Goal: Use online tool/utility: Use online tool/utility

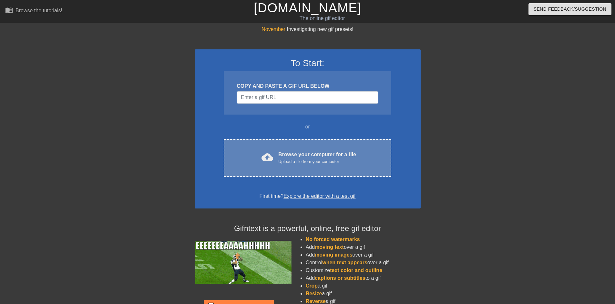
click at [266, 157] on span "cloud_upload" at bounding box center [268, 157] width 12 height 12
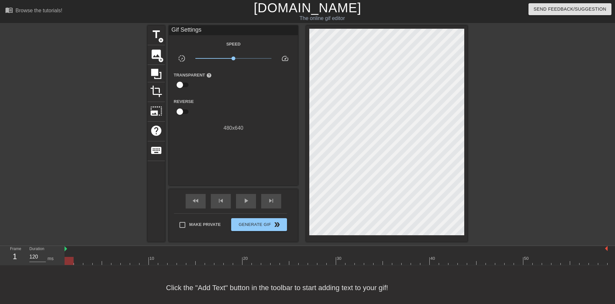
scroll to position [6, 0]
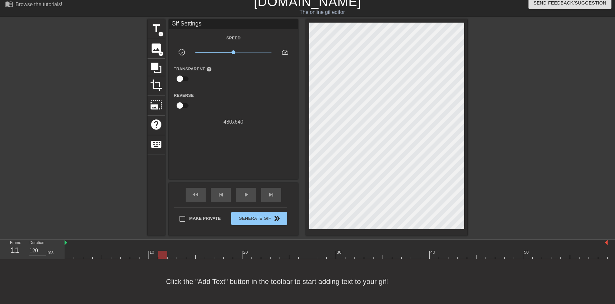
drag, startPoint x: 70, startPoint y: 255, endPoint x: 164, endPoint y: 260, distance: 94.2
click at [164, 260] on div "menu_book Browse the tutorials! [DOMAIN_NAME] The online gif editor Send Feedba…" at bounding box center [307, 149] width 615 height 310
drag, startPoint x: 163, startPoint y: 255, endPoint x: 178, endPoint y: 261, distance: 16.8
click at [178, 261] on div "menu_book Browse the tutorials! [DOMAIN_NAME] The online gif editor Send Feedba…" at bounding box center [307, 149] width 615 height 310
click at [161, 34] on span "add_circle" at bounding box center [160, 33] width 5 height 5
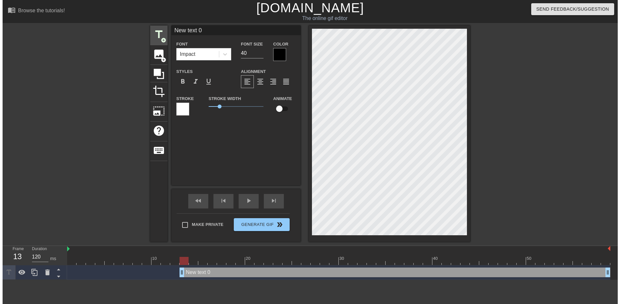
scroll to position [0, 0]
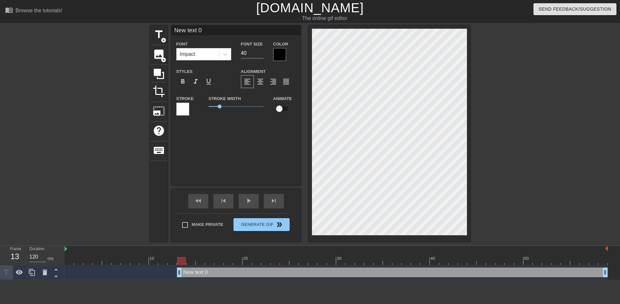
click at [198, 267] on div "New text 0 drag_handle drag_handle" at bounding box center [336, 273] width 543 height 15
click at [228, 53] on icon at bounding box center [225, 54] width 6 height 6
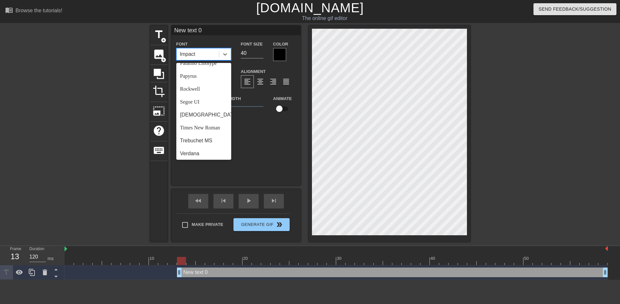
scroll to position [231, 0]
click at [204, 104] on div "Segoe UI" at bounding box center [203, 100] width 55 height 13
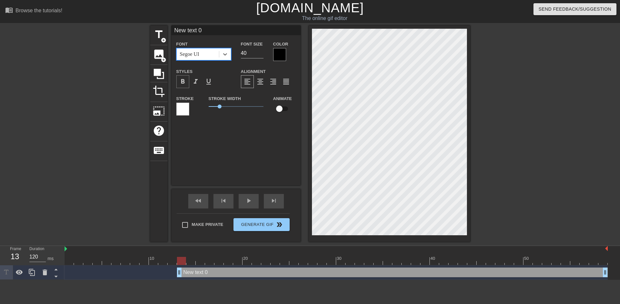
click at [182, 80] on span "format_bold" at bounding box center [183, 82] width 8 height 8
click at [192, 81] on span "format_italic" at bounding box center [196, 82] width 8 height 8
drag, startPoint x: 181, startPoint y: 261, endPoint x: 480, endPoint y: 245, distance: 299.2
click at [480, 245] on div "menu_book Browse the tutorials! [DOMAIN_NAME] The online gif editor Send Feedba…" at bounding box center [310, 140] width 620 height 280
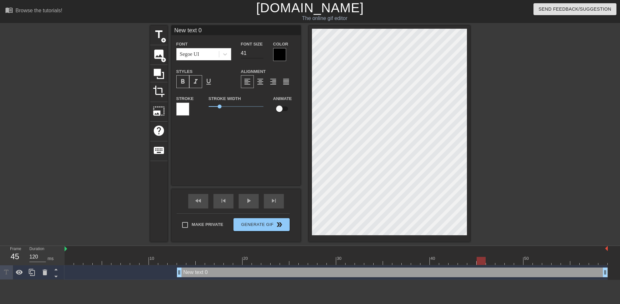
click at [260, 51] on input "41" at bounding box center [252, 53] width 23 height 10
click at [260, 51] on input "42" at bounding box center [252, 53] width 23 height 10
click at [260, 51] on input "43" at bounding box center [252, 53] width 23 height 10
click at [260, 51] on input "44" at bounding box center [252, 53] width 23 height 10
click at [260, 51] on input "45" at bounding box center [252, 53] width 23 height 10
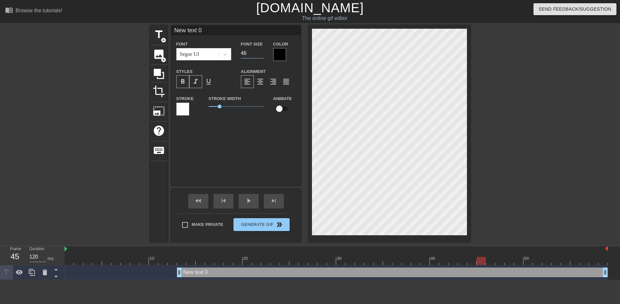
click at [260, 51] on input "46" at bounding box center [252, 53] width 23 height 10
click at [260, 51] on input "47" at bounding box center [252, 53] width 23 height 10
type input "48"
click at [260, 51] on input "48" at bounding box center [252, 53] width 23 height 10
drag, startPoint x: 480, startPoint y: 262, endPoint x: 345, endPoint y: 262, distance: 134.7
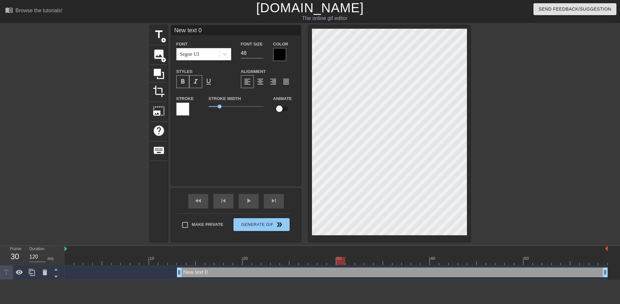
click at [345, 262] on div at bounding box center [340, 261] width 9 height 8
type input "I"
type textarea "I"
type input "I"
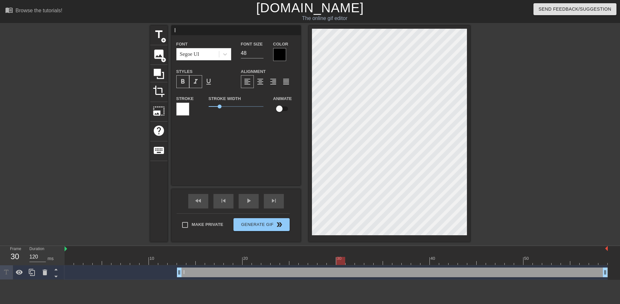
type textarea "I"
type input "I b"
type textarea "I b"
type input "I be"
type textarea "I be"
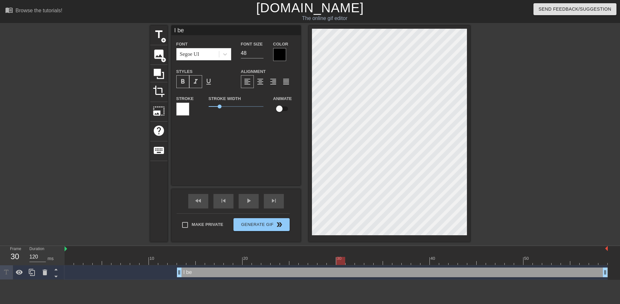
type input "I bet"
type textarea "I bet"
type input "I bet"
type textarea "I bet"
type input "I bet I"
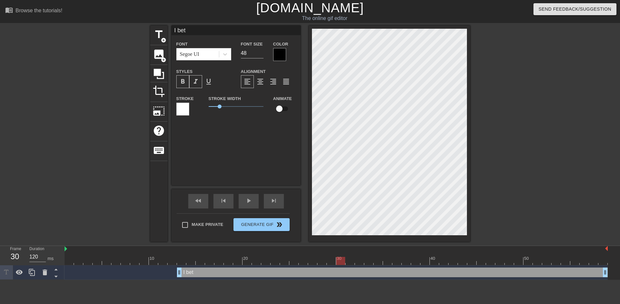
type textarea "I bet I"
type input "I bet I'"
type textarea "I bet I'"
type input "I bet I'm"
type textarea "I bet I'm"
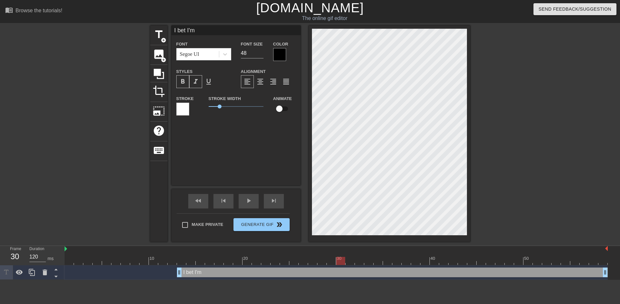
type input "I bet I'm"
type textarea "I bet I'm"
type input "I bet I'm m"
type textarea "I bet I'm m"
type input "I bet I'm ma"
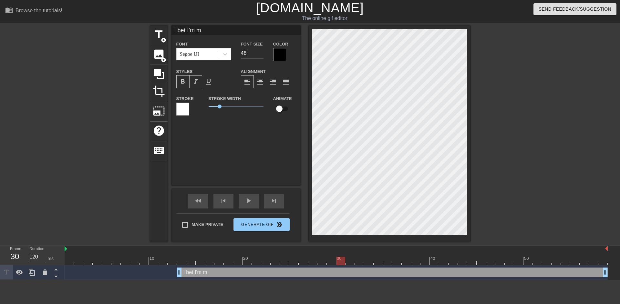
type textarea "I bet I'm ma"
type input "I bet I'm mak"
type textarea "I bet I'm mak"
type input "I bet I'm [PERSON_NAME]"
type textarea "I bet I'm [PERSON_NAME]"
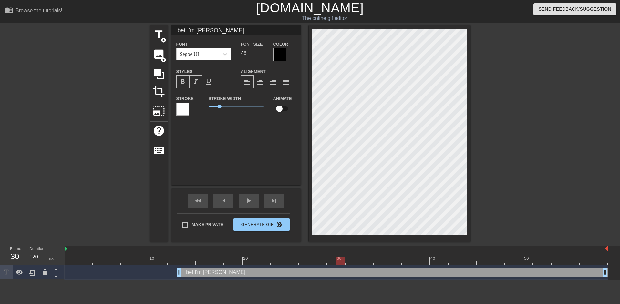
type input "I bet I'm makin"
type textarea "I bet I'm makin"
type input "I bet I'm making"
type textarea "I bet I'm making"
type input "I bet I'm making"
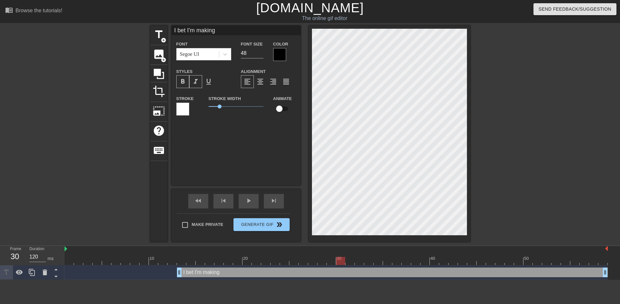
type textarea "I bet I'm making"
type input "I bet I'm making y"
type textarea "I bet I'm making y"
type input "I bet I'm making yo"
type textarea "I bet I'm making yo"
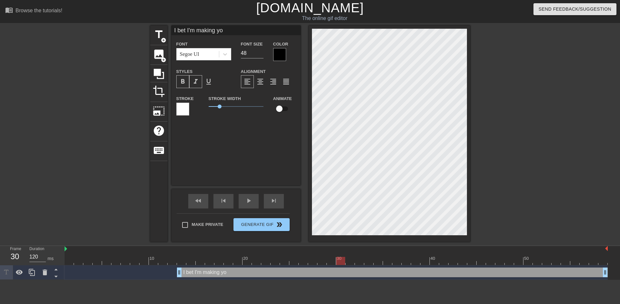
type input "I bet I'm making you"
type textarea "I bet I'm making you"
type input "I bet I'm making you"
type textarea "I bet I'm making you"
type input "I bet I'm making you h"
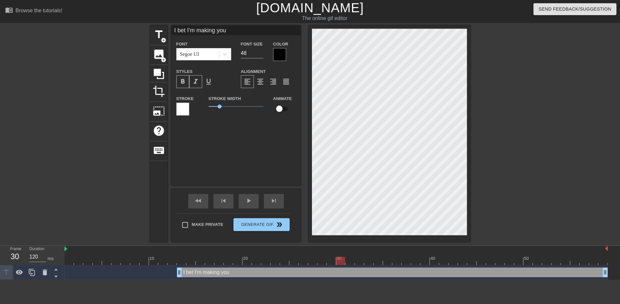
type textarea "I bet I'm making you h"
type input "I bet I'm making you ha"
type textarea "I bet I'm making you ha"
type input "I bet I'm making you har"
type textarea "I bet I'm making you har"
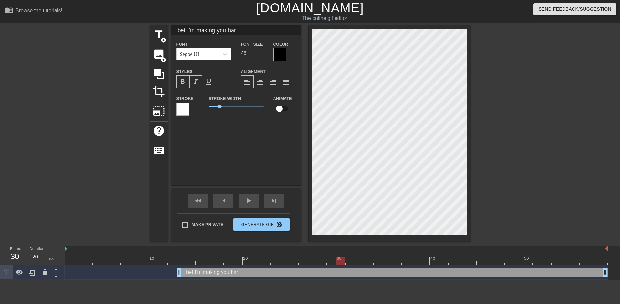
type input "I bet I'm making you hard"
type textarea "I bet I'm making you hard"
type input "I bet I'm making you hard"
type textarea "I bet I'm making you hard"
type input "I bet I'm making you harde"
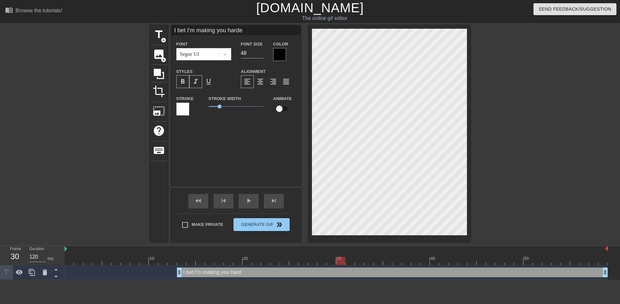
type textarea "I bet I'm making you hard e"
type input "I bet I'm making you hardec"
type textarea "I bet I'm making you hard ec"
type input "I bet I'm making you hardecn"
type textarea "I bet I'm making you hard ecn"
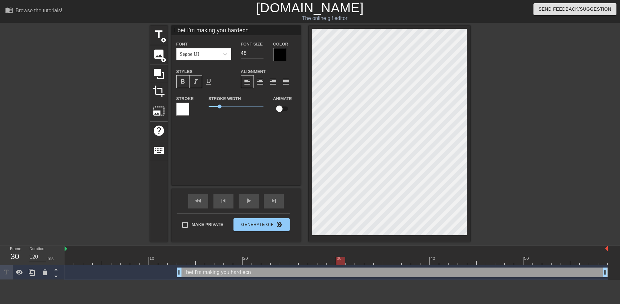
type input "I bet I'm making you hardecne"
type textarea "I bet I'm making you hard ecne"
type input "I bet I'm making you hardecn"
type textarea "I bet I'm making you hard ecn"
type input "I bet I'm making you hardec"
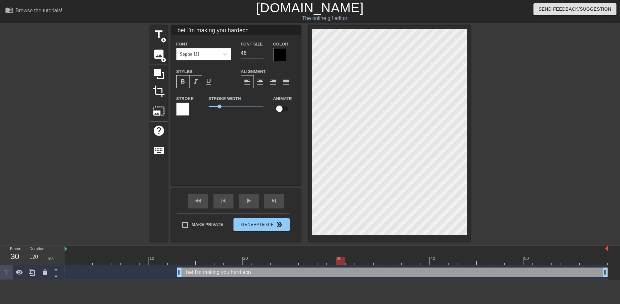
type textarea "I bet I'm making you hard ec"
type input "I bet I'm making you harde"
type textarea "I bet I'm making you hard e"
type input "I bet I'm making you hard"
type textarea "I bet I'm making you hard"
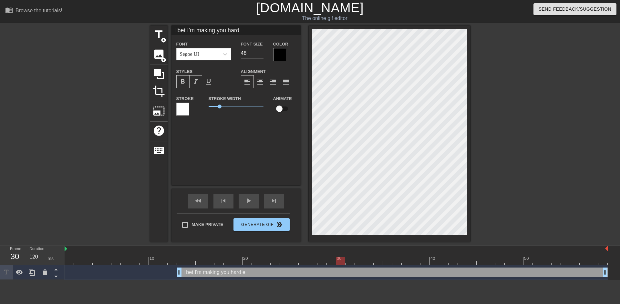
scroll to position [4, 1]
type input "I bet I'm making you hard"
type textarea "I bet I'm making you hard"
type input "I bet I'm making you hard"
type textarea "I bet I'm making you hard"
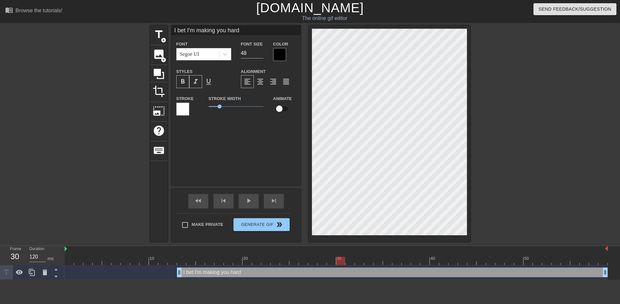
type input "I bet I'm making you hard"
type textarea "I bet I'm making you hard"
type input "I bet I'm making you harde"
type textarea "I bet I'm making you hard e"
type input "I bet I'm making you [PERSON_NAME]"
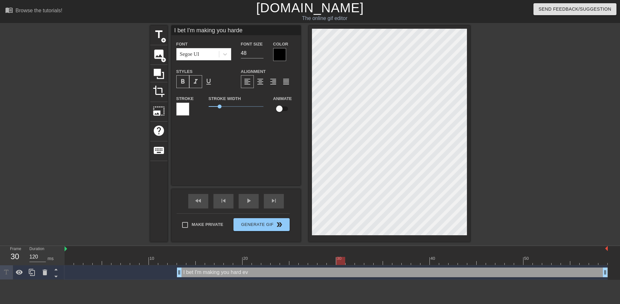
type textarea "I bet I'm making you hard ev"
type input "I bet I'm making you hardeve"
type textarea "I bet I'm making you hard eve"
type input "I bet I'm making you hardeven"
type textarea "I bet I'm making you hard even"
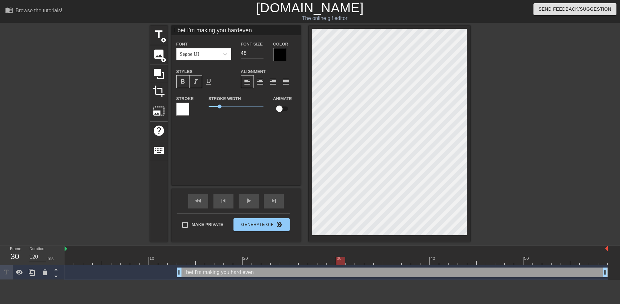
type input "I bet I'm making you hardeve"
type textarea "I bet I'm making you hard eve"
type input "I bet I'm making you [PERSON_NAME]"
type textarea "I bet I'm making you hard ev"
type input "I bet I'm making you harde"
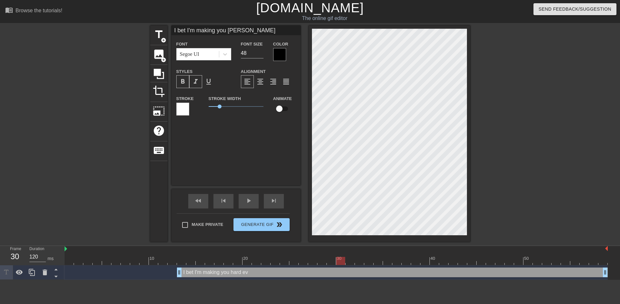
type textarea "I bet I'm making you hard e"
type input "I bet I'm making you hard"
type textarea "I bet I'm making you hard"
type input "I bet I'm making you hard"
type textarea "I bet I'm making you hard"
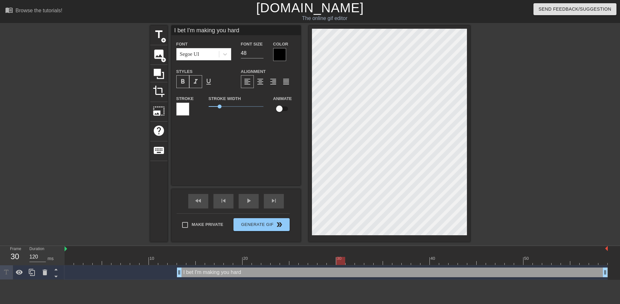
type input "I bet I'm making you harde"
type textarea "I bet I'm making you hard e"
type input "I bet I'm making you [PERSON_NAME]"
type textarea "I bet I'm making you hard ev"
type input "I bet I'm making you hardeve"
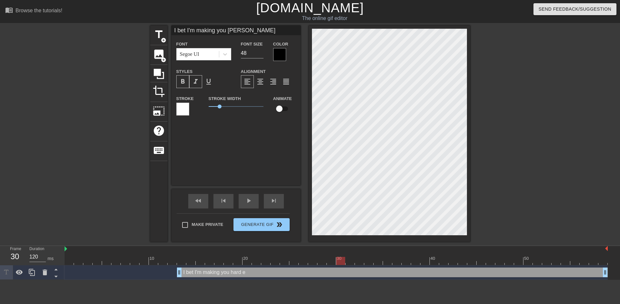
type textarea "I bet I'm making you hard eve"
type input "I bet I'm making you [PERSON_NAME]"
type textarea "I bet I'm making you hard ev"
type input "I bet I'm making you harde"
type textarea "I bet I'm making you hard e"
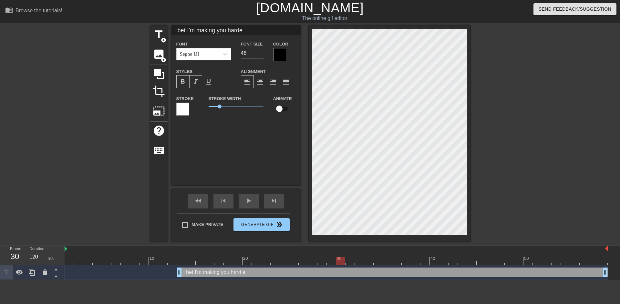
type input "I bet I'm making you hard"
type textarea "I bet I'm making you hard"
type input "I bet I'm making you hard"
type textarea "I bet I'm making you hard"
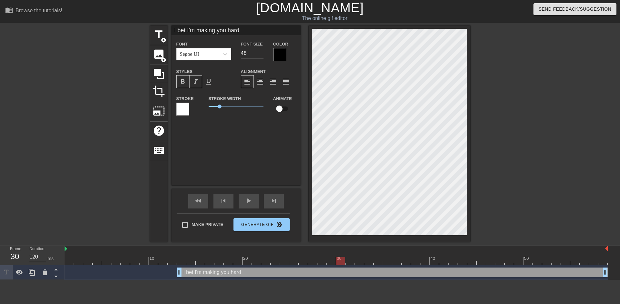
scroll to position [2, 15]
click at [469, 154] on div at bounding box center [389, 134] width 161 height 216
type input "I bet I'm making you harde"
type textarea "I bet I'm making you hard e"
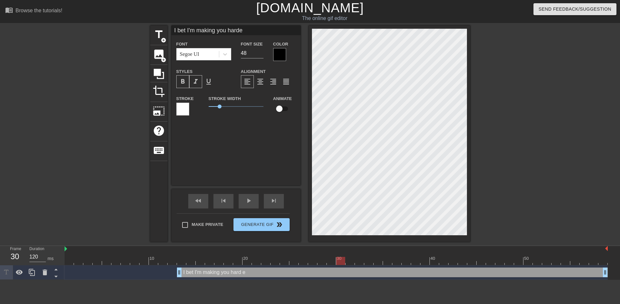
type input "I bet I'm making you [PERSON_NAME]"
type textarea "I bet I'm making you hard ev"
type input "I bet I'm making you hardeve"
type textarea "I bet I'm making you hard eve"
type input "I bet I'm making you hardeven"
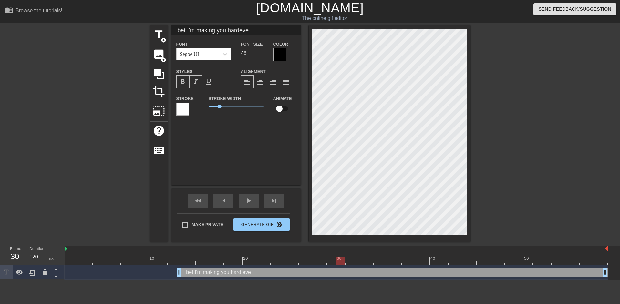
type textarea "I bet I'm making you hard even"
type input "I bet I'm making you hardeven"
type textarea "I bet I'm making you hard even"
type input "I bet I'm making you hardeven d"
type textarea "I bet I'm making you hard even d"
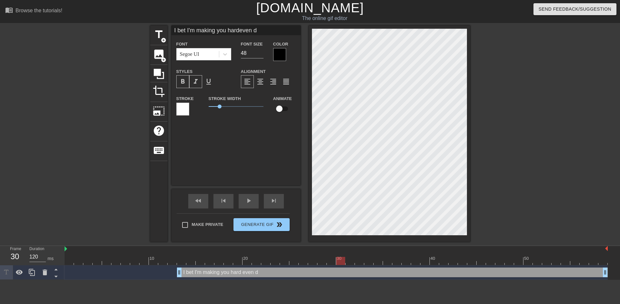
type input "I bet I'm making you hardeven dr"
type textarea "I bet I'm making you hard even dr"
type input "I bet I'm making you hardeven dre"
type textarea "I bet I'm making you hard even dre"
type input "I bet I'm making you hardeven dres"
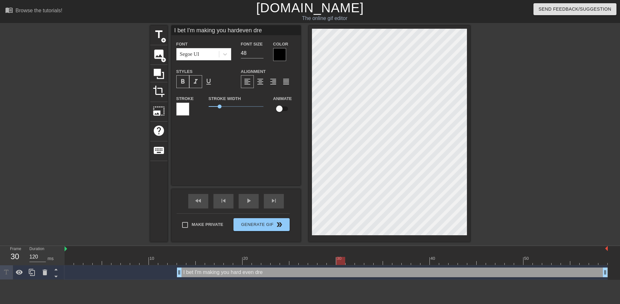
type textarea "I bet I'm making you hard even dres"
type input "I bet I'm making you hardeven dress"
type textarea "I bet I'm making you hard even dress"
type input "I bet I'm making you hardeven dresse"
type textarea "I bet I'm making you hard even dresse"
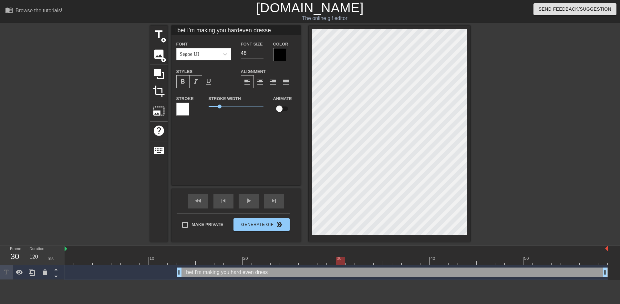
type input "I bet I'm making you hardeven dressed"
type textarea "I bet I'm making you hard even dressed"
type input "I bet I'm making you hardeven dressed"
type textarea "I bet I'm making you hard even dressed"
type input "I bet I'm making you hardeven dressed l"
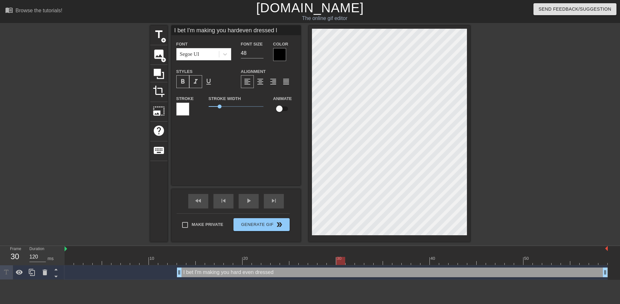
type textarea "I bet I'm making you hard even dressed l"
type input "I bet I'm making you hardeven dressed li"
type textarea "I bet I'm making you hard even dressed li"
type input "I bet I'm making you hardeven dressed lik"
type textarea "I bet I'm making you hard even dressed lik"
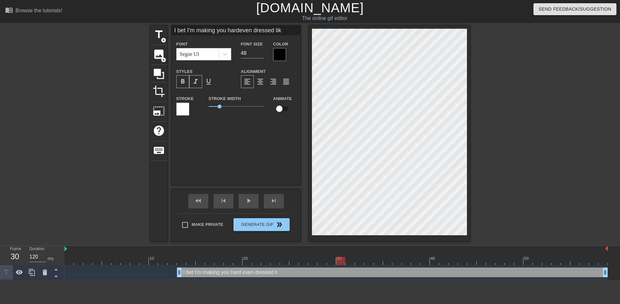
type input "I bet I'm making you hardeven dressed like"
type textarea "I bet I'm making you hard even dressed like"
type input "I bet I'm making you hardeven dressed like"
type textarea "I bet I'm making you hard even dressed like"
type input "I bet I'm making you hardeven dressed like t"
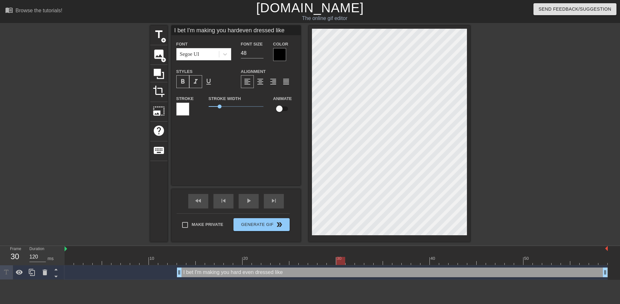
type textarea "I bet I'm making you hard even dressed like t"
type input "I bet I'm making you hardeven dressed like th"
type textarea "I bet I'm making you hard even dressed like th"
type input "I bet I'm making you hardeven dressed like thi"
type textarea "I bet I'm making you hard even dressed like thi"
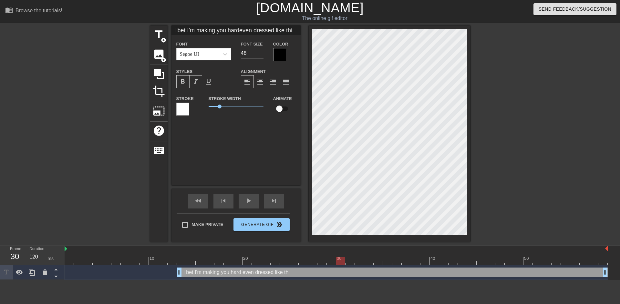
type input "I bet I'm making you hardeven dressed like this"
type textarea "I bet I'm making you hard even dressed like this"
click at [262, 83] on span "format_align_center" at bounding box center [260, 82] width 8 height 8
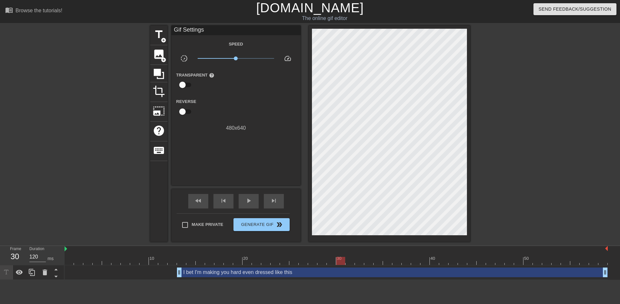
click at [508, 159] on div at bounding box center [526, 123] width 97 height 194
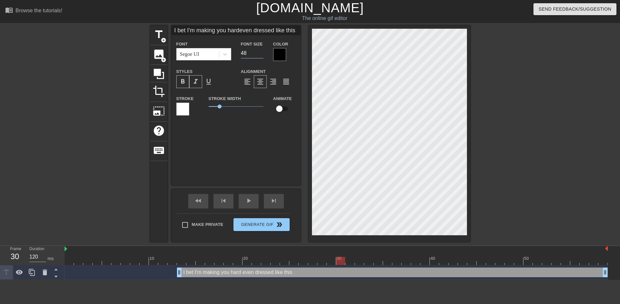
drag, startPoint x: 253, startPoint y: 54, endPoint x: 239, endPoint y: 53, distance: 13.9
click at [239, 53] on div "Font Size 48" at bounding box center [252, 50] width 32 height 21
type input "I bet I'm making you hardeven dressed like this"
type input "4"
type input "I bet I'm making you hardeven dressed like this"
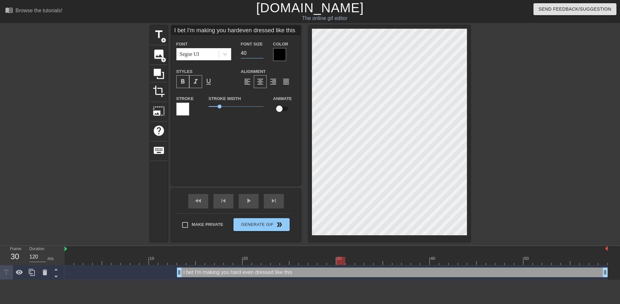
type input "40"
click at [512, 177] on div at bounding box center [526, 123] width 97 height 194
drag, startPoint x: 248, startPoint y: 51, endPoint x: 236, endPoint y: 52, distance: 12.3
click at [236, 52] on div "Font Size 40" at bounding box center [252, 50] width 32 height 21
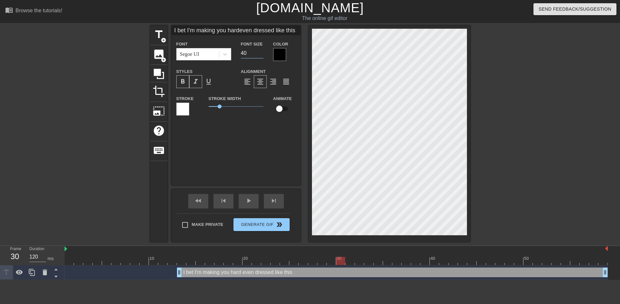
type input "I bet I'm making you hardeven dressed like this"
type input "3"
type input "I bet I'm making you hardeven dressed like this"
type input "36"
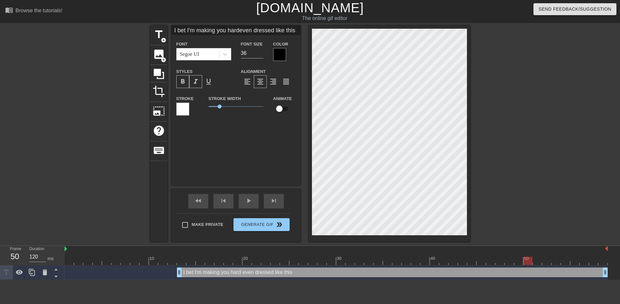
drag, startPoint x: 331, startPoint y: 260, endPoint x: 526, endPoint y: 260, distance: 195.1
click at [526, 260] on div at bounding box center [528, 261] width 9 height 8
drag, startPoint x: 605, startPoint y: 273, endPoint x: 530, endPoint y: 275, distance: 75.0
drag, startPoint x: 526, startPoint y: 259, endPoint x: 495, endPoint y: 264, distance: 31.4
click at [495, 264] on div at bounding box center [336, 261] width 543 height 8
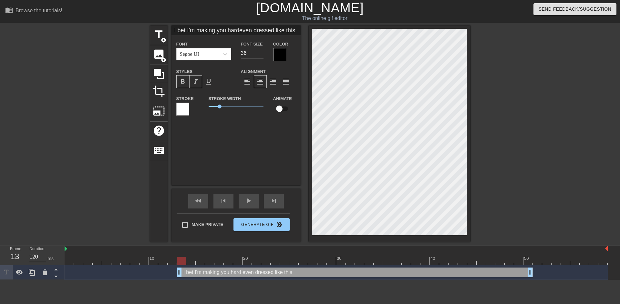
drag, startPoint x: 327, startPoint y: 260, endPoint x: 185, endPoint y: 263, distance: 141.2
click at [185, 263] on div at bounding box center [336, 261] width 543 height 8
type input "I bet I'm making you hardeven dressedlike this"
type textarea "I bet I'm making you hard even dressedlike this"
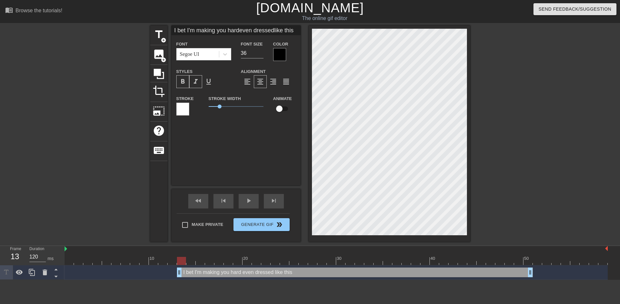
type input "I bet I'm making you hardeven dressedlike this"
type textarea "I bet I'm making you hard even dressed like this"
type input "I bet I'm makingyou hardeven dressedlike this"
type textarea "I bet I'm makingyou hard even dressed like this"
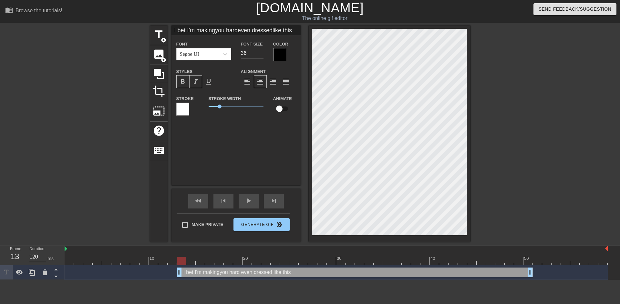
type input "I bet I'm makingyou hardeven dressedlike this"
type textarea "I bet I'm making you hard even dressed like this"
type input "I bet I'm makingyou hardeven dressedlike this"
type textarea "I bet I'm makingyou hard even dressed like this"
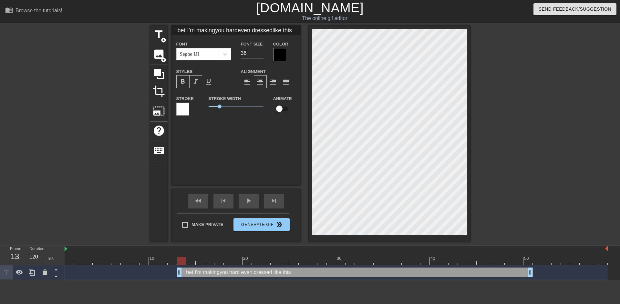
type input "I bet I'm making you hardeven dressedlike this"
type textarea "I bet I'm making you hard even dressed like this"
type input "I bet I'm making you hardeven dressedlike this"
type textarea "I bet I'm making you hard even dressedlike this"
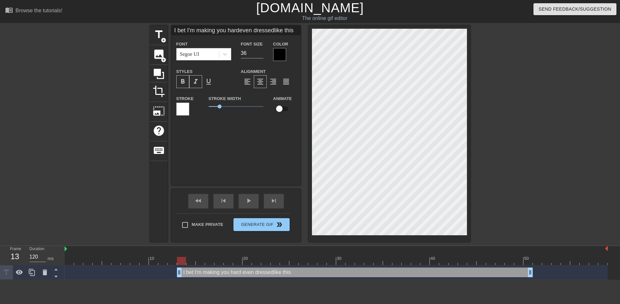
scroll to position [4, 12]
type input "I bet I'm making you hardeven dressed like this"
type textarea "I bet I'm making you hard even dressed like this"
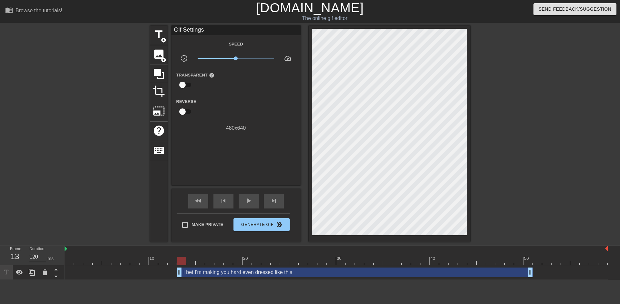
click at [514, 182] on div at bounding box center [526, 123] width 97 height 194
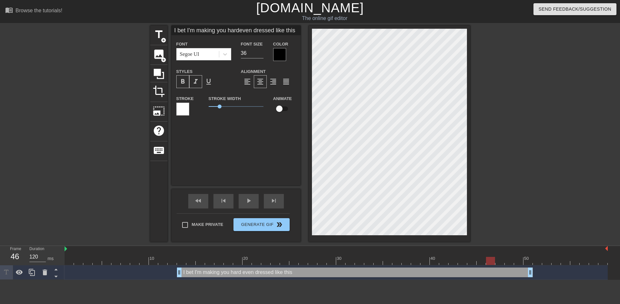
drag, startPoint x: 335, startPoint y: 263, endPoint x: 490, endPoint y: 257, distance: 155.5
click at [490, 257] on div at bounding box center [336, 261] width 543 height 8
click at [277, 53] on div at bounding box center [279, 54] width 13 height 13
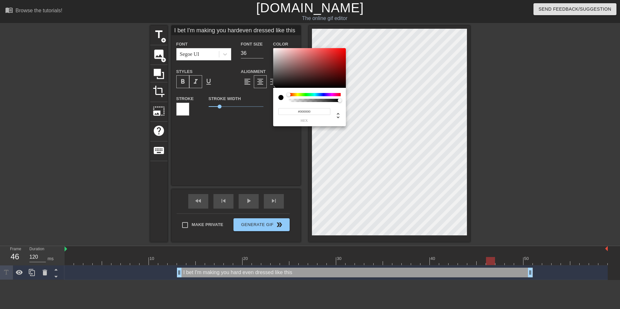
type input "I bet I'm making you hardeven dressed like this"
type input "#1B1717"
type input "I bet I'm making you hardeven dressed like this"
type input "#1F1B1B"
type input "I bet I'm making you hardeven dressed like this"
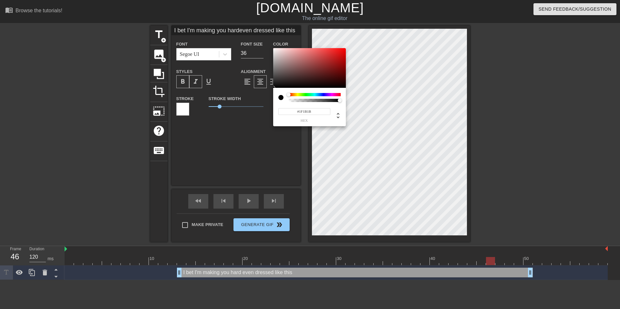
type input "#4B4242"
type input "I bet I'm making you hardeven dressed like this"
type input "#A39898"
type input "I bet I'm making you hardeven dressed like this"
type input "#D1CCCC"
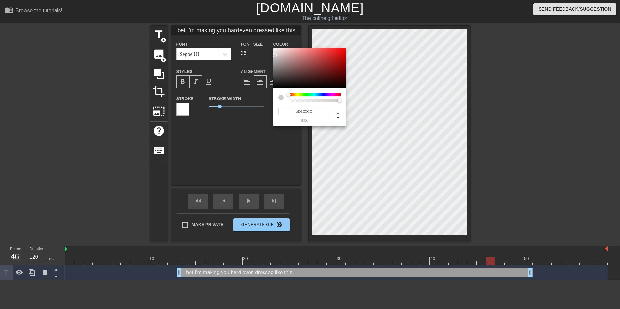
type input "I bet I'm making you hardeven dressed like this"
type input "#E9E9E9"
type input "I bet I'm making you hardeven dressed like this"
type input "#FAFAFA"
type input "I bet I'm making you hardeven dressed like this"
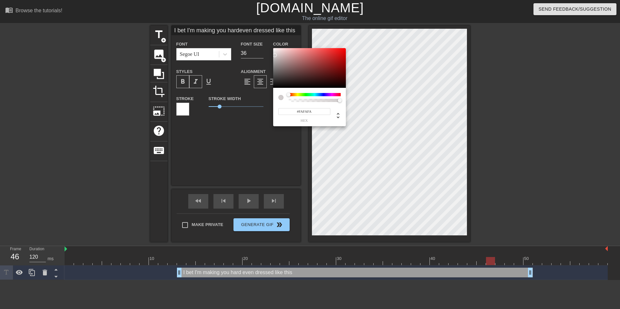
type input "#FFFFFF"
drag, startPoint x: 284, startPoint y: 84, endPoint x: 260, endPoint y: 42, distance: 48.0
click at [260, 42] on div "#FFFFFF hex" at bounding box center [310, 154] width 620 height 309
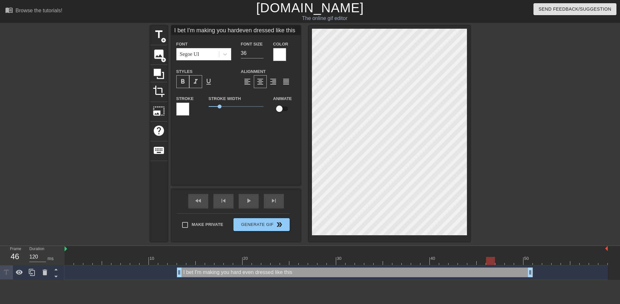
click at [183, 108] on div at bounding box center [182, 109] width 13 height 13
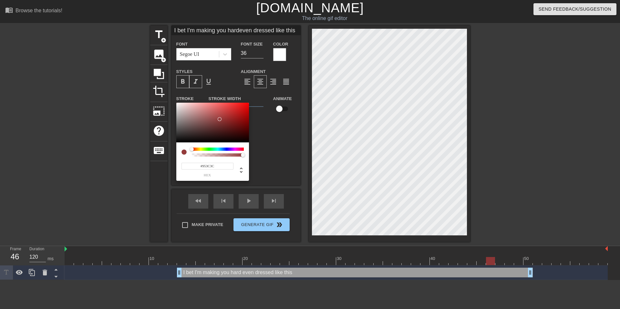
type input "I bet I'm making you hardeven dressed like this"
type input "#953C3C"
type input "I bet I'm making you hardeven dressed like this"
type input "#803A3A"
type input "I bet I'm making you hardeven dressed like this"
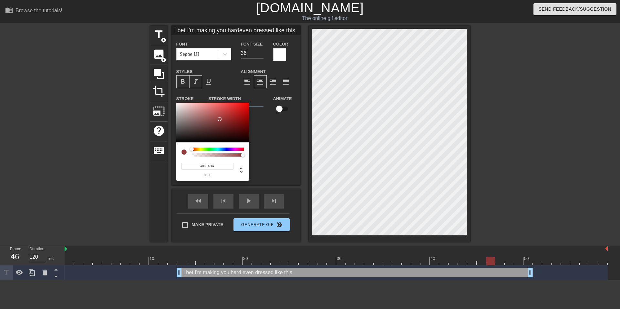
type input "#453131"
type input "I bet I'm making you hardeven dressed like this"
type input "#343232"
type input "I bet I'm making you hardeven dressed like this"
drag, startPoint x: 220, startPoint y: 119, endPoint x: 157, endPoint y: 157, distance: 73.1
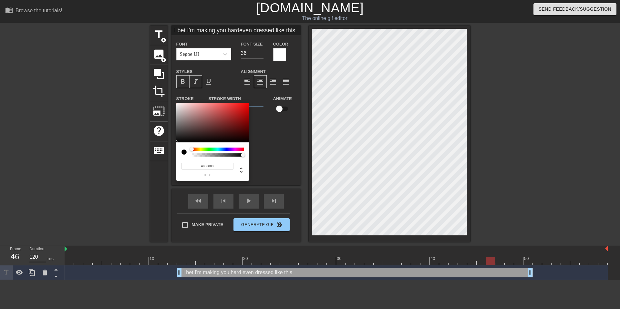
click at [157, 157] on div "#000000 hex" at bounding box center [310, 154] width 620 height 309
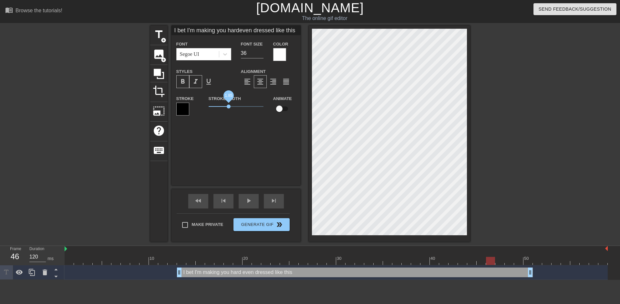
drag, startPoint x: 221, startPoint y: 106, endPoint x: 229, endPoint y: 108, distance: 8.6
click at [229, 108] on span "1.85" at bounding box center [229, 107] width 4 height 4
click at [495, 133] on div at bounding box center [526, 123] width 97 height 194
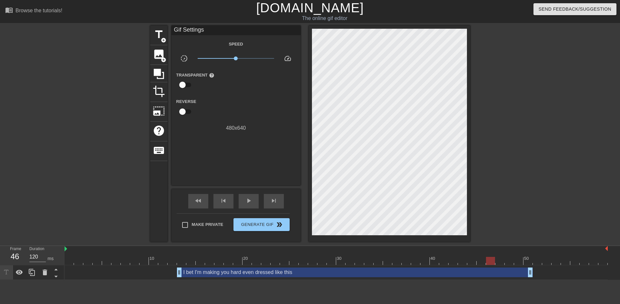
click at [155, 263] on div at bounding box center [336, 261] width 543 height 8
click at [245, 200] on span "play_arrow" at bounding box center [249, 201] width 8 height 8
click at [246, 203] on span "pause" at bounding box center [249, 201] width 8 height 8
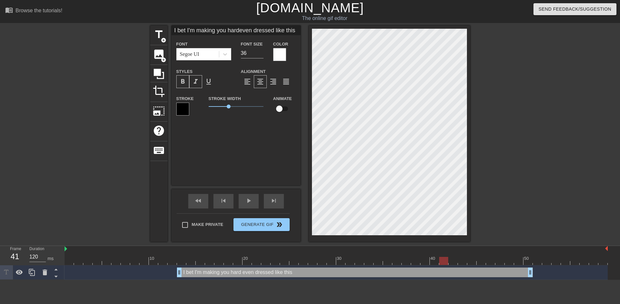
click at [185, 109] on div at bounding box center [182, 109] width 13 height 13
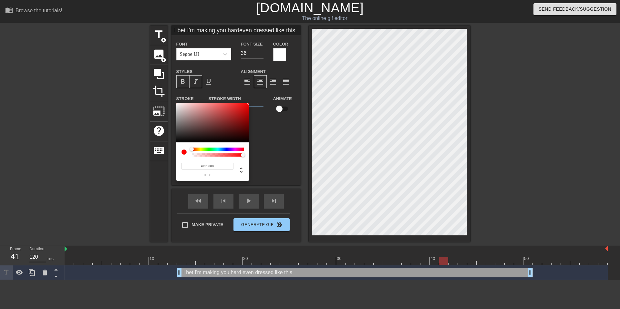
drag, startPoint x: 219, startPoint y: 127, endPoint x: 265, endPoint y: 87, distance: 61.1
click at [265, 87] on div "#FF0000 hex" at bounding box center [310, 154] width 620 height 309
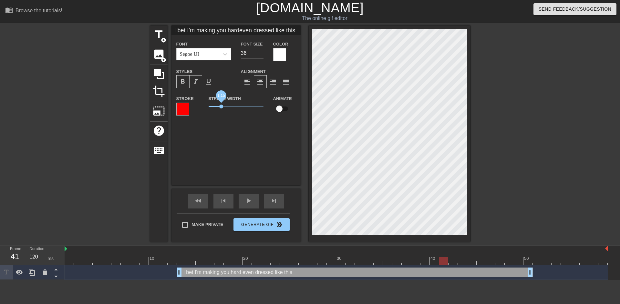
drag, startPoint x: 228, startPoint y: 106, endPoint x: 221, endPoint y: 107, distance: 7.0
click at [221, 107] on span "1.15" at bounding box center [221, 107] width 4 height 4
click at [543, 155] on div at bounding box center [526, 123] width 97 height 194
click at [203, 202] on div "fast_rewind" at bounding box center [198, 201] width 20 height 15
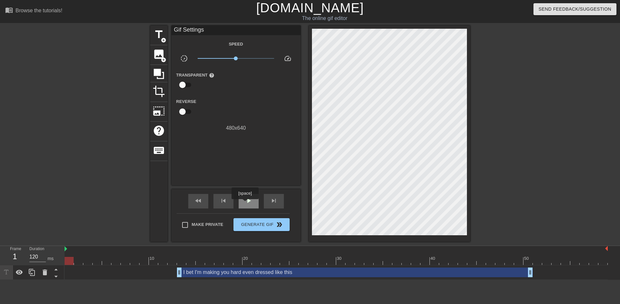
click at [248, 204] on span "play_arrow" at bounding box center [249, 201] width 8 height 8
click at [248, 204] on span "pause" at bounding box center [249, 201] width 8 height 8
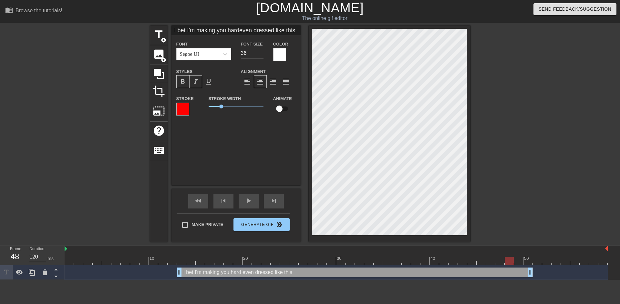
click at [283, 54] on div at bounding box center [279, 54] width 13 height 13
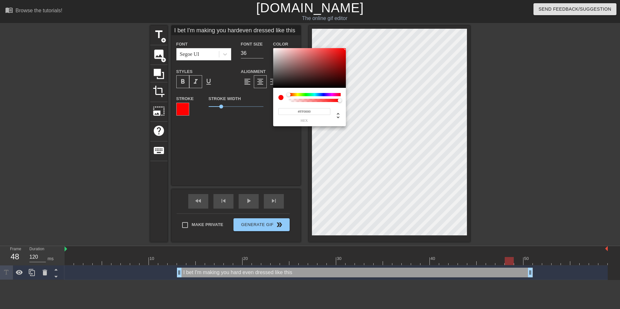
drag, startPoint x: 297, startPoint y: 83, endPoint x: 371, endPoint y: 40, distance: 85.5
click at [371, 40] on div "#FF0000 hex" at bounding box center [310, 154] width 620 height 309
drag, startPoint x: 303, startPoint y: 111, endPoint x: 328, endPoint y: 109, distance: 25.6
click at [328, 109] on input "#FF0000" at bounding box center [304, 111] width 52 height 7
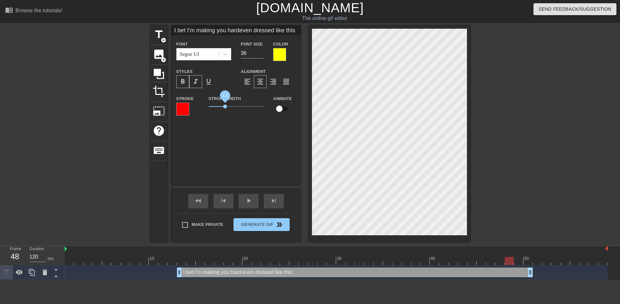
drag, startPoint x: 221, startPoint y: 107, endPoint x: 225, endPoint y: 107, distance: 3.9
click at [225, 107] on span "1.5" at bounding box center [225, 107] width 4 height 4
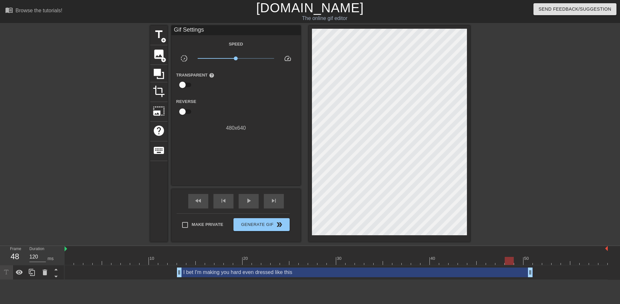
click at [572, 207] on div at bounding box center [526, 123] width 97 height 194
drag, startPoint x: 507, startPoint y: 259, endPoint x: 219, endPoint y: 271, distance: 288.4
click at [219, 271] on div "10 20 30 40 50 I bet I'm making you hard even dressed like this drag_handle dra…" at bounding box center [343, 263] width 556 height 34
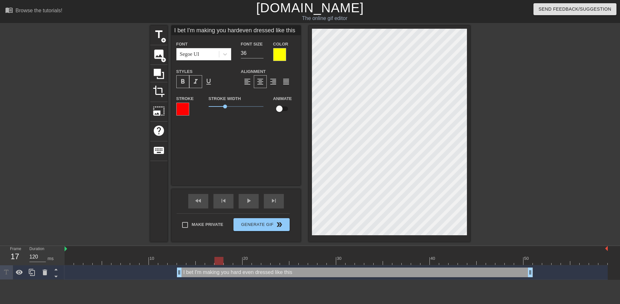
click at [280, 57] on div at bounding box center [279, 54] width 13 height 13
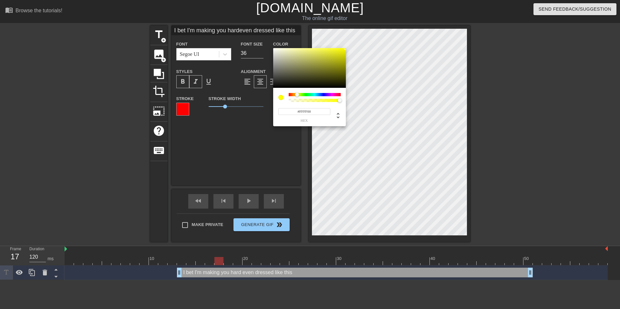
drag, startPoint x: 304, startPoint y: 112, endPoint x: 321, endPoint y: 112, distance: 17.4
click at [321, 112] on input "#FFFF00" at bounding box center [304, 111] width 52 height 7
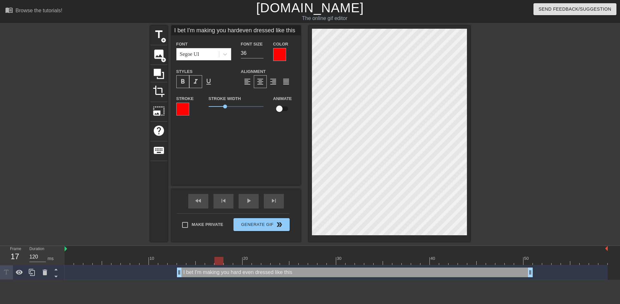
click at [182, 109] on div at bounding box center [182, 109] width 13 height 13
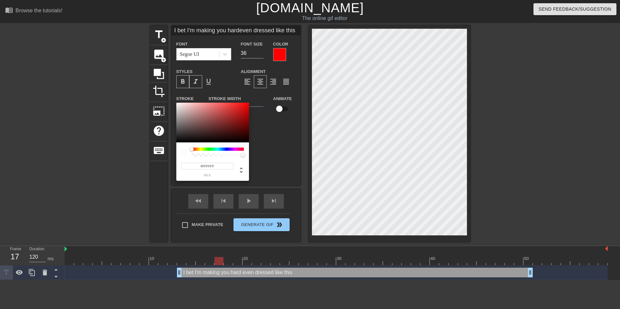
drag, startPoint x: 215, startPoint y: 124, endPoint x: 148, endPoint y: 90, distance: 75.3
click at [148, 90] on div "#FFFFFF hex" at bounding box center [310, 154] width 620 height 309
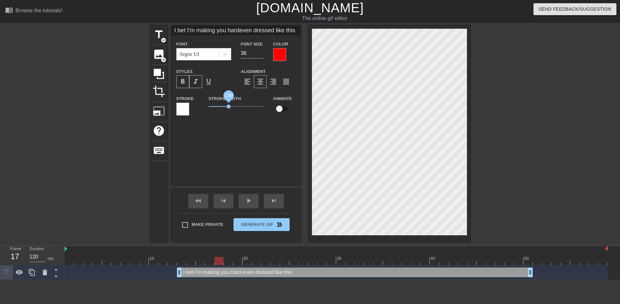
drag, startPoint x: 224, startPoint y: 106, endPoint x: 229, endPoint y: 106, distance: 4.2
click at [229, 106] on span "1.85" at bounding box center [229, 107] width 4 height 4
click at [277, 52] on div at bounding box center [279, 54] width 13 height 13
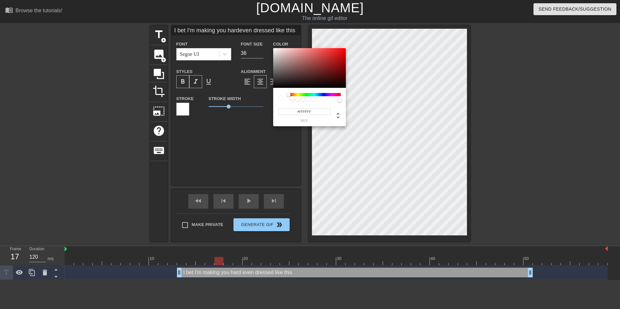
drag, startPoint x: 297, startPoint y: 81, endPoint x: 248, endPoint y: 35, distance: 66.7
click at [248, 35] on div "#FFFFFF hex" at bounding box center [310, 154] width 620 height 309
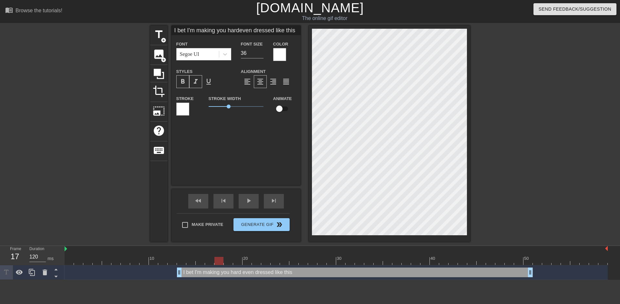
click at [187, 105] on div at bounding box center [182, 109] width 13 height 13
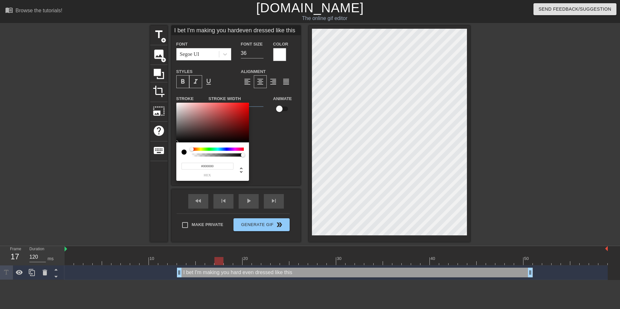
drag, startPoint x: 211, startPoint y: 109, endPoint x: 198, endPoint y: 160, distance: 52.3
click at [198, 160] on div "#000000 hex" at bounding box center [212, 142] width 73 height 78
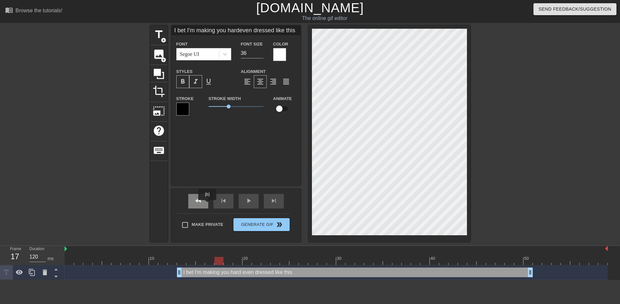
click at [200, 203] on span "fast_rewind" at bounding box center [198, 201] width 8 height 8
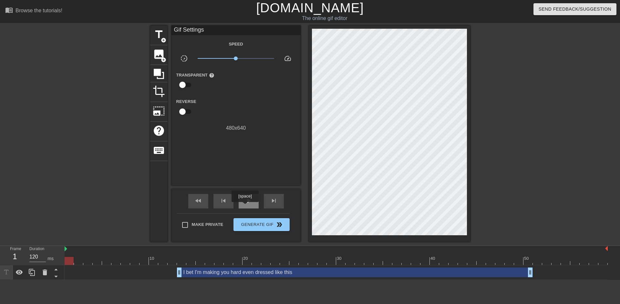
click at [245, 207] on div "play_arrow" at bounding box center [249, 201] width 20 height 15
click at [246, 206] on div "pause" at bounding box center [249, 201] width 20 height 15
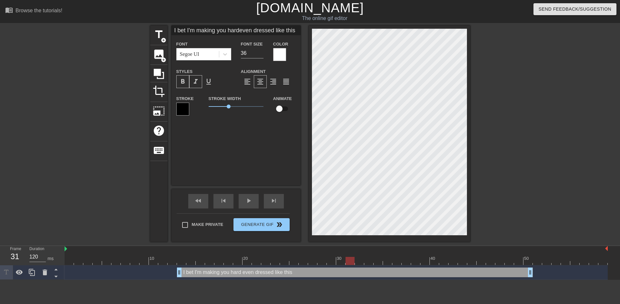
click at [280, 54] on div at bounding box center [279, 54] width 13 height 13
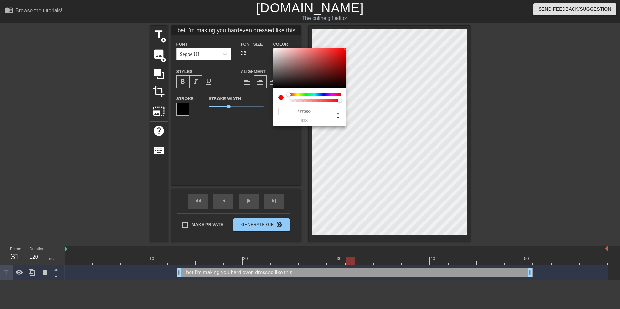
drag, startPoint x: 294, startPoint y: 81, endPoint x: 412, endPoint y: 20, distance: 133.5
click at [412, 20] on div "#FF0000 hex" at bounding box center [310, 154] width 620 height 309
drag, startPoint x: 304, startPoint y: 113, endPoint x: 310, endPoint y: 112, distance: 6.9
click at [310, 112] on input "#FF0000" at bounding box center [304, 111] width 52 height 7
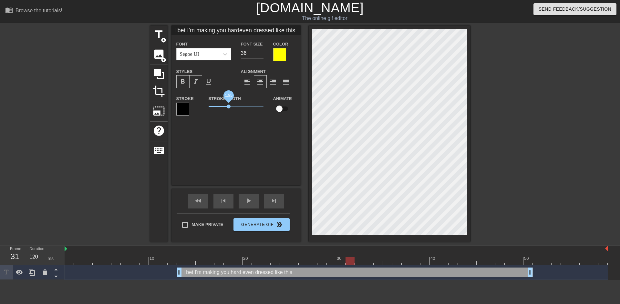
click at [229, 107] on span "1.85" at bounding box center [229, 107] width 4 height 4
click at [520, 159] on div at bounding box center [526, 123] width 97 height 194
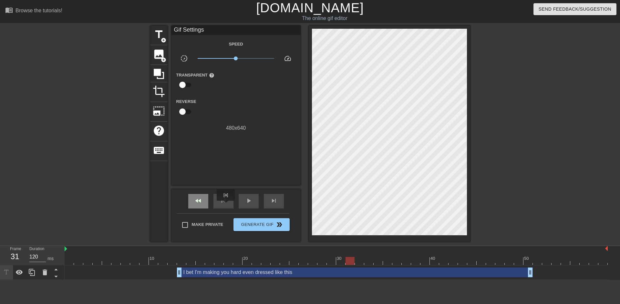
click at [203, 201] on div "fast_rewind" at bounding box center [198, 201] width 20 height 15
click at [252, 203] on span "play_arrow" at bounding box center [249, 201] width 8 height 8
click at [252, 203] on span "pause" at bounding box center [249, 201] width 8 height 8
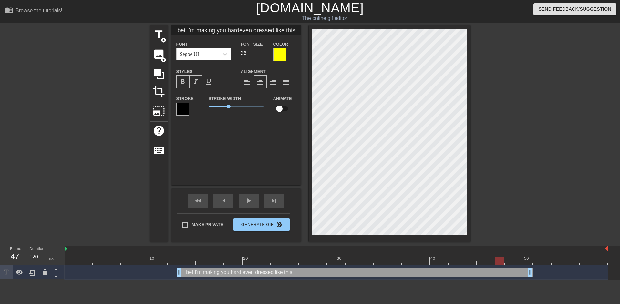
drag, startPoint x: 156, startPoint y: 257, endPoint x: 514, endPoint y: 252, distance: 358.2
click at [514, 252] on div "10 20 30 40 50" at bounding box center [336, 255] width 543 height 19
click at [526, 226] on div "title add_circle image add_circle crop photo_size_select_large help keyboard I …" at bounding box center [310, 134] width 620 height 216
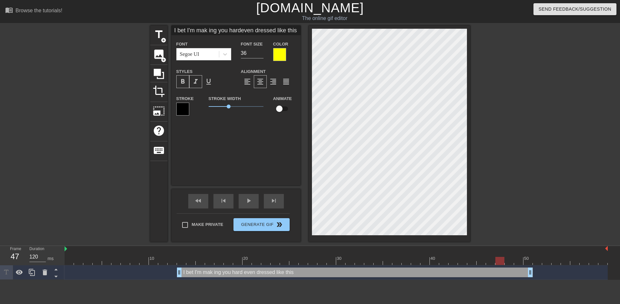
click at [569, 207] on div at bounding box center [526, 123] width 97 height 194
click at [581, 180] on div "title add_circle image add_circle crop photo_size_select_large help keyboard I …" at bounding box center [310, 134] width 620 height 216
click at [537, 202] on div at bounding box center [526, 123] width 97 height 194
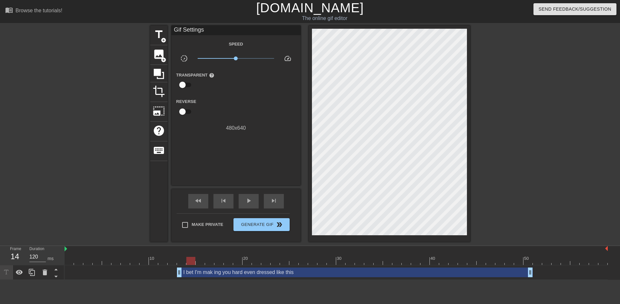
click at [190, 264] on div at bounding box center [336, 261] width 543 height 8
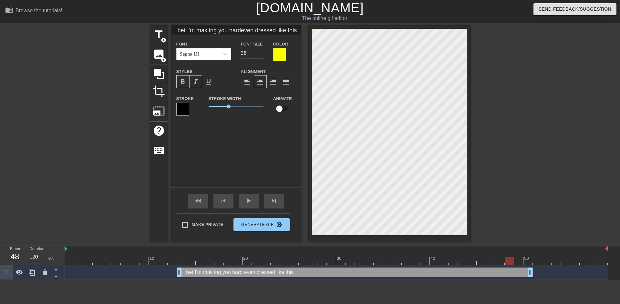
drag, startPoint x: 446, startPoint y: 260, endPoint x: 509, endPoint y: 258, distance: 63.0
click at [509, 258] on div at bounding box center [336, 261] width 543 height 8
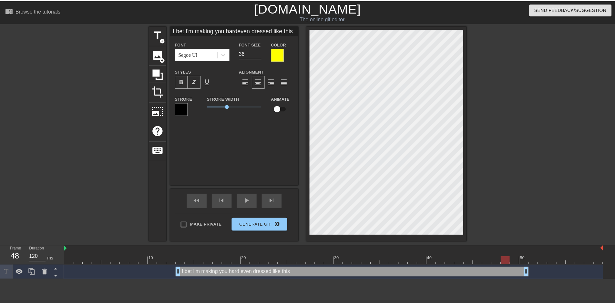
scroll to position [2, 12]
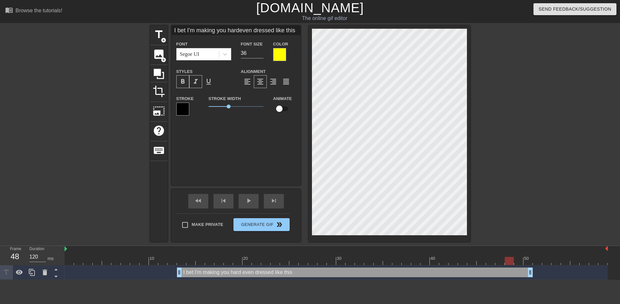
click at [520, 198] on div at bounding box center [526, 123] width 97 height 194
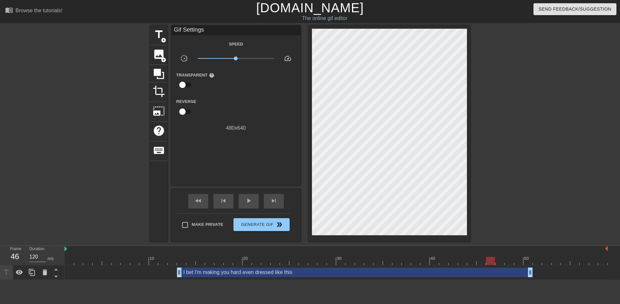
drag, startPoint x: 414, startPoint y: 261, endPoint x: 494, endPoint y: 256, distance: 80.6
click at [494, 256] on div "10 20 30 40 50" at bounding box center [336, 255] width 543 height 19
click at [548, 187] on div at bounding box center [526, 123] width 97 height 194
drag, startPoint x: 384, startPoint y: 259, endPoint x: 501, endPoint y: 260, distance: 116.9
click at [501, 260] on div at bounding box center [336, 261] width 543 height 8
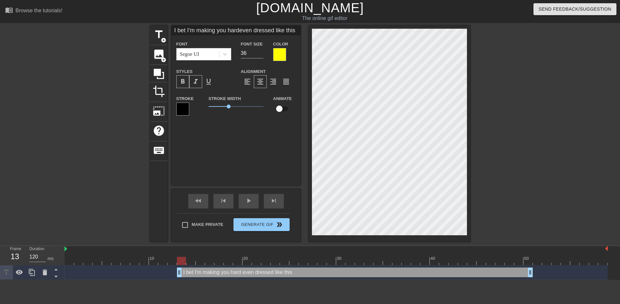
drag, startPoint x: 435, startPoint y: 259, endPoint x: 183, endPoint y: 255, distance: 252.0
click at [183, 255] on div "10 20 30 40 50" at bounding box center [336, 255] width 543 height 19
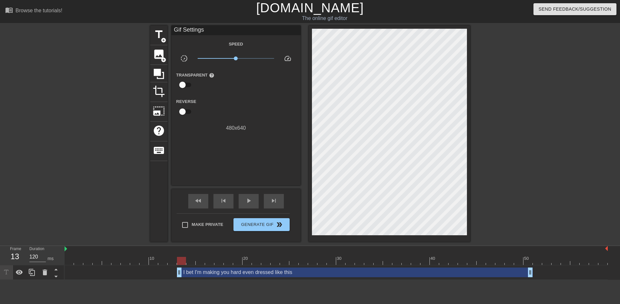
click at [578, 147] on div "title add_circle image add_circle crop photo_size_select_large help keyboard Gi…" at bounding box center [310, 134] width 620 height 216
drag, startPoint x: 181, startPoint y: 259, endPoint x: 446, endPoint y: 266, distance: 265.0
click at [523, 267] on div "10 20 30 40 50 I bet I'm making you hard even dressed like this drag_handle dra…" at bounding box center [343, 263] width 556 height 34
drag, startPoint x: 374, startPoint y: 263, endPoint x: 180, endPoint y: 261, distance: 193.5
click at [180, 261] on div at bounding box center [336, 261] width 543 height 8
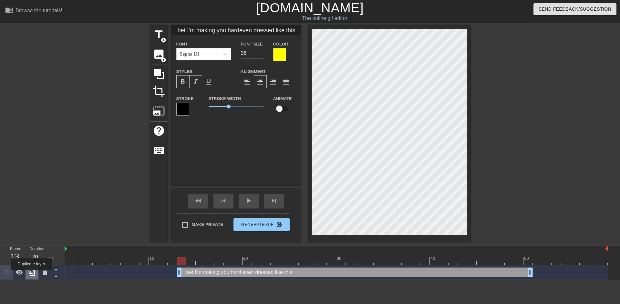
click at [31, 275] on icon at bounding box center [32, 273] width 8 height 8
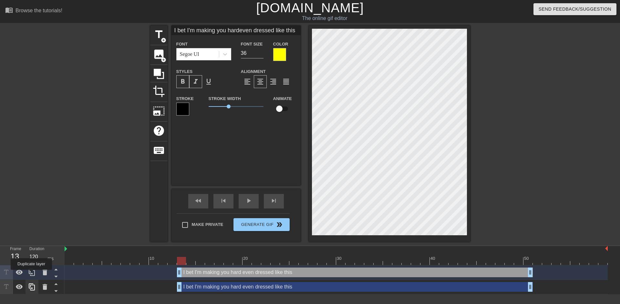
click at [31, 275] on icon at bounding box center [32, 273] width 8 height 8
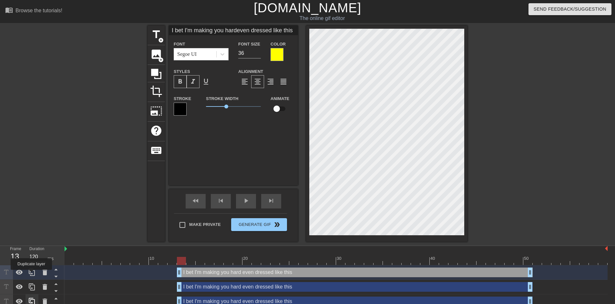
click at [31, 275] on icon at bounding box center [32, 273] width 8 height 8
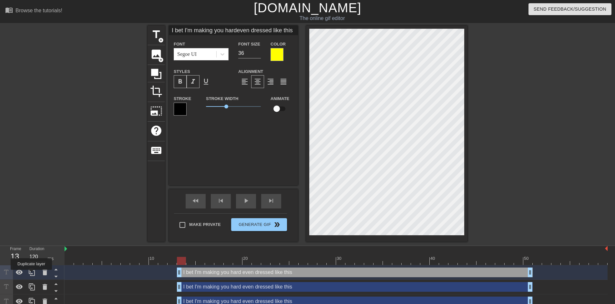
click at [31, 275] on icon at bounding box center [32, 273] width 8 height 8
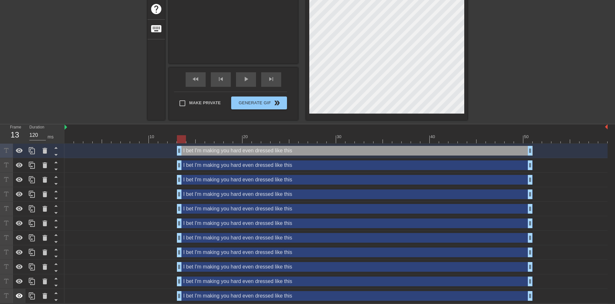
click at [18, 297] on icon at bounding box center [20, 296] width 8 height 8
click at [274, 164] on div "I bet I'm making you hard even dressed like this drag_handle drag_handle" at bounding box center [355, 166] width 356 height 10
click at [246, 167] on div "I bet I'm making you hard even dressed like this drag_handle drag_handle" at bounding box center [355, 166] width 356 height 10
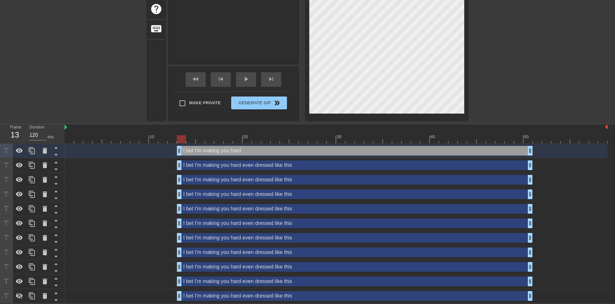
scroll to position [2, 1]
click at [17, 282] on icon at bounding box center [19, 281] width 7 height 5
click at [17, 282] on icon at bounding box center [19, 282] width 7 height 6
click at [20, 151] on icon at bounding box center [20, 151] width 8 height 8
click at [218, 163] on div "I bet I'm making you hard even dressed like this drag_handle drag_handle" at bounding box center [355, 166] width 356 height 10
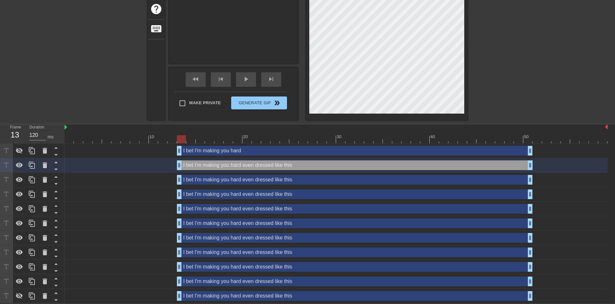
scroll to position [4, 1]
click at [16, 165] on icon at bounding box center [19, 165] width 7 height 5
click at [185, 181] on div "I bet I'm making you hard even dressed like this drag_handle drag_handle" at bounding box center [355, 180] width 356 height 10
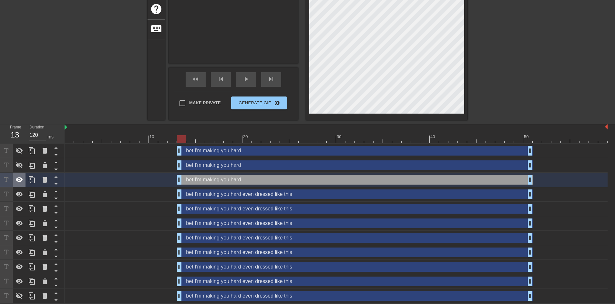
click at [19, 181] on icon at bounding box center [19, 179] width 7 height 5
click at [20, 193] on icon at bounding box center [20, 195] width 8 height 8
click at [200, 194] on div "I bet I'm making you hard even dressed like this drag_handle drag_handle" at bounding box center [355, 195] width 356 height 10
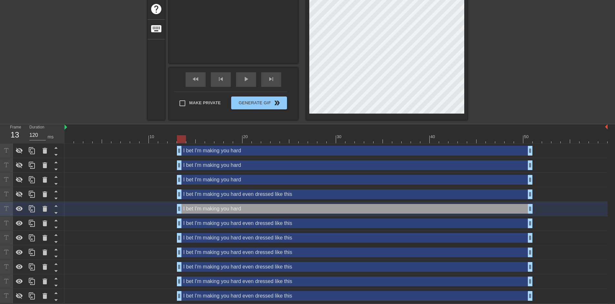
scroll to position [4, 1]
click at [21, 210] on icon at bounding box center [19, 208] width 7 height 5
click at [20, 197] on icon at bounding box center [20, 195] width 8 height 8
click at [230, 197] on div "I bet I'm making you hard even dressed like this drag_handle drag_handle" at bounding box center [355, 195] width 356 height 10
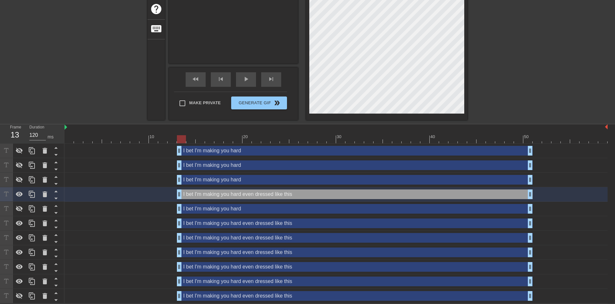
scroll to position [4, 1]
click at [18, 192] on icon at bounding box center [19, 194] width 7 height 5
click at [217, 208] on div "I bet I'm making you hard drag_handle drag_handle" at bounding box center [355, 209] width 356 height 10
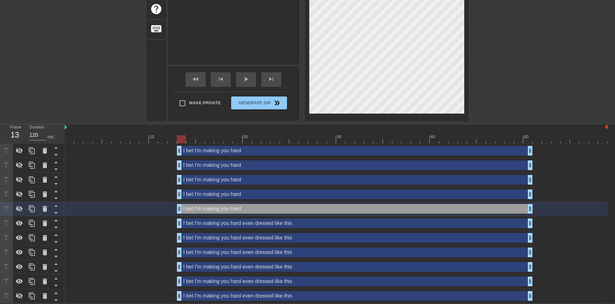
click at [216, 223] on div "I bet I'm making you hard even dressed like this drag_handle drag_handle" at bounding box center [355, 224] width 356 height 10
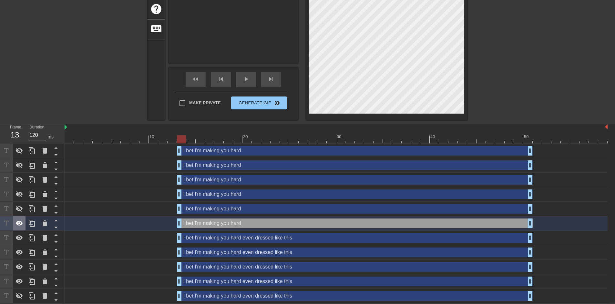
click at [19, 222] on icon at bounding box center [20, 224] width 8 height 8
click at [239, 243] on div "I bet I'm making you hard even dressed like this drag_handle drag_handle" at bounding box center [336, 238] width 543 height 15
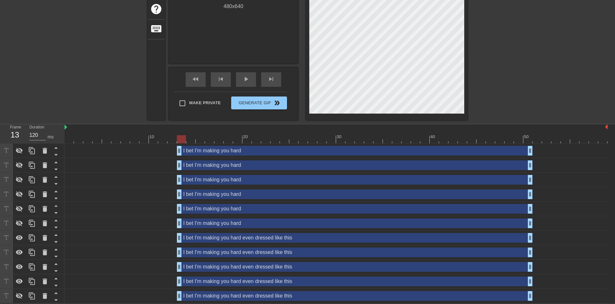
click at [241, 239] on div "I bet I'm making you hard even dressed like this drag_handle drag_handle" at bounding box center [355, 238] width 356 height 10
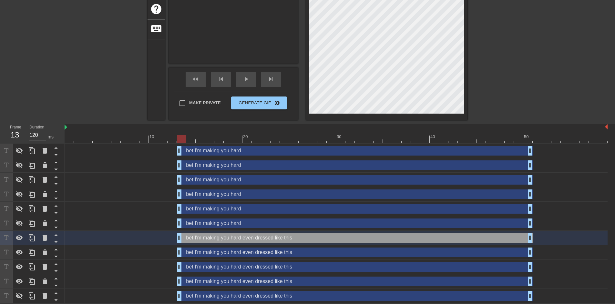
scroll to position [2, 1]
click at [207, 253] on div "I bet I'm making you hard even dressed like this drag_handle drag_handle" at bounding box center [355, 253] width 356 height 10
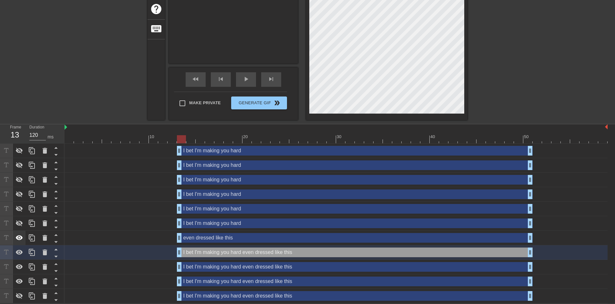
click at [17, 239] on icon at bounding box center [19, 237] width 7 height 5
click at [254, 254] on div "I bet I'm making you hard even dressed like this drag_handle drag_handle" at bounding box center [355, 253] width 356 height 10
click at [224, 265] on div "I bet I'm making you hard even dressed like this drag_handle drag_handle" at bounding box center [355, 267] width 356 height 10
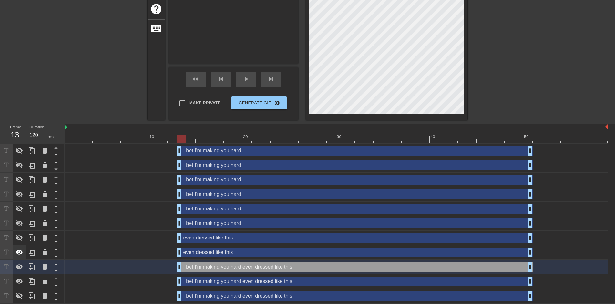
click at [19, 252] on icon at bounding box center [19, 252] width 7 height 5
click at [26, 270] on div at bounding box center [32, 267] width 13 height 14
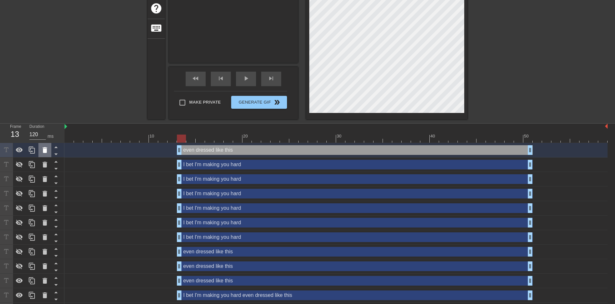
click at [46, 153] on icon at bounding box center [45, 150] width 5 height 6
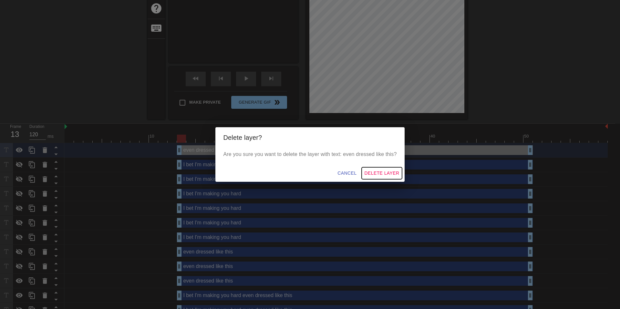
click at [378, 169] on span "Delete Layer" at bounding box center [381, 173] width 35 height 8
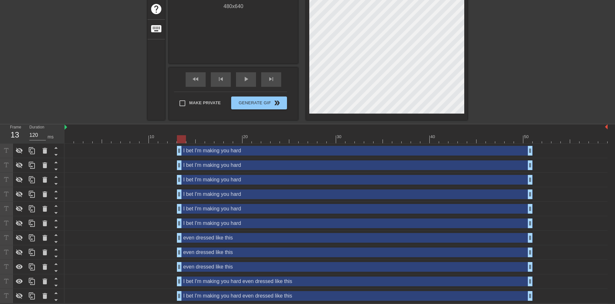
click at [211, 281] on div "I bet I'm making you hard even dressed like this drag_handle drag_handle" at bounding box center [355, 282] width 356 height 10
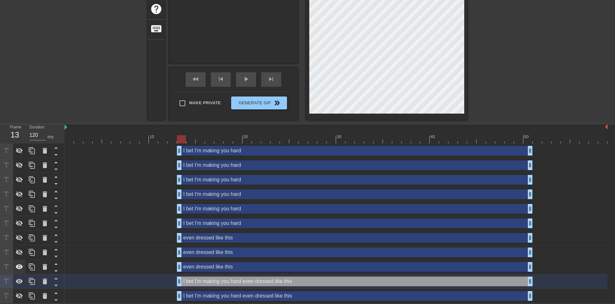
click at [19, 266] on icon at bounding box center [19, 267] width 7 height 5
click at [19, 284] on icon at bounding box center [20, 282] width 8 height 8
click at [234, 153] on div "I bet I'm making you hard drag_handle drag_handle" at bounding box center [355, 151] width 356 height 10
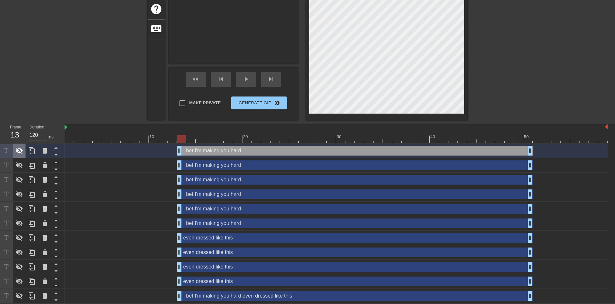
click at [16, 151] on icon at bounding box center [19, 151] width 7 height 6
click at [467, 84] on div at bounding box center [386, 12] width 161 height 216
click at [20, 211] on icon at bounding box center [19, 209] width 7 height 6
click at [203, 210] on div "I bet I'm making you hard drag_handle drag_handle" at bounding box center [355, 209] width 356 height 10
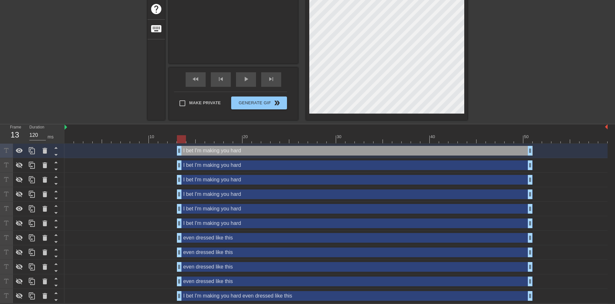
scroll to position [2, 1]
click at [468, 80] on div "title add_circle image add_circle crop photo_size_select_large help keyboard I …" at bounding box center [307, 12] width 615 height 216
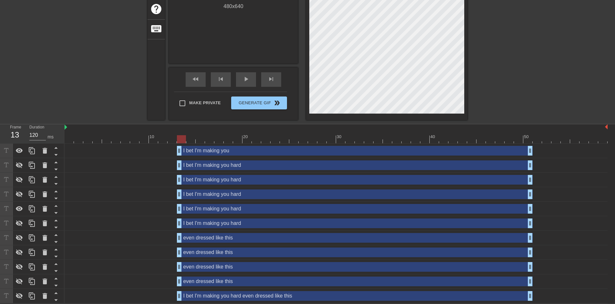
click at [494, 89] on div at bounding box center [523, 1] width 97 height 194
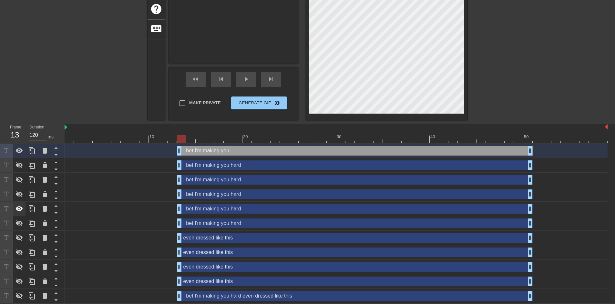
click at [22, 207] on icon at bounding box center [20, 209] width 8 height 8
click at [58, 155] on icon at bounding box center [56, 155] width 8 height 8
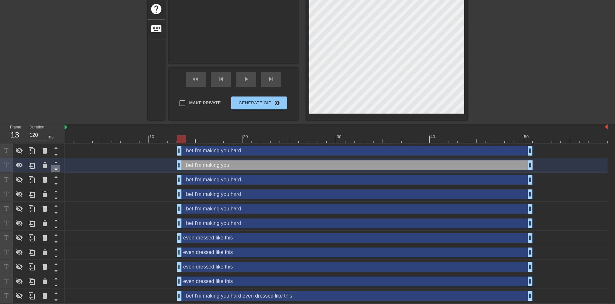
click at [57, 169] on icon at bounding box center [55, 170] width 3 height 2
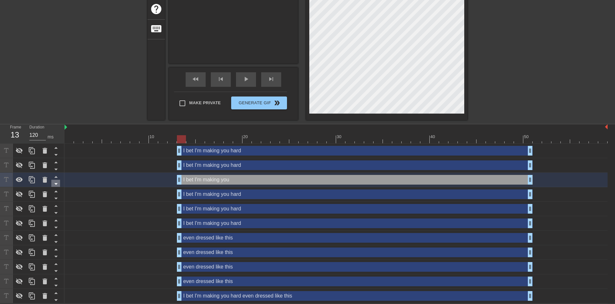
click at [57, 183] on icon at bounding box center [56, 184] width 8 height 8
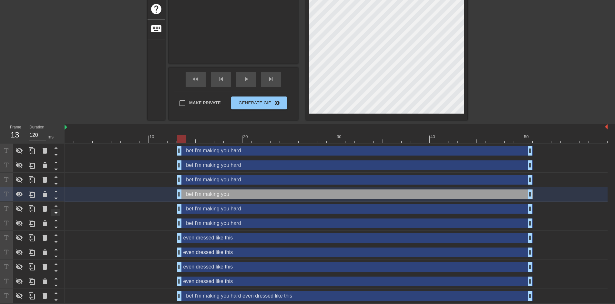
click at [57, 201] on icon at bounding box center [56, 198] width 8 height 8
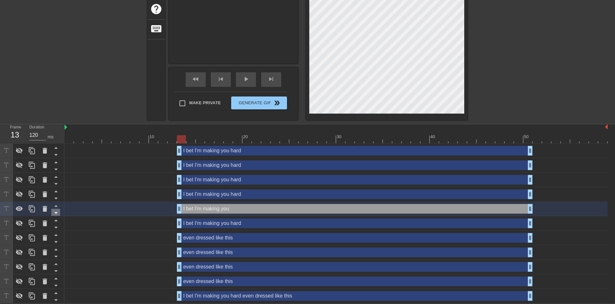
click at [55, 213] on icon at bounding box center [56, 213] width 8 height 8
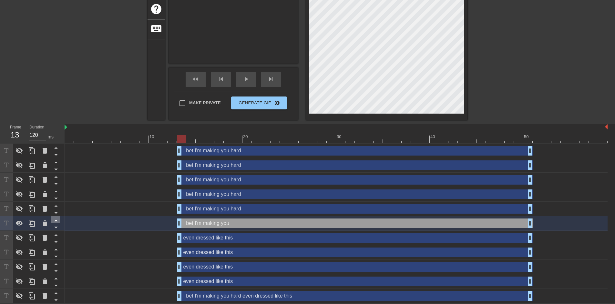
click at [55, 220] on icon at bounding box center [56, 220] width 8 height 8
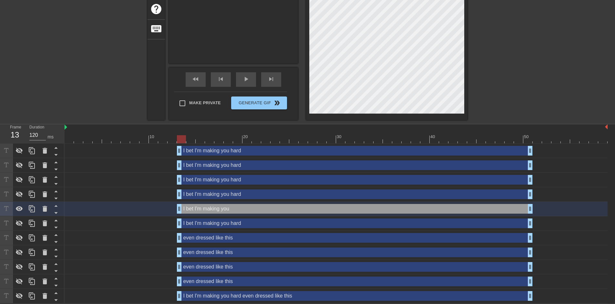
click at [215, 196] on div "I bet I'm making you hard drag_handle drag_handle" at bounding box center [355, 195] width 356 height 10
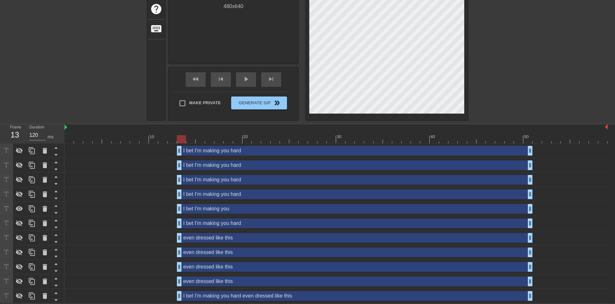
click at [520, 85] on div at bounding box center [523, 1] width 97 height 194
click at [207, 209] on div "I bet I'm making you drag_handle drag_handle" at bounding box center [355, 209] width 356 height 10
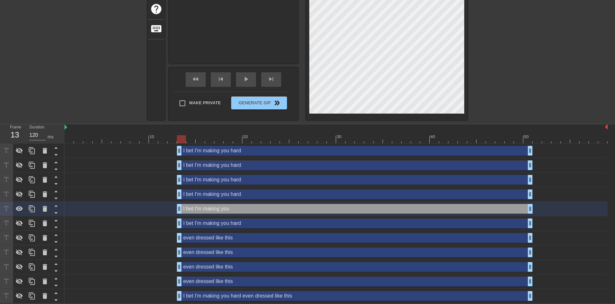
click at [218, 224] on div "I bet I'm making you hard drag_handle drag_handle" at bounding box center [355, 224] width 356 height 10
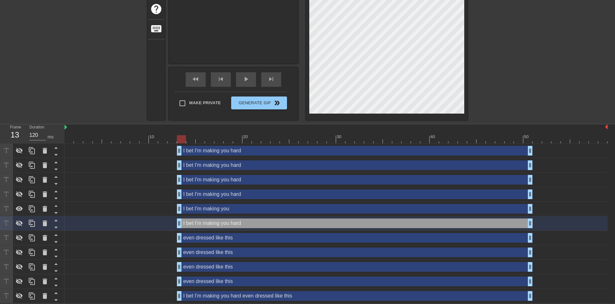
click at [218, 213] on div "I bet I'm making you drag_handle drag_handle" at bounding box center [336, 209] width 543 height 15
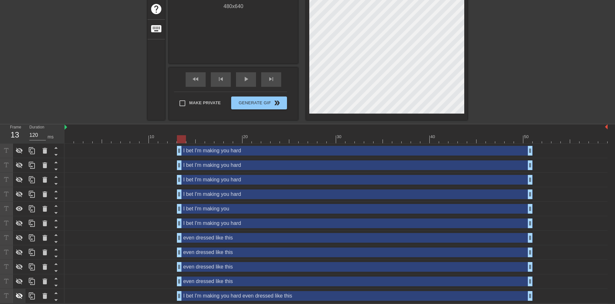
click at [16, 295] on icon at bounding box center [19, 296] width 7 height 6
click at [204, 211] on div "I bet I'm making you drag_handle drag_handle" at bounding box center [355, 209] width 356 height 10
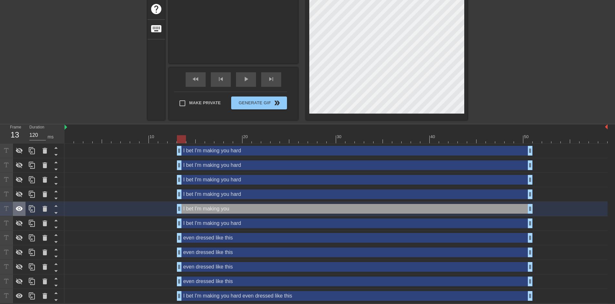
click at [22, 211] on icon at bounding box center [20, 209] width 8 height 8
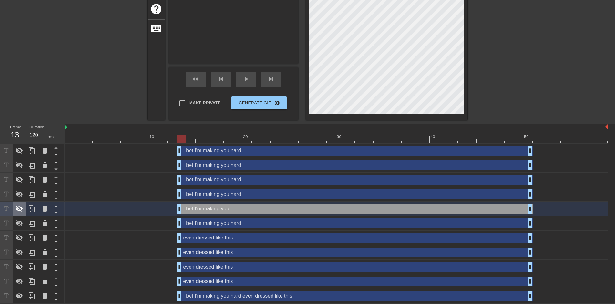
click at [22, 211] on icon at bounding box center [20, 209] width 8 height 8
click at [223, 194] on div "I bet I'm making you hard drag_handle drag_handle" at bounding box center [355, 195] width 356 height 10
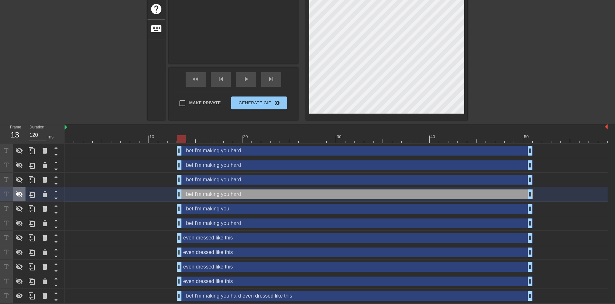
click at [18, 194] on icon at bounding box center [19, 195] width 7 height 6
click at [494, 83] on div "title add_circle image add_circle crop photo_size_select_large help keyboard I …" at bounding box center [307, 12] width 615 height 216
click at [18, 196] on icon at bounding box center [19, 194] width 7 height 5
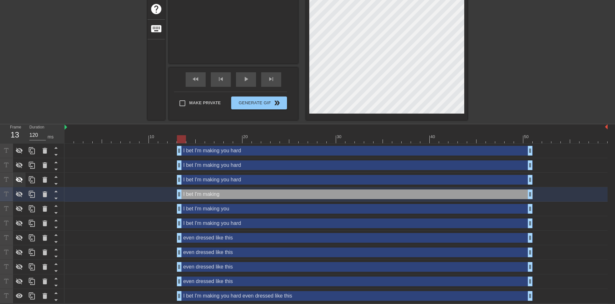
click at [19, 180] on icon at bounding box center [19, 180] width 7 height 6
click at [192, 178] on div "I bet I'm making you hard drag_handle drag_handle" at bounding box center [355, 180] width 356 height 10
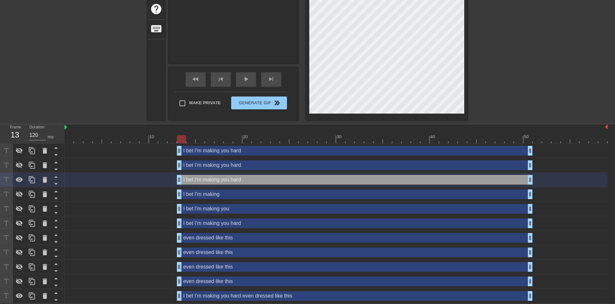
scroll to position [2, 10]
click at [508, 85] on div "title add_circle image add_circle crop photo_size_select_large help keyboard I …" at bounding box center [307, 12] width 615 height 216
click at [508, 85] on div at bounding box center [523, 1] width 97 height 194
click at [21, 181] on icon at bounding box center [19, 179] width 7 height 5
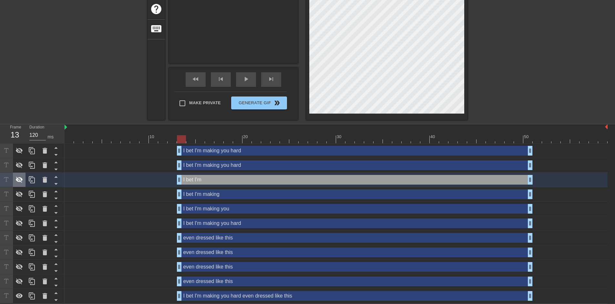
click at [21, 181] on icon at bounding box center [20, 180] width 8 height 8
click at [24, 180] on div at bounding box center [19, 180] width 13 height 14
click at [218, 169] on div "I bet I'm making you hard drag_handle drag_handle" at bounding box center [355, 166] width 356 height 10
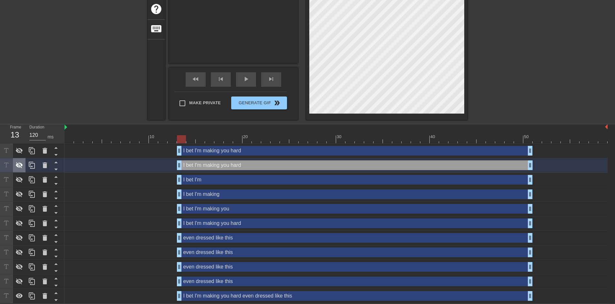
click at [18, 161] on icon at bounding box center [20, 165] width 8 height 8
click at [476, 92] on div "title add_circle image add_circle crop photo_size_select_large help keyboard I …" at bounding box center [307, 12] width 615 height 216
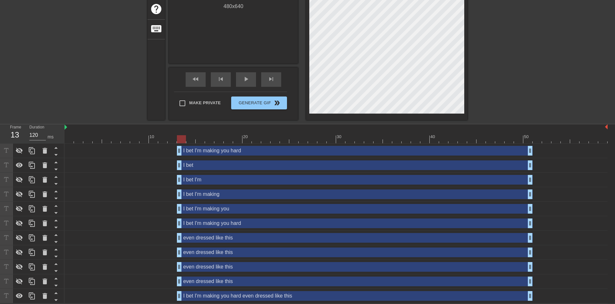
click at [505, 94] on div at bounding box center [523, 1] width 97 height 194
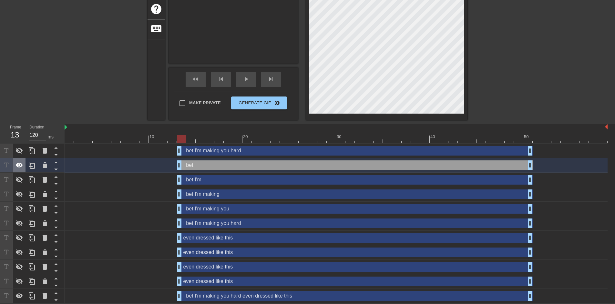
click at [16, 164] on icon at bounding box center [20, 165] width 8 height 8
click at [16, 164] on icon at bounding box center [19, 165] width 7 height 6
click at [19, 168] on icon at bounding box center [20, 165] width 8 height 8
click at [19, 151] on icon at bounding box center [19, 151] width 7 height 6
click at [199, 152] on div "I bet I'm making you hard drag_handle drag_handle" at bounding box center [355, 151] width 356 height 10
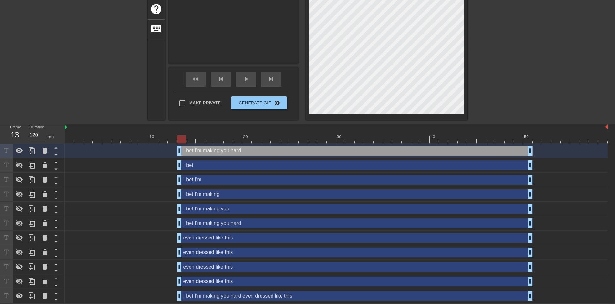
scroll to position [2, 8]
click at [493, 88] on div "title add_circle image add_circle crop photo_size_select_large help keyboard I …" at bounding box center [307, 12] width 615 height 216
click at [492, 88] on div at bounding box center [523, 1] width 97 height 194
click at [17, 151] on icon at bounding box center [19, 150] width 7 height 5
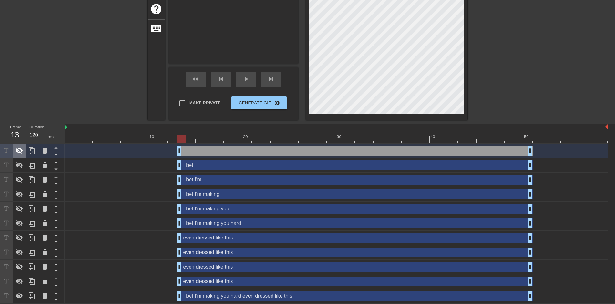
click at [17, 151] on icon at bounding box center [19, 151] width 7 height 6
click at [17, 151] on icon at bounding box center [19, 150] width 7 height 5
click at [213, 282] on div "even dressed like this drag_handle drag_handle" at bounding box center [355, 282] width 356 height 10
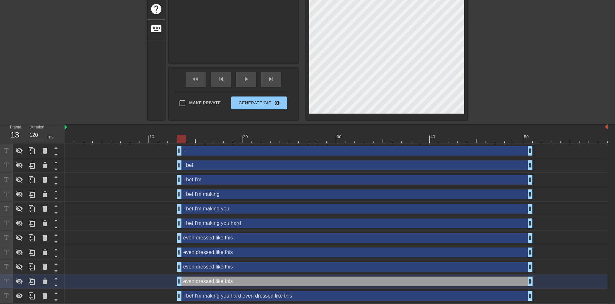
click at [197, 270] on div "even dressed like this drag_handle drag_handle" at bounding box center [355, 267] width 356 height 10
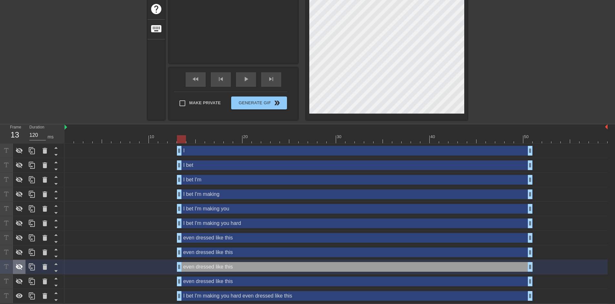
click at [18, 266] on icon at bounding box center [20, 267] width 8 height 8
click at [505, 100] on div "title add_circle image add_circle crop photo_size_select_large help keyboard ev…" at bounding box center [307, 12] width 615 height 216
click at [20, 264] on icon at bounding box center [20, 267] width 8 height 8
click at [18, 252] on icon at bounding box center [20, 253] width 8 height 8
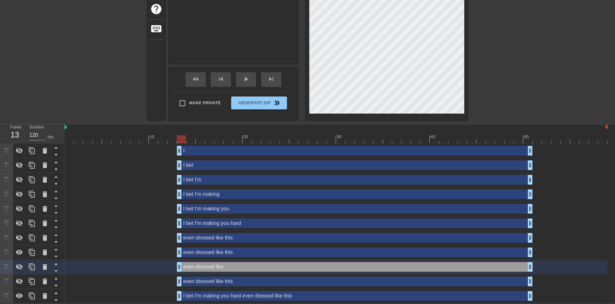
click at [187, 254] on div "even dressed like this drag_handle drag_handle" at bounding box center [355, 253] width 356 height 10
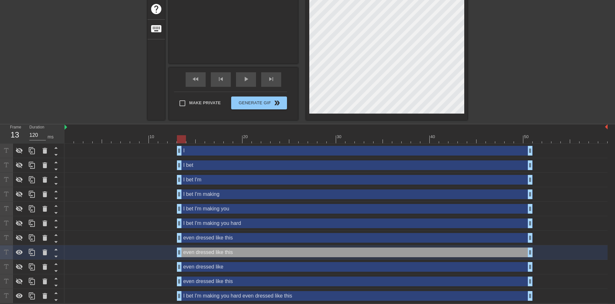
scroll to position [5, 13]
click at [471, 101] on div "title add_circle image add_circle crop photo_size_select_large help keyboard ev…" at bounding box center [307, 12] width 615 height 216
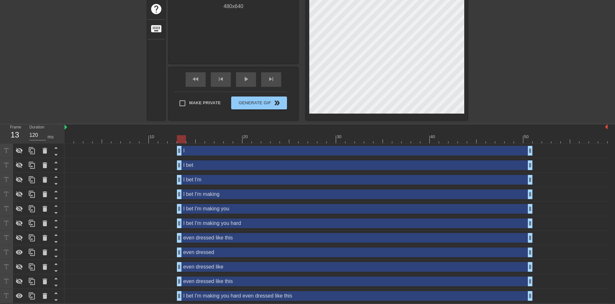
click at [495, 94] on div at bounding box center [523, 1] width 97 height 194
click at [17, 254] on icon at bounding box center [19, 252] width 7 height 5
click at [17, 254] on icon at bounding box center [19, 253] width 7 height 6
click at [17, 254] on icon at bounding box center [19, 252] width 7 height 5
click at [17, 254] on icon at bounding box center [19, 253] width 7 height 6
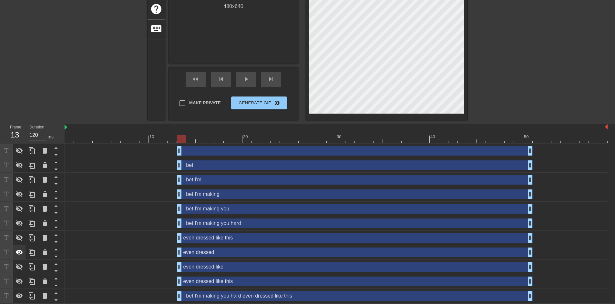
click at [18, 251] on icon at bounding box center [19, 252] width 7 height 5
click at [216, 239] on div "even dressed like this drag_handle drag_handle" at bounding box center [355, 238] width 356 height 10
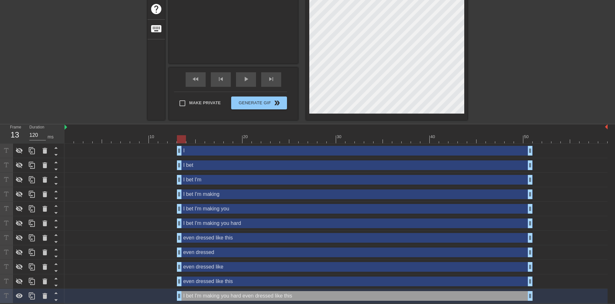
click at [485, 102] on div "title add_circle image add_circle crop photo_size_select_large help keyboard I …" at bounding box center [307, 12] width 615 height 216
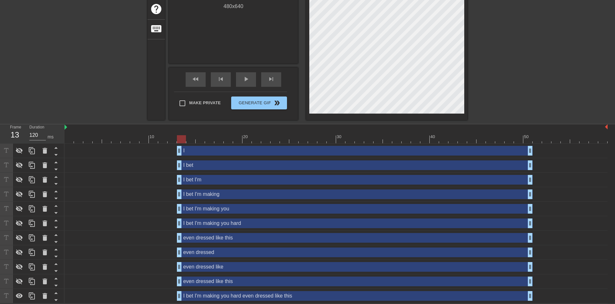
click at [485, 102] on div "title add_circle image add_circle crop photo_size_select_large help keyboard Gi…" at bounding box center [307, 12] width 615 height 216
click at [201, 234] on div "even dressed like this drag_handle drag_handle" at bounding box center [355, 238] width 356 height 10
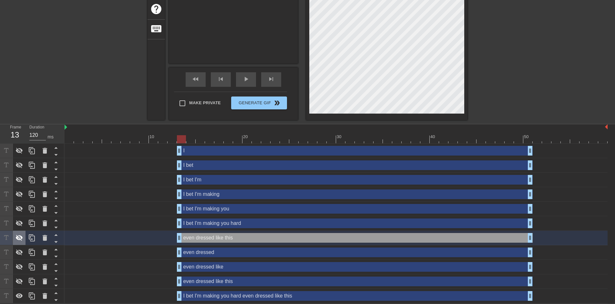
click at [20, 237] on icon at bounding box center [20, 238] width 8 height 8
click at [473, 98] on div "title add_circle image add_circle crop photo_size_select_large help keyboard ev…" at bounding box center [307, 12] width 615 height 216
click at [214, 239] on div "even drag_handle drag_handle" at bounding box center [355, 238] width 356 height 10
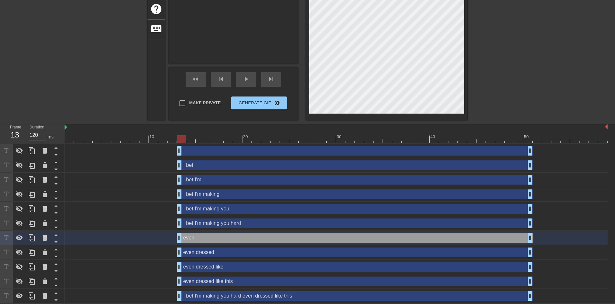
scroll to position [5, 20]
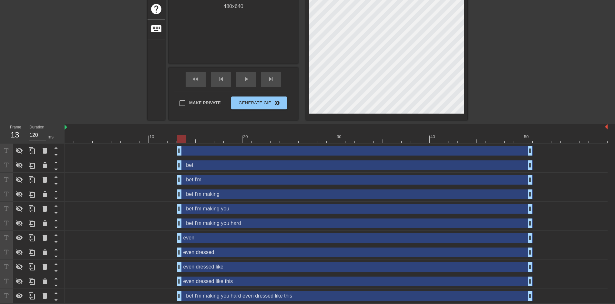
click at [516, 95] on div at bounding box center [523, 1] width 97 height 194
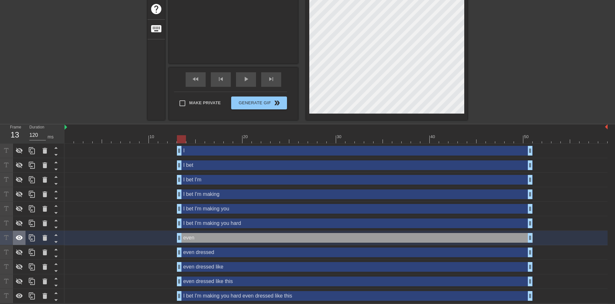
click at [20, 238] on icon at bounding box center [20, 238] width 8 height 8
click at [20, 237] on icon at bounding box center [19, 238] width 7 height 6
click at [20, 237] on icon at bounding box center [19, 237] width 7 height 5
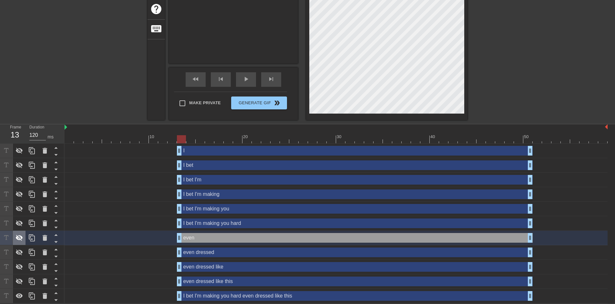
click at [20, 237] on icon at bounding box center [19, 238] width 7 height 6
click at [20, 237] on icon at bounding box center [19, 237] width 7 height 5
click at [20, 237] on icon at bounding box center [19, 238] width 7 height 6
click at [20, 237] on icon at bounding box center [19, 237] width 7 height 5
click at [21, 295] on icon at bounding box center [19, 296] width 7 height 5
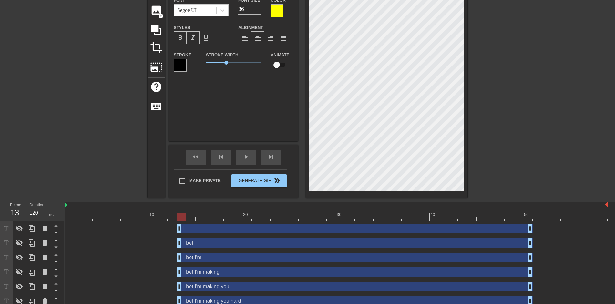
scroll to position [36, 0]
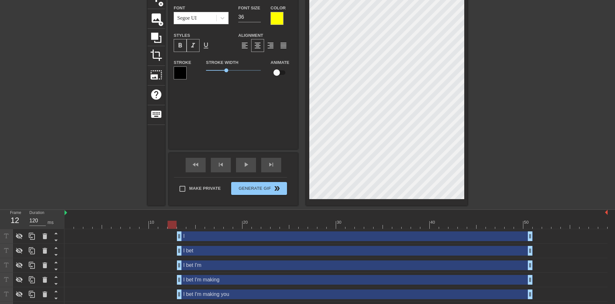
drag, startPoint x: 183, startPoint y: 225, endPoint x: 175, endPoint y: 225, distance: 7.8
click at [175, 225] on div at bounding box center [172, 225] width 9 height 8
click at [20, 234] on icon at bounding box center [20, 237] width 8 height 8
click at [172, 224] on div at bounding box center [172, 225] width 9 height 8
click at [195, 235] on div "I drag_handle drag_handle" at bounding box center [355, 237] width 356 height 10
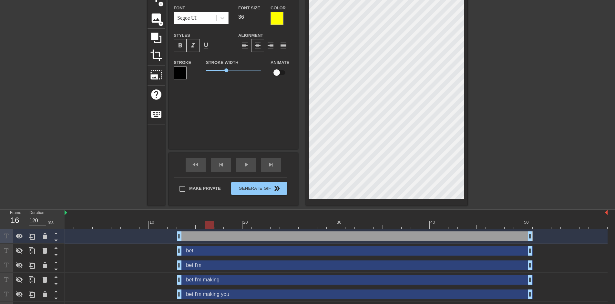
drag, startPoint x: 171, startPoint y: 224, endPoint x: 212, endPoint y: 227, distance: 41.8
click at [212, 227] on div at bounding box center [209, 225] width 9 height 8
drag, startPoint x: 177, startPoint y: 253, endPoint x: 204, endPoint y: 251, distance: 26.9
click at [204, 251] on div "I bet drag_handle drag_handle" at bounding box center [336, 251] width 543 height 10
drag, startPoint x: 209, startPoint y: 225, endPoint x: 240, endPoint y: 229, distance: 31.2
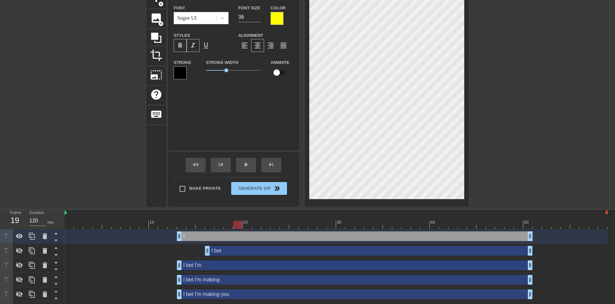
click at [240, 229] on div at bounding box center [237, 225] width 9 height 8
drag, startPoint x: 180, startPoint y: 269, endPoint x: 236, endPoint y: 265, distance: 56.7
drag, startPoint x: 236, startPoint y: 224, endPoint x: 236, endPoint y: 231, distance: 7.4
click at [236, 231] on div "10 20 30 40 50 I drag_handle drag_handle I bet drag_handle drag_handle I bet I'…" at bounding box center [340, 299] width 551 height 179
drag, startPoint x: 233, startPoint y: 224, endPoint x: 283, endPoint y: 228, distance: 49.9
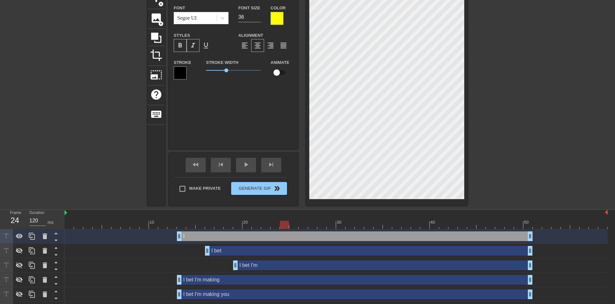
click at [283, 228] on div at bounding box center [284, 225] width 9 height 8
drag, startPoint x: 181, startPoint y: 294, endPoint x: 281, endPoint y: 291, distance: 100.5
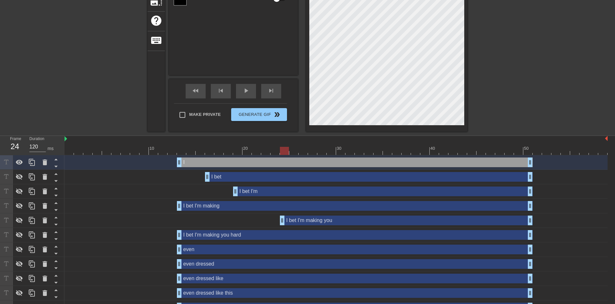
scroll to position [122, 0]
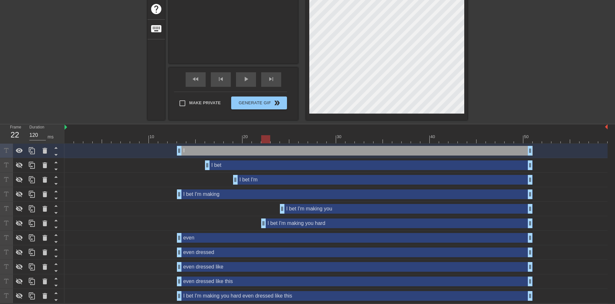
drag, startPoint x: 179, startPoint y: 224, endPoint x: 289, endPoint y: 225, distance: 109.8
click at [289, 225] on div "I bet I'm making you hard drag_handle drag_handle" at bounding box center [336, 224] width 543 height 10
drag, startPoint x: 291, startPoint y: 224, endPoint x: 307, endPoint y: 223, distance: 15.8
click at [307, 223] on div "I bet I'm making you hard drag_handle drag_handle" at bounding box center [336, 224] width 543 height 10
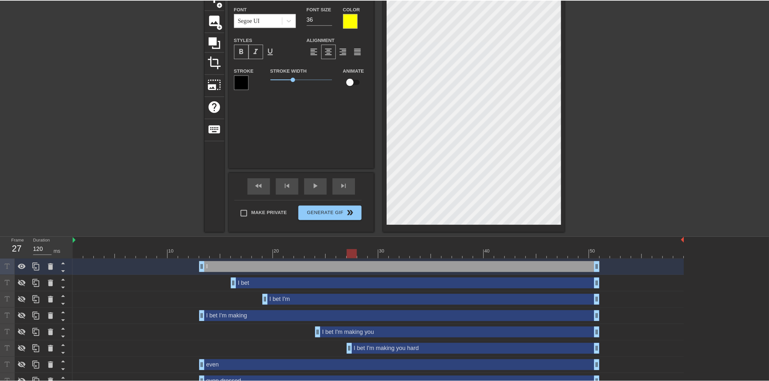
scroll to position [36, 0]
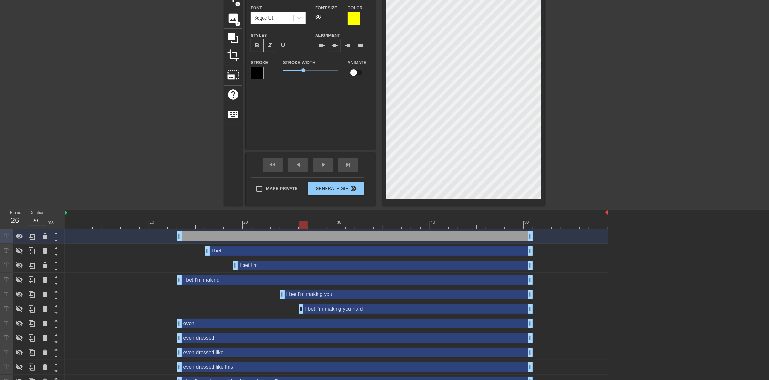
drag, startPoint x: 310, startPoint y: 310, endPoint x: 302, endPoint y: 313, distance: 8.7
drag, startPoint x: 179, startPoint y: 282, endPoint x: 262, endPoint y: 282, distance: 83.0
drag, startPoint x: 236, startPoint y: 265, endPoint x: 241, endPoint y: 265, distance: 5.5
click at [241, 265] on div "I bet I'm drag_handle drag_handle" at bounding box center [336, 266] width 543 height 10
drag, startPoint x: 206, startPoint y: 250, endPoint x: 214, endPoint y: 251, distance: 7.8
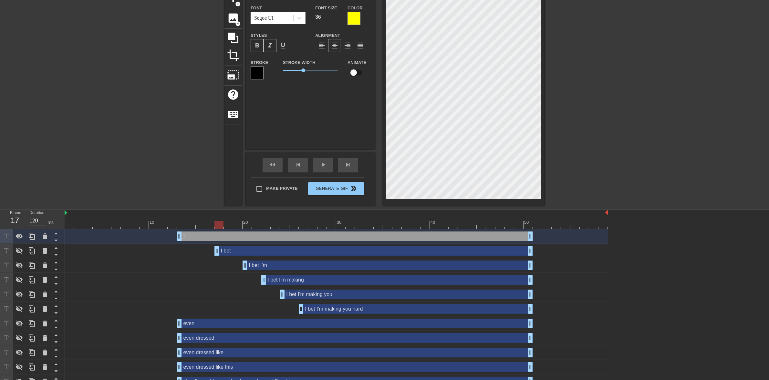
click at [214, 251] on div "I bet drag_handle drag_handle" at bounding box center [336, 251] width 543 height 10
drag, startPoint x: 179, startPoint y: 236, endPoint x: 187, endPoint y: 238, distance: 8.3
drag, startPoint x: 217, startPoint y: 252, endPoint x: 206, endPoint y: 255, distance: 11.9
drag, startPoint x: 244, startPoint y: 262, endPoint x: 234, endPoint y: 267, distance: 11.3
drag, startPoint x: 212, startPoint y: 226, endPoint x: 170, endPoint y: 232, distance: 42.1
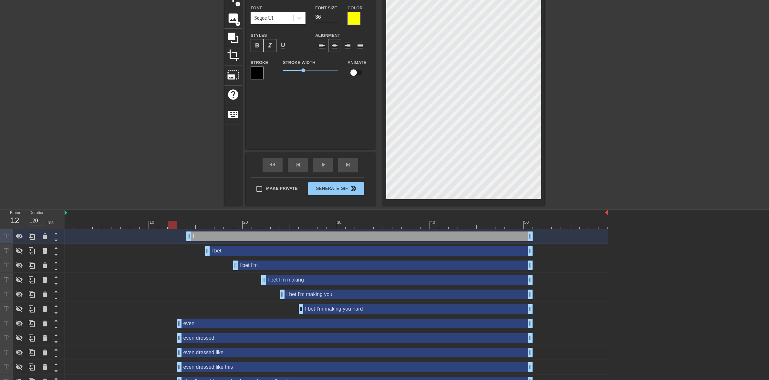
click at [170, 232] on div "10 20 30 40 50 I drag_handle drag_handle I bet drag_handle drag_handle I bet I'…" at bounding box center [417, 299] width 704 height 179
click at [23, 255] on icon at bounding box center [20, 251] width 8 height 8
click at [22, 262] on icon at bounding box center [20, 266] width 8 height 8
click at [20, 283] on icon at bounding box center [20, 280] width 8 height 8
click at [20, 294] on icon at bounding box center [19, 295] width 7 height 6
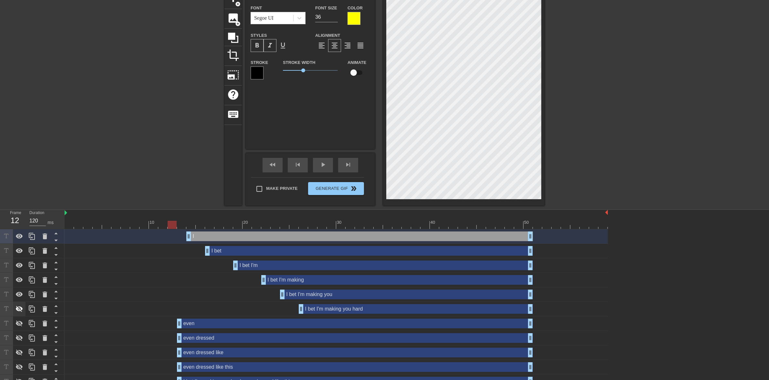
click at [20, 304] on icon at bounding box center [20, 309] width 8 height 8
drag, startPoint x: 171, startPoint y: 222, endPoint x: 152, endPoint y: 223, distance: 18.8
click at [152, 223] on div at bounding box center [153, 225] width 9 height 8
click at [318, 168] on div "play_arrow" at bounding box center [323, 165] width 20 height 15
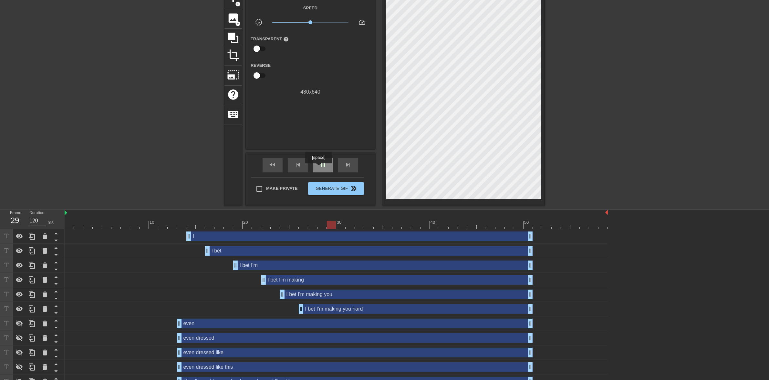
click at [318, 168] on div "pause" at bounding box center [323, 165] width 20 height 15
drag, startPoint x: 339, startPoint y: 224, endPoint x: 338, endPoint y: 228, distance: 4.3
click at [338, 228] on div at bounding box center [340, 225] width 9 height 8
drag, startPoint x: 301, startPoint y: 311, endPoint x: 309, endPoint y: 311, distance: 7.8
drag, startPoint x: 289, startPoint y: 228, endPoint x: 284, endPoint y: 226, distance: 5.6
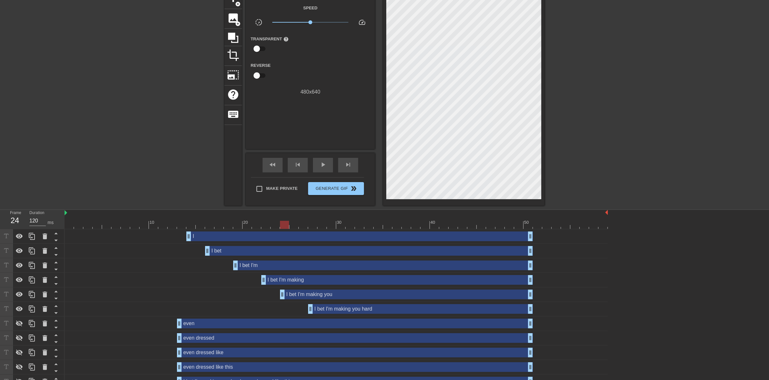
click at [284, 226] on div at bounding box center [336, 225] width 543 height 8
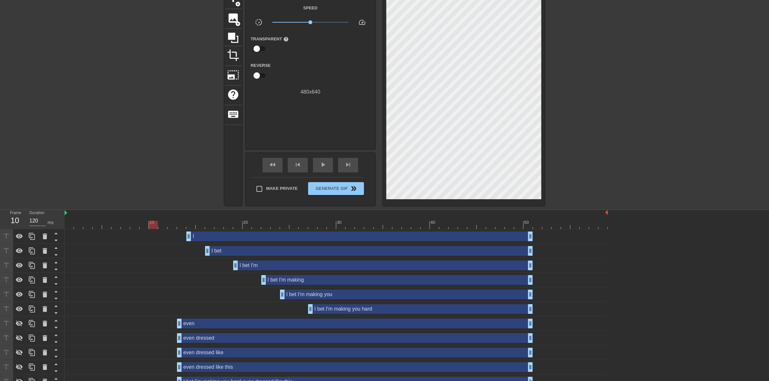
drag, startPoint x: 282, startPoint y: 224, endPoint x: 156, endPoint y: 232, distance: 126.2
click at [156, 232] on div "10 20 30 40 50 I drag_handle drag_handle I bet drag_handle drag_handle I bet I'…" at bounding box center [417, 299] width 704 height 179
click at [325, 165] on span "play_arrow" at bounding box center [323, 165] width 8 height 8
click at [325, 165] on span "pause" at bounding box center [323, 165] width 8 height 8
click at [325, 165] on span "play_arrow" at bounding box center [323, 165] width 8 height 8
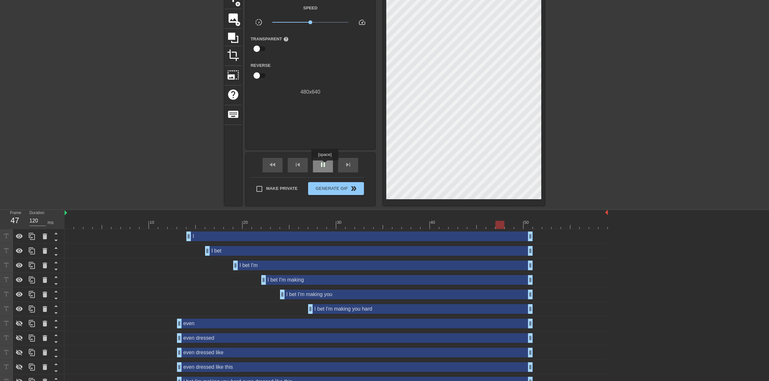
click at [325, 165] on span "pause" at bounding box center [323, 165] width 8 height 8
drag, startPoint x: 186, startPoint y: 224, endPoint x: 162, endPoint y: 224, distance: 23.9
click at [162, 224] on div at bounding box center [336, 225] width 543 height 8
click at [324, 163] on span "play_arrow" at bounding box center [323, 165] width 8 height 8
click at [322, 165] on span "pause" at bounding box center [323, 165] width 8 height 8
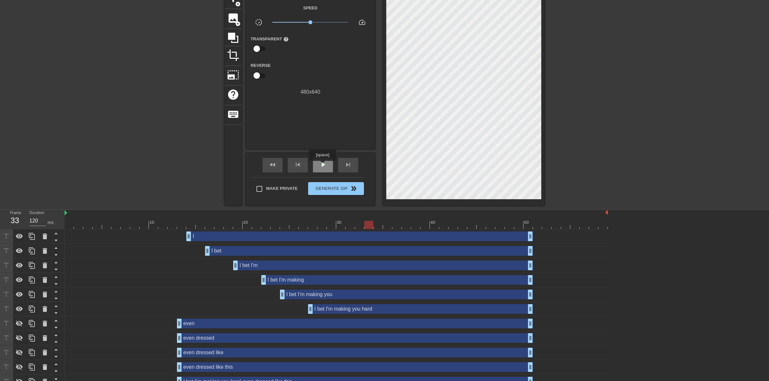
click at [322, 165] on span "play_arrow" at bounding box center [323, 165] width 8 height 8
click at [322, 165] on span "pause" at bounding box center [323, 165] width 8 height 8
drag, startPoint x: 449, startPoint y: 226, endPoint x: 152, endPoint y: 216, distance: 296.7
click at [152, 216] on div "10 20 30 40 50" at bounding box center [336, 219] width 543 height 19
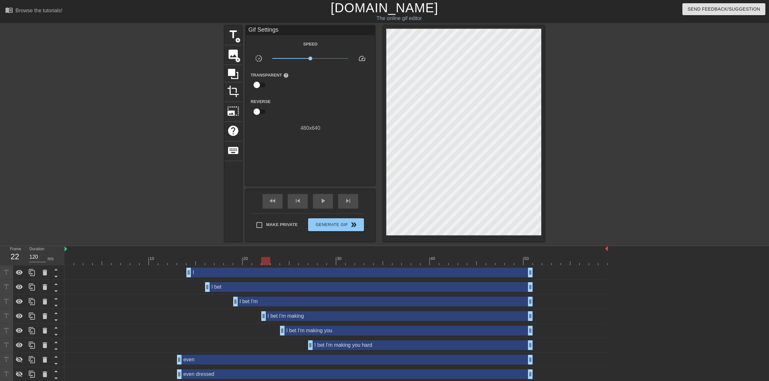
drag, startPoint x: 152, startPoint y: 262, endPoint x: 262, endPoint y: 259, distance: 110.2
click at [262, 259] on div at bounding box center [265, 261] width 9 height 8
drag, startPoint x: 261, startPoint y: 314, endPoint x: 255, endPoint y: 314, distance: 5.8
drag, startPoint x: 177, startPoint y: 261, endPoint x: 356, endPoint y: 265, distance: 179.3
click at [356, 265] on div at bounding box center [336, 261] width 543 height 8
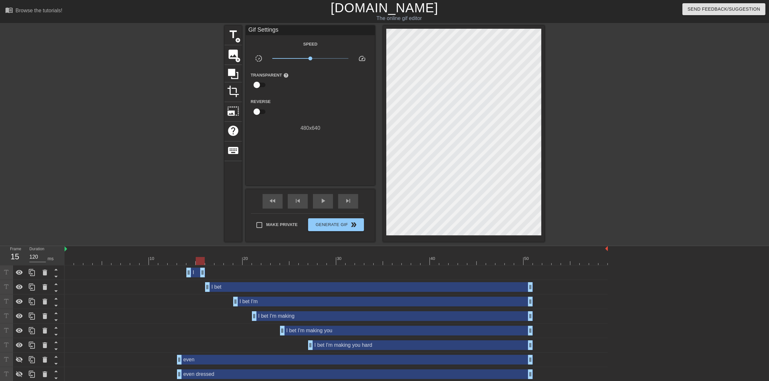
drag, startPoint x: 530, startPoint y: 276, endPoint x: 202, endPoint y: 276, distance: 327.5
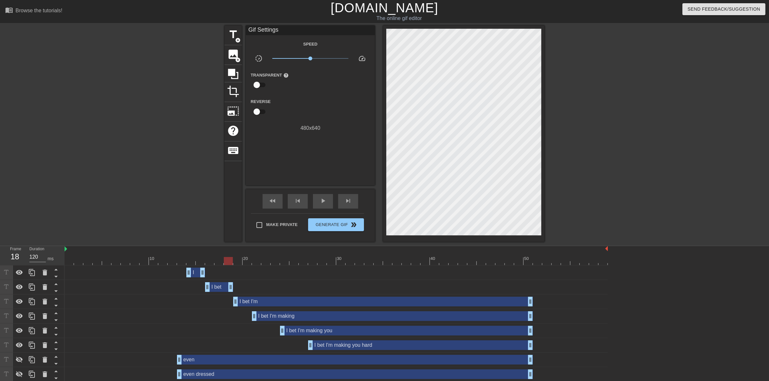
drag, startPoint x: 531, startPoint y: 286, endPoint x: 229, endPoint y: 289, distance: 302.7
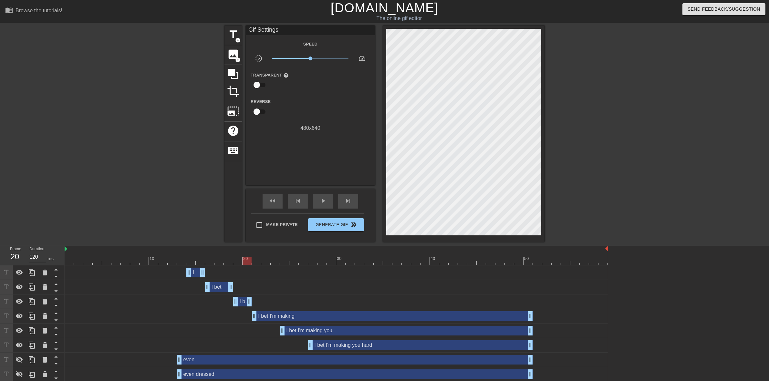
drag, startPoint x: 528, startPoint y: 300, endPoint x: 251, endPoint y: 311, distance: 277.7
click at [251, 304] on div "I drag_handle drag_handle I bet drag_handle drag_handle I bet I'm drag_handle d…" at bounding box center [417, 346] width 704 height 160
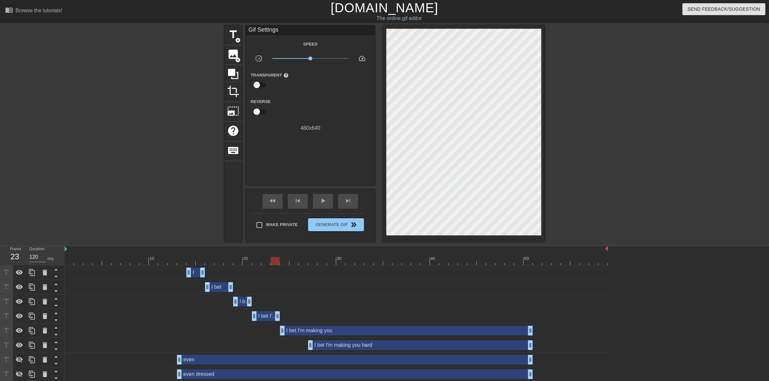
drag, startPoint x: 528, startPoint y: 315, endPoint x: 276, endPoint y: 321, distance: 252.0
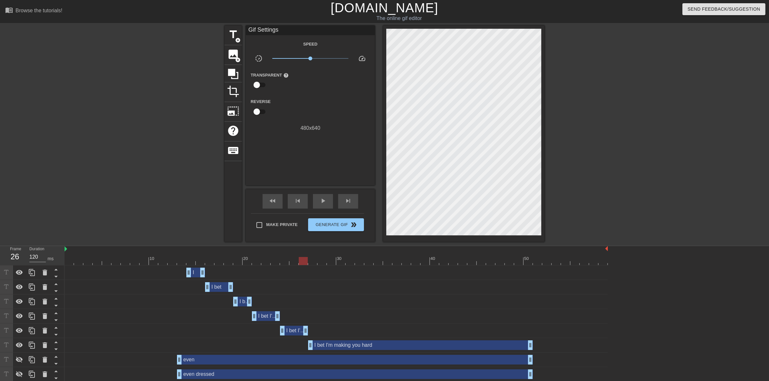
drag, startPoint x: 530, startPoint y: 330, endPoint x: 303, endPoint y: 330, distance: 227.7
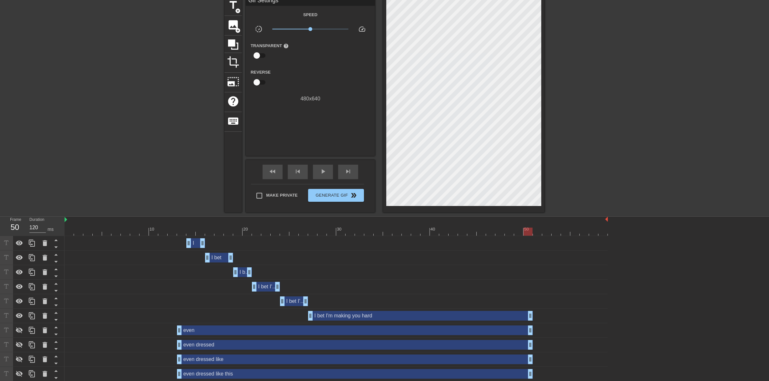
scroll to position [46, 0]
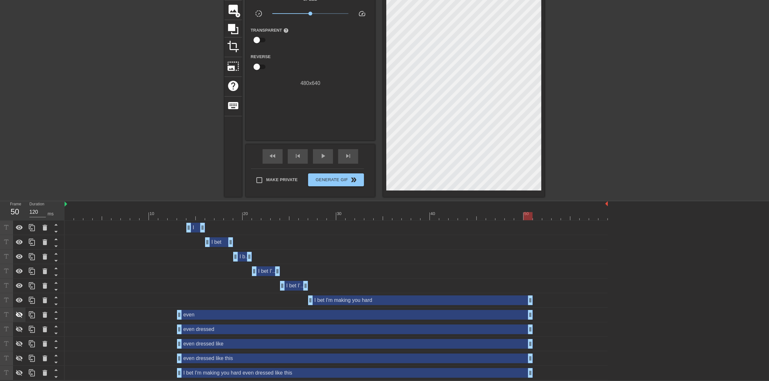
click at [22, 304] on icon at bounding box center [20, 315] width 8 height 8
click at [21, 304] on icon at bounding box center [19, 330] width 7 height 6
click at [17, 304] on icon at bounding box center [19, 344] width 7 height 6
click at [18, 304] on icon at bounding box center [20, 359] width 8 height 8
drag, startPoint x: 178, startPoint y: 328, endPoint x: 209, endPoint y: 327, distance: 30.4
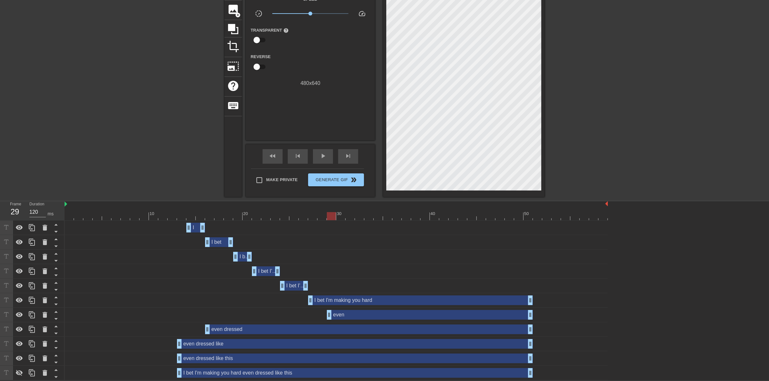
drag, startPoint x: 180, startPoint y: 315, endPoint x: 339, endPoint y: 315, distance: 159.6
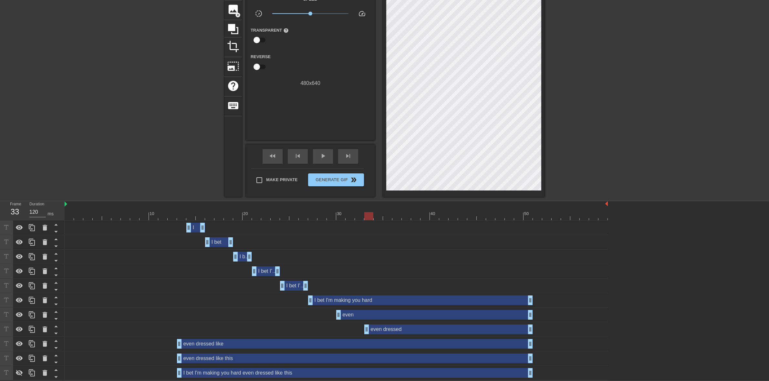
drag, startPoint x: 206, startPoint y: 331, endPoint x: 364, endPoint y: 334, distance: 158.3
click at [364, 304] on div "even dressed drag_handle drag_handle" at bounding box center [336, 329] width 543 height 15
click at [183, 304] on div "even dressed like drag_handle drag_handle" at bounding box center [355, 344] width 356 height 10
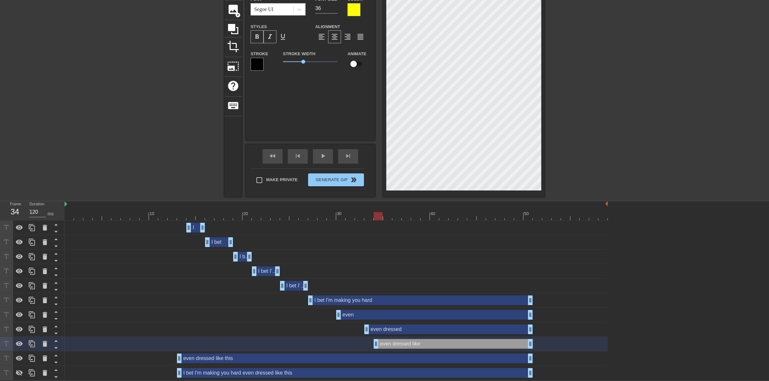
drag, startPoint x: 181, startPoint y: 345, endPoint x: 375, endPoint y: 339, distance: 193.9
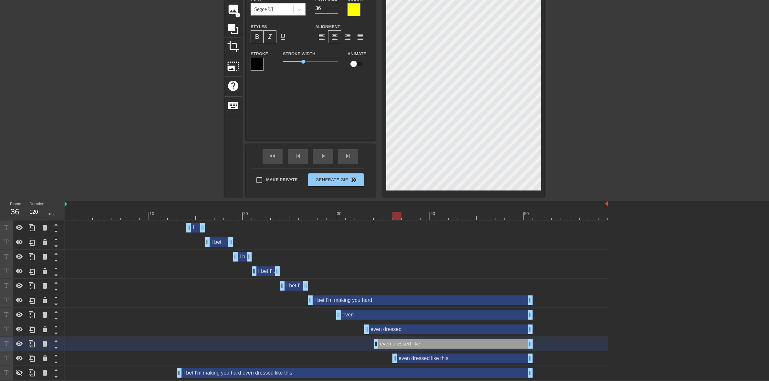
drag, startPoint x: 180, startPoint y: 358, endPoint x: 398, endPoint y: 356, distance: 218.0
drag, startPoint x: 339, startPoint y: 316, endPoint x: 329, endPoint y: 321, distance: 11.7
click at [329, 304] on div "I drag_handle drag_handle I bet drag_handle drag_handle I bet I'm drag_handle d…" at bounding box center [417, 301] width 704 height 160
drag, startPoint x: 366, startPoint y: 326, endPoint x: 354, endPoint y: 327, distance: 11.3
click at [354, 304] on div "even dressed drag_handle drag_handle" at bounding box center [336, 330] width 543 height 10
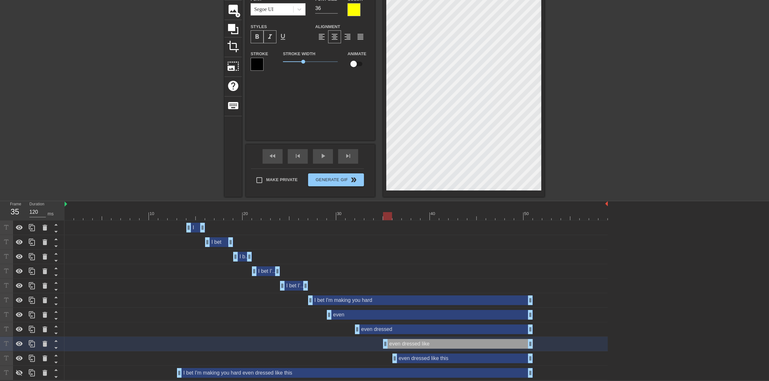
drag, startPoint x: 378, startPoint y: 345, endPoint x: 385, endPoint y: 347, distance: 7.1
drag, startPoint x: 394, startPoint y: 356, endPoint x: 397, endPoint y: 362, distance: 5.9
drag, startPoint x: 528, startPoint y: 314, endPoint x: 350, endPoint y: 318, distance: 178.3
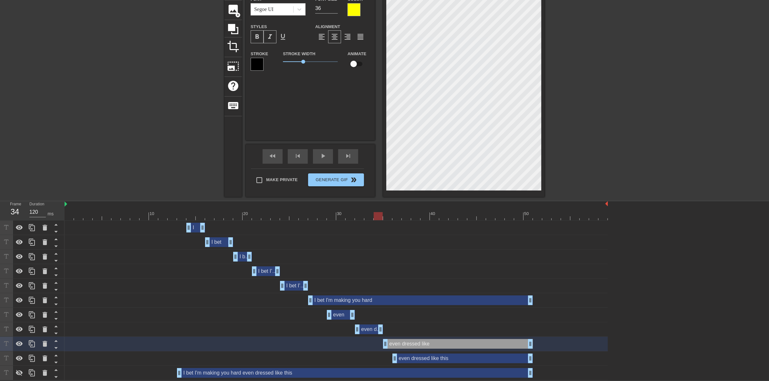
drag, startPoint x: 528, startPoint y: 328, endPoint x: 378, endPoint y: 330, distance: 150.5
drag, startPoint x: 527, startPoint y: 340, endPoint x: 395, endPoint y: 343, distance: 132.5
drag, startPoint x: 394, startPoint y: 358, endPoint x: 401, endPoint y: 359, distance: 7.1
click at [401, 304] on div "even dressed like this drag_handle drag_handle" at bounding box center [336, 359] width 543 height 10
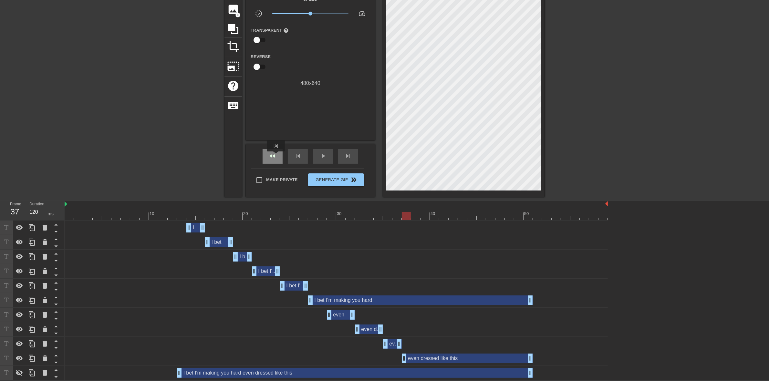
click at [276, 156] on span "fast_rewind" at bounding box center [273, 156] width 8 height 8
click at [320, 159] on span "play_arrow" at bounding box center [323, 156] width 8 height 8
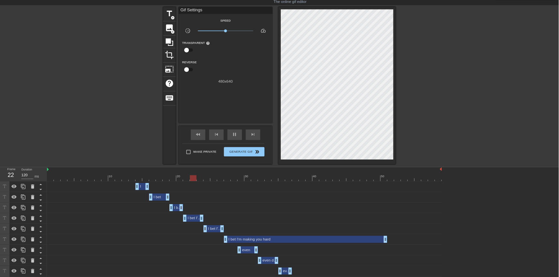
scroll to position [0, 0]
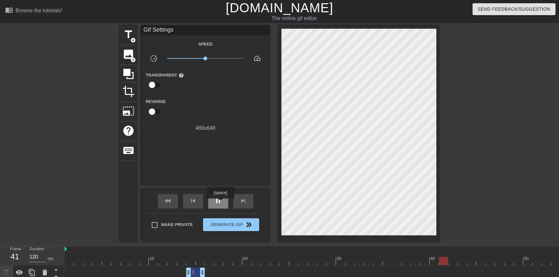
click at [220, 203] on span "pause" at bounding box center [218, 201] width 8 height 8
click at [220, 203] on span "play_arrow" at bounding box center [218, 201] width 8 height 8
click at [220, 203] on span "pause" at bounding box center [218, 201] width 8 height 8
click at [219, 200] on span "play_arrow" at bounding box center [218, 201] width 8 height 8
click at [221, 203] on span "pause" at bounding box center [218, 201] width 8 height 8
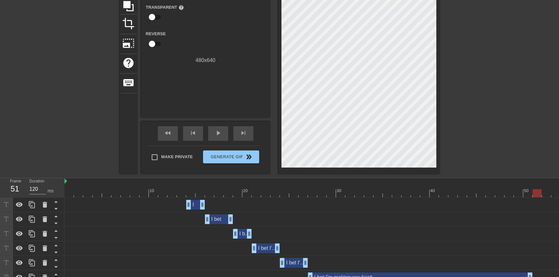
scroll to position [78, 0]
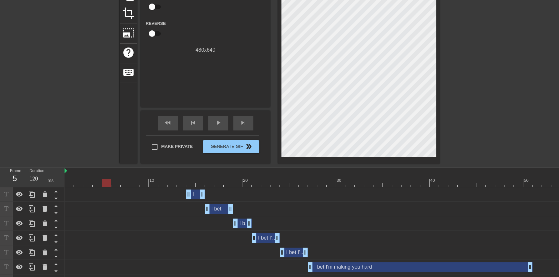
drag, startPoint x: 191, startPoint y: 181, endPoint x: 102, endPoint y: 182, distance: 88.8
click at [102, 182] on div at bounding box center [336, 183] width 543 height 8
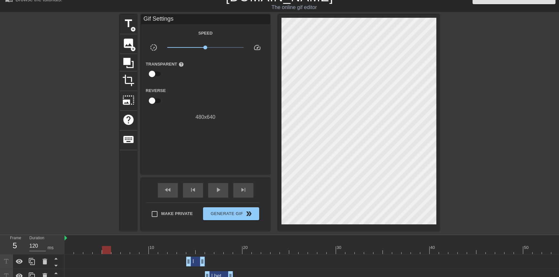
scroll to position [0, 0]
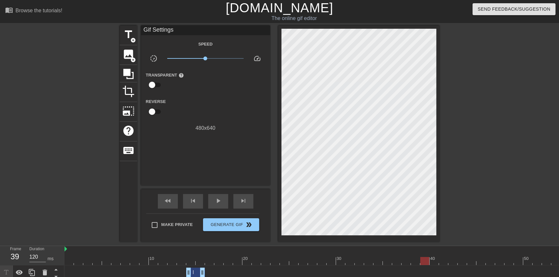
drag, startPoint x: 106, startPoint y: 259, endPoint x: 425, endPoint y: 259, distance: 319.4
click at [425, 259] on div at bounding box center [425, 261] width 9 height 8
click at [168, 194] on div "fast_rewind" at bounding box center [168, 201] width 20 height 15
click at [224, 204] on div "play_arrow" at bounding box center [218, 201] width 20 height 15
click at [224, 204] on div "pause" at bounding box center [218, 201] width 20 height 15
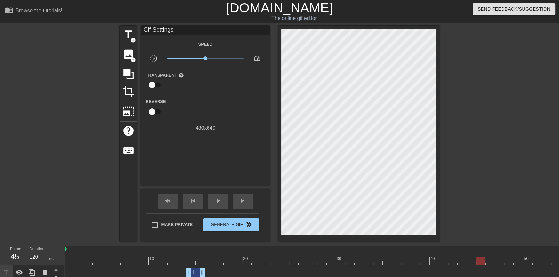
scroll to position [152, 0]
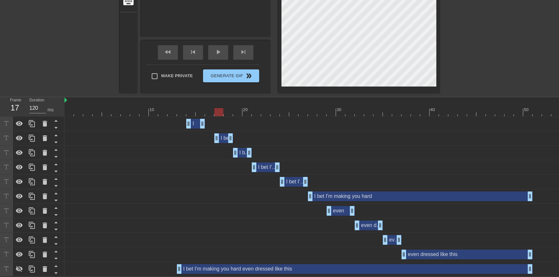
drag, startPoint x: 207, startPoint y: 133, endPoint x: 213, endPoint y: 135, distance: 6.3
click at [213, 135] on div "I bet drag_handle drag_handle" at bounding box center [336, 138] width 543 height 10
drag, startPoint x: 202, startPoint y: 121, endPoint x: 207, endPoint y: 121, distance: 5.8
drag, startPoint x: 188, startPoint y: 119, endPoint x: 194, endPoint y: 121, distance: 6.7
click at [194, 121] on div "I drag_handle drag_handle" at bounding box center [336, 124] width 543 height 10
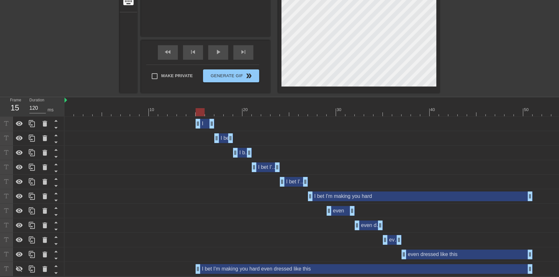
drag, startPoint x: 180, startPoint y: 263, endPoint x: 195, endPoint y: 263, distance: 15.5
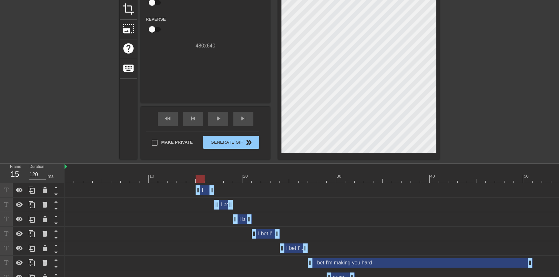
scroll to position [74, 0]
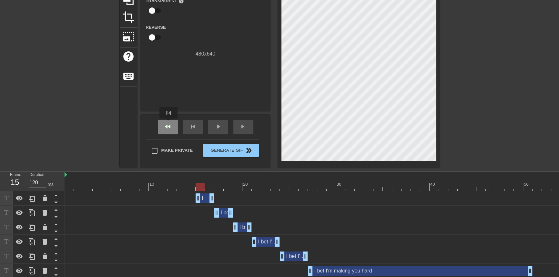
click at [163, 124] on div "fast_rewind" at bounding box center [168, 127] width 20 height 15
click at [208, 128] on div "play_arrow" at bounding box center [218, 127] width 20 height 15
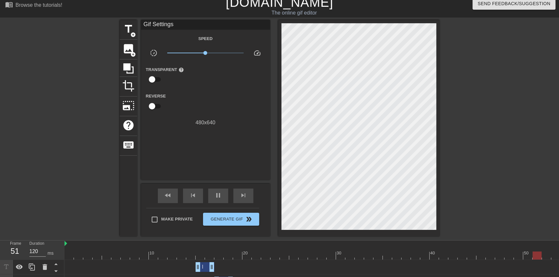
scroll to position [0, 0]
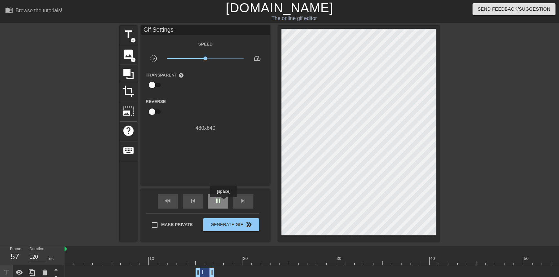
click at [224, 202] on div "pause" at bounding box center [218, 201] width 20 height 15
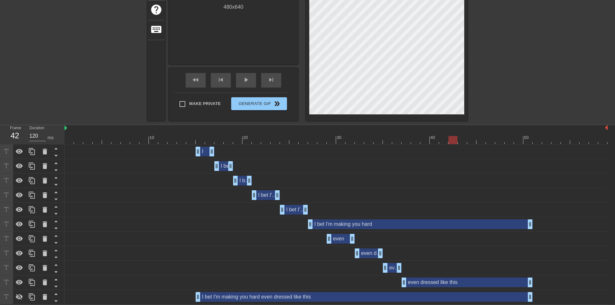
scroll to position [36, 0]
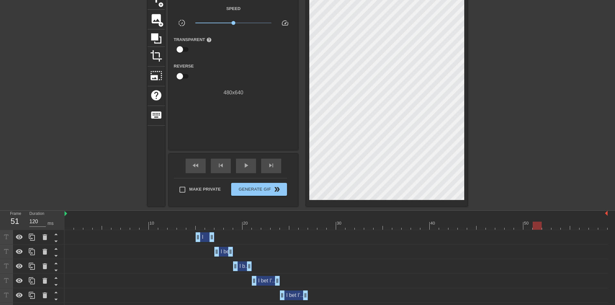
drag, startPoint x: 396, startPoint y: 142, endPoint x: 529, endPoint y: 221, distance: 154.8
click at [534, 221] on div "10 20 30 40 50" at bounding box center [336, 220] width 543 height 19
click at [195, 166] on span "fast_rewind" at bounding box center [196, 165] width 8 height 8
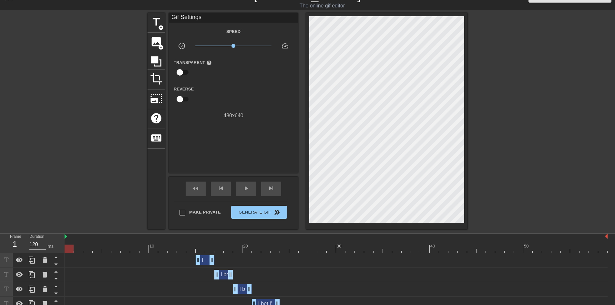
scroll to position [0, 0]
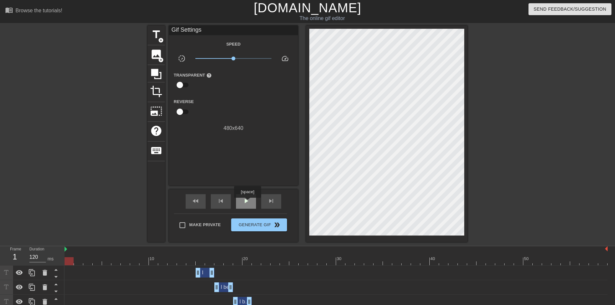
click at [246, 205] on div "play_arrow" at bounding box center [246, 201] width 20 height 15
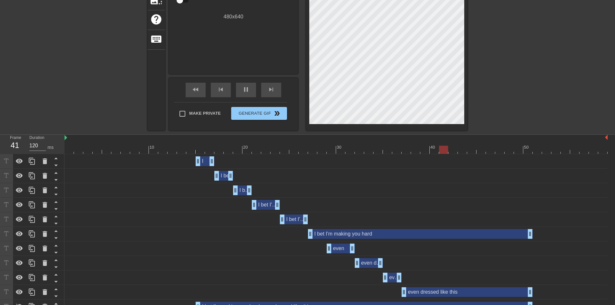
scroll to position [122, 0]
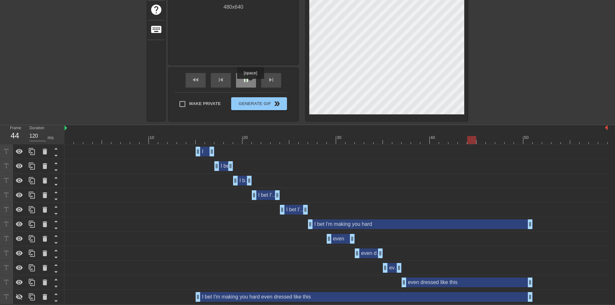
click at [244, 80] on span "pause" at bounding box center [246, 80] width 8 height 8
click at [28, 295] on icon at bounding box center [32, 297] width 8 height 8
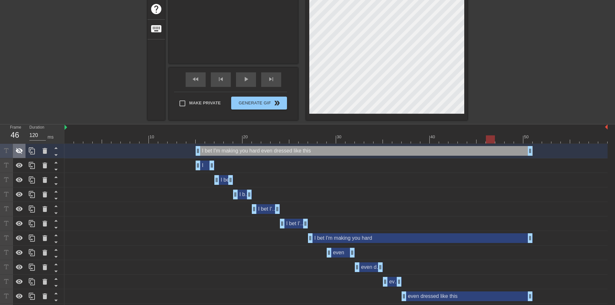
click at [21, 150] on icon at bounding box center [19, 151] width 7 height 6
click at [21, 167] on icon at bounding box center [19, 165] width 7 height 5
click at [21, 179] on icon at bounding box center [20, 180] width 8 height 8
click at [19, 192] on icon at bounding box center [20, 195] width 8 height 8
click at [20, 213] on icon at bounding box center [20, 209] width 8 height 8
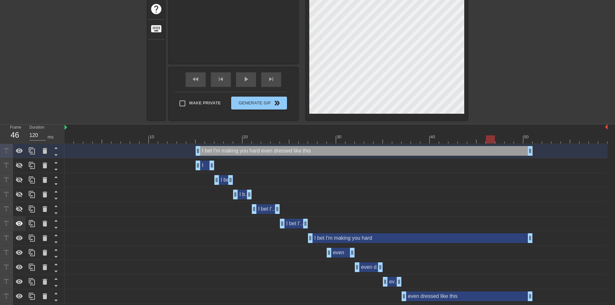
click at [20, 225] on icon at bounding box center [19, 223] width 7 height 5
click at [20, 238] on icon at bounding box center [19, 237] width 7 height 5
click at [20, 252] on icon at bounding box center [20, 253] width 8 height 8
click at [20, 269] on icon at bounding box center [20, 267] width 8 height 8
click at [20, 280] on icon at bounding box center [20, 282] width 8 height 8
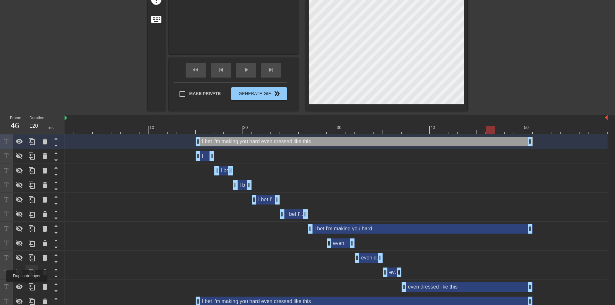
scroll to position [136, 0]
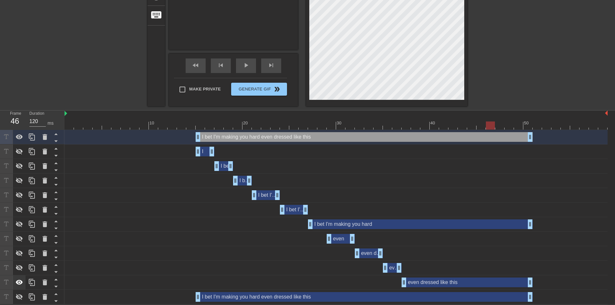
click at [19, 283] on icon at bounding box center [20, 282] width 8 height 8
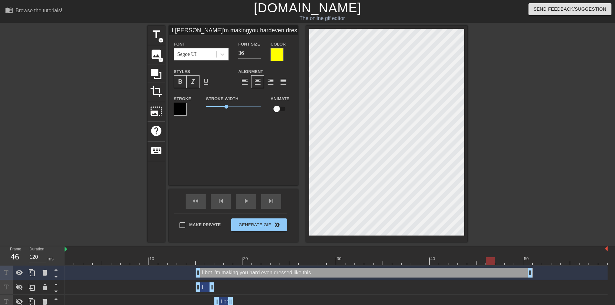
scroll to position [6, 1]
click at [482, 204] on div at bounding box center [523, 123] width 97 height 194
click at [247, 80] on span "format_align_left" at bounding box center [245, 82] width 8 height 8
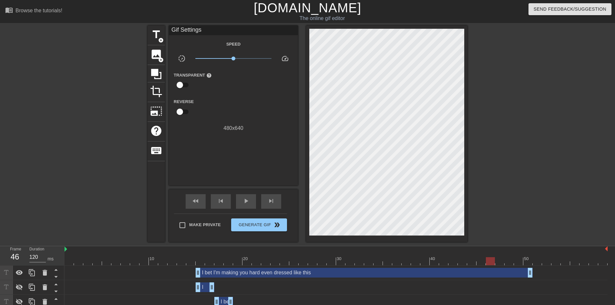
click at [509, 163] on div at bounding box center [523, 123] width 97 height 194
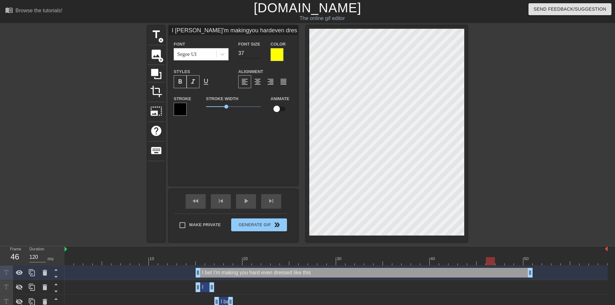
click at [259, 50] on input "37" at bounding box center [249, 53] width 23 height 10
click at [257, 51] on input "38" at bounding box center [249, 53] width 23 height 10
click at [257, 51] on input "39" at bounding box center [249, 53] width 23 height 10
click at [257, 51] on input "40" at bounding box center [249, 53] width 23 height 10
click at [260, 51] on input "41" at bounding box center [249, 53] width 23 height 10
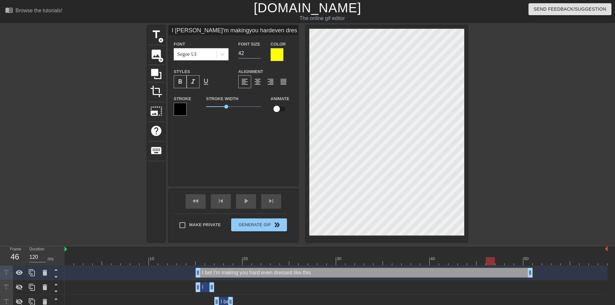
click at [260, 51] on input "42" at bounding box center [249, 53] width 23 height 10
click at [260, 52] on input "43" at bounding box center [249, 53] width 23 height 10
click at [260, 52] on input "44" at bounding box center [249, 53] width 23 height 10
click at [260, 52] on input "45" at bounding box center [249, 53] width 23 height 10
click at [257, 52] on input "46" at bounding box center [249, 53] width 23 height 10
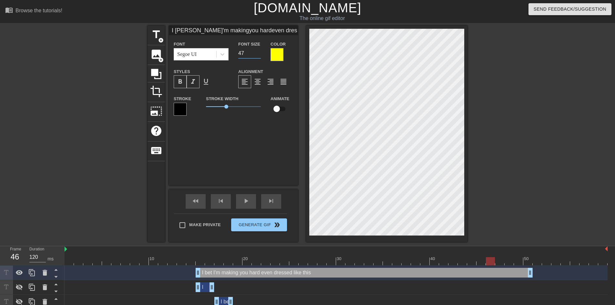
click at [257, 52] on input "47" at bounding box center [249, 53] width 23 height 10
click at [257, 52] on input "48" at bounding box center [249, 53] width 23 height 10
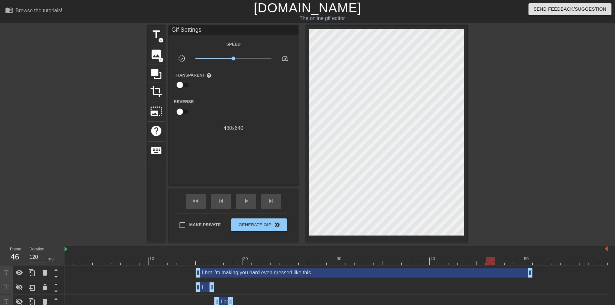
click at [509, 152] on div at bounding box center [523, 123] width 97 height 194
click at [198, 205] on div "fast_rewind" at bounding box center [196, 201] width 20 height 15
click at [248, 201] on span "play_arrow" at bounding box center [246, 201] width 8 height 8
click at [244, 204] on span "pause" at bounding box center [246, 201] width 8 height 8
click at [332, 273] on div "I bet I'm making you hard even dressed like this drag_handle drag_handle" at bounding box center [364, 273] width 337 height 10
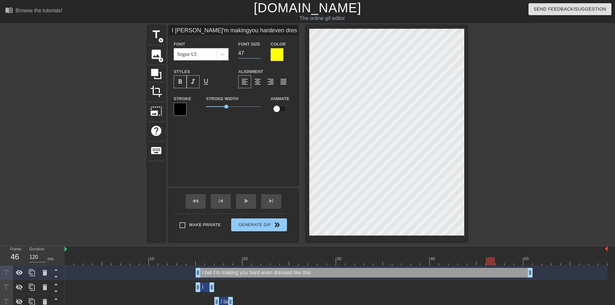
click at [258, 54] on input "47" at bounding box center [249, 53] width 23 height 10
click at [258, 54] on input "46" at bounding box center [249, 53] width 23 height 10
click at [258, 54] on input "45" at bounding box center [249, 53] width 23 height 10
click at [258, 54] on input "44" at bounding box center [249, 53] width 23 height 10
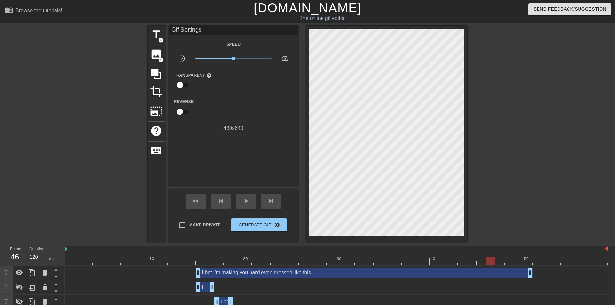
drag, startPoint x: 514, startPoint y: 157, endPoint x: 510, endPoint y: 157, distance: 3.9
click at [513, 157] on div at bounding box center [523, 123] width 97 height 194
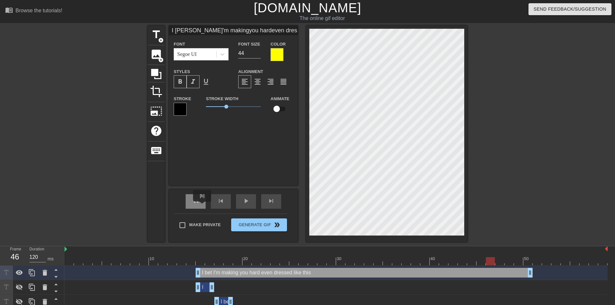
click at [199, 207] on div "fast_rewind" at bounding box center [196, 201] width 20 height 15
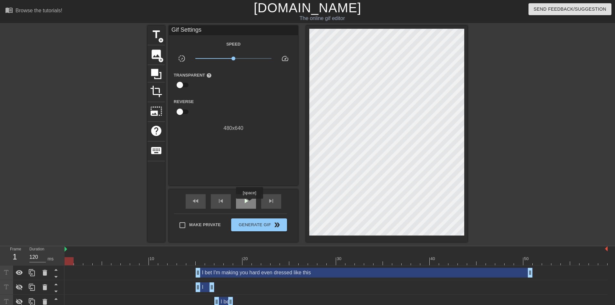
click at [249, 203] on span "play_arrow" at bounding box center [246, 201] width 8 height 8
click at [249, 204] on span "pause" at bounding box center [246, 201] width 8 height 8
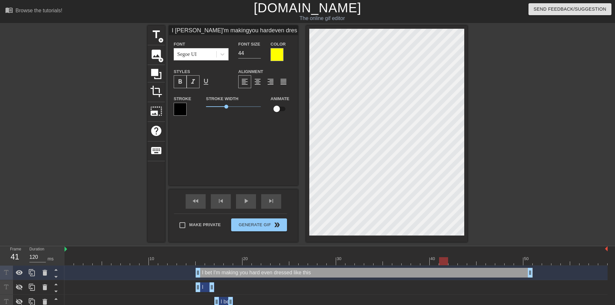
click at [496, 136] on div at bounding box center [523, 123] width 97 height 194
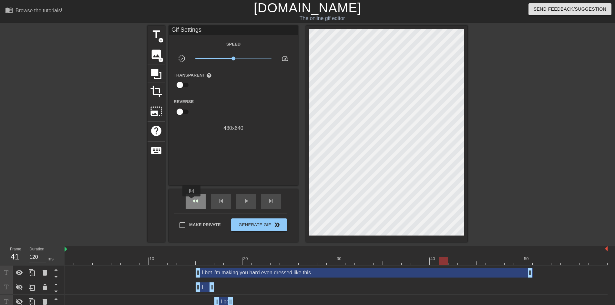
click at [192, 201] on span "fast_rewind" at bounding box center [196, 201] width 8 height 8
click at [240, 204] on div "play_arrow" at bounding box center [246, 201] width 20 height 15
click at [245, 205] on div "pause" at bounding box center [246, 201] width 20 height 15
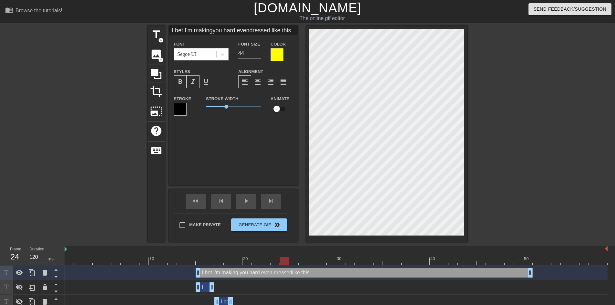
scroll to position [6, 7]
click at [494, 163] on div at bounding box center [523, 123] width 97 height 194
click at [514, 161] on div at bounding box center [523, 123] width 97 height 194
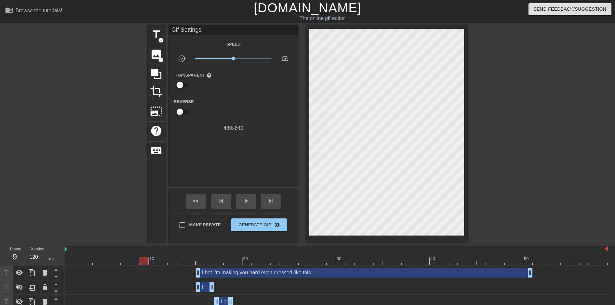
drag, startPoint x: 146, startPoint y: 257, endPoint x: 138, endPoint y: 256, distance: 8.2
click at [134, 257] on div "10 20 30 40 50" at bounding box center [336, 255] width 543 height 19
click at [242, 205] on div "play_arrow" at bounding box center [246, 201] width 20 height 15
click at [243, 204] on span "pause" at bounding box center [246, 201] width 8 height 8
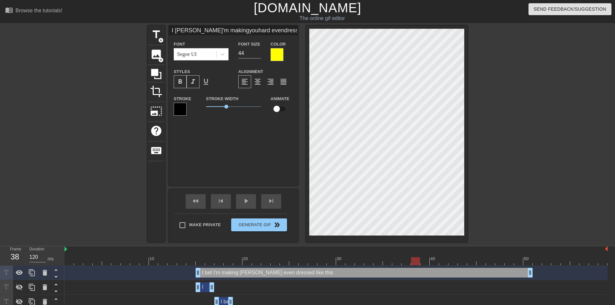
scroll to position [6, 4]
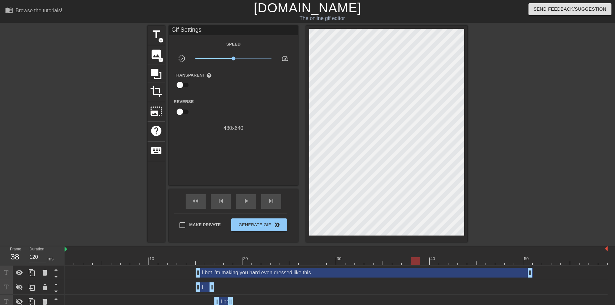
click at [497, 175] on div at bounding box center [523, 123] width 97 height 194
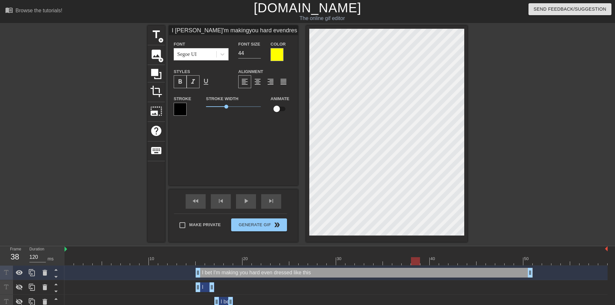
click at [484, 142] on div at bounding box center [523, 123] width 97 height 194
click at [528, 167] on div at bounding box center [523, 123] width 97 height 194
click at [516, 144] on div at bounding box center [523, 123] width 97 height 194
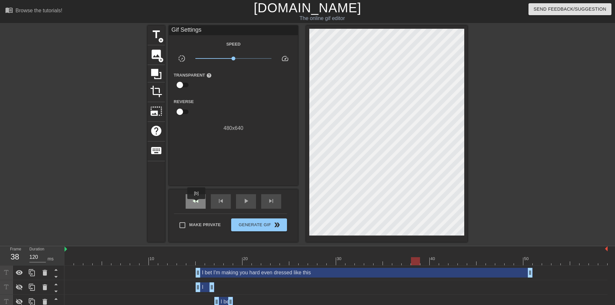
click at [197, 203] on span "fast_rewind" at bounding box center [196, 201] width 8 height 8
click at [241, 202] on div "play_arrow" at bounding box center [246, 201] width 20 height 15
click at [251, 204] on div "pause" at bounding box center [246, 201] width 20 height 15
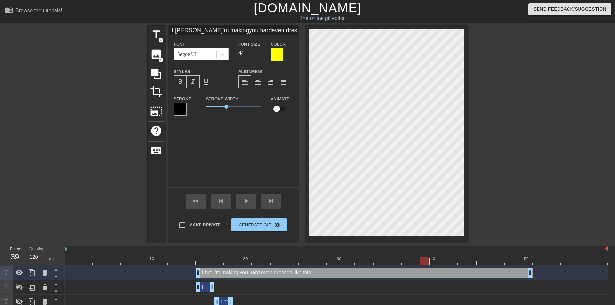
drag, startPoint x: 432, startPoint y: 261, endPoint x: 403, endPoint y: 265, distance: 29.1
click at [404, 265] on div "10 20 30 40 50" at bounding box center [336, 255] width 543 height 19
click at [545, 158] on div at bounding box center [523, 123] width 97 height 194
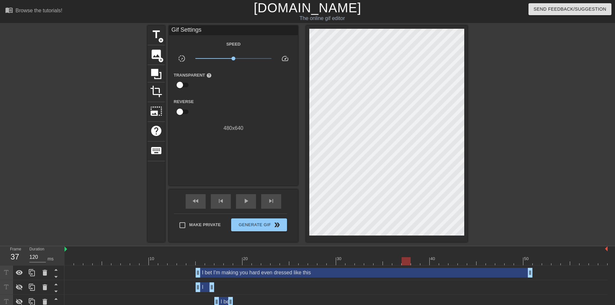
drag, startPoint x: 407, startPoint y: 259, endPoint x: 410, endPoint y: 256, distance: 4.4
click at [410, 256] on div "10 20 30 40 50" at bounding box center [336, 255] width 543 height 19
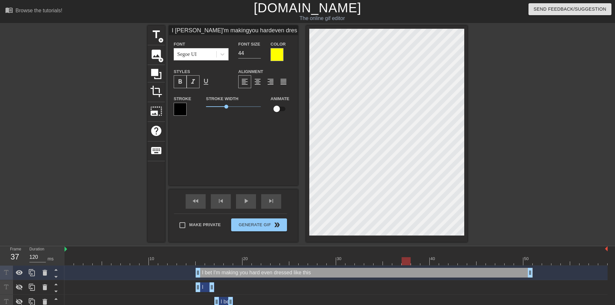
click at [154, 260] on div at bounding box center [336, 261] width 543 height 8
click at [242, 209] on div "fast_rewind skip_previous play_arrow skip_next" at bounding box center [233, 201] width 105 height 24
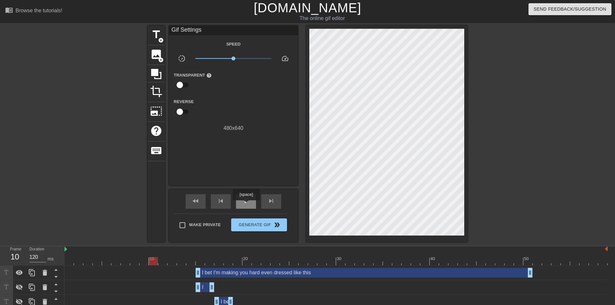
click at [246, 205] on div "play_arrow" at bounding box center [246, 201] width 20 height 15
click at [246, 204] on span "pause" at bounding box center [246, 201] width 8 height 8
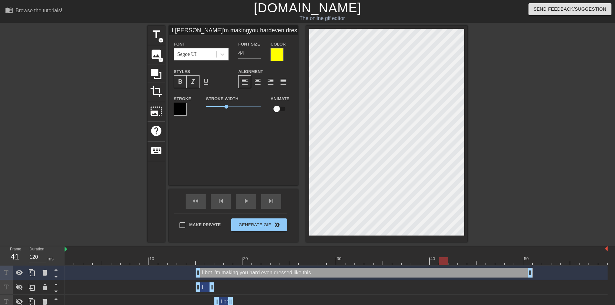
click at [547, 157] on div at bounding box center [523, 123] width 97 height 194
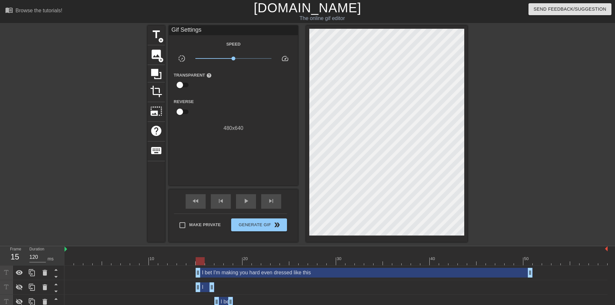
drag, startPoint x: 443, startPoint y: 258, endPoint x: 200, endPoint y: 260, distance: 243.2
click at [200, 260] on div at bounding box center [200, 261] width 9 height 8
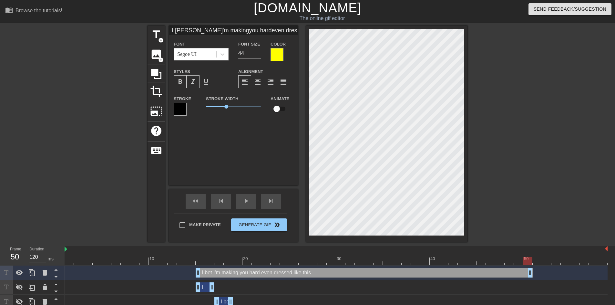
drag, startPoint x: 200, startPoint y: 259, endPoint x: 531, endPoint y: 260, distance: 330.4
click at [531, 260] on div at bounding box center [528, 261] width 9 height 8
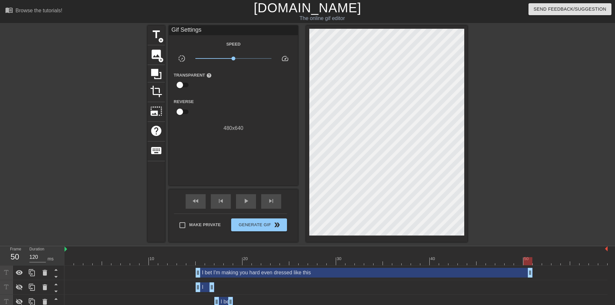
click at [541, 172] on div at bounding box center [523, 123] width 97 height 194
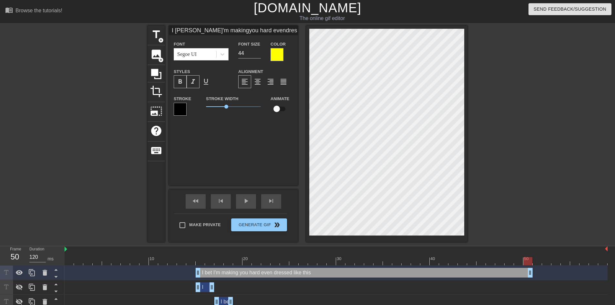
scroll to position [6, 4]
click at [570, 122] on div at bounding box center [523, 123] width 97 height 194
click at [505, 127] on div at bounding box center [523, 123] width 97 height 194
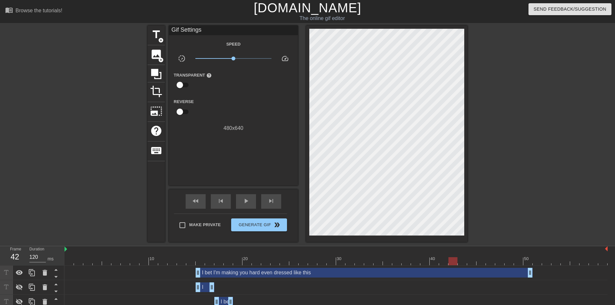
drag, startPoint x: 191, startPoint y: 261, endPoint x: 453, endPoint y: 255, distance: 261.7
click at [453, 255] on div "10 20 30 40 50" at bounding box center [336, 255] width 543 height 19
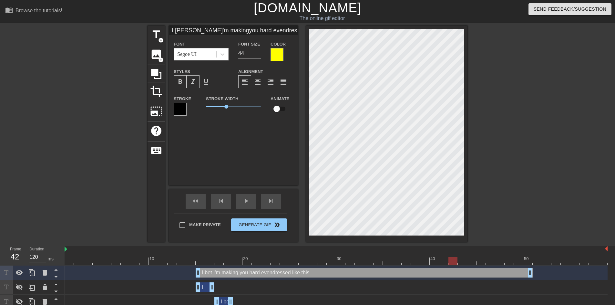
scroll to position [9, 1]
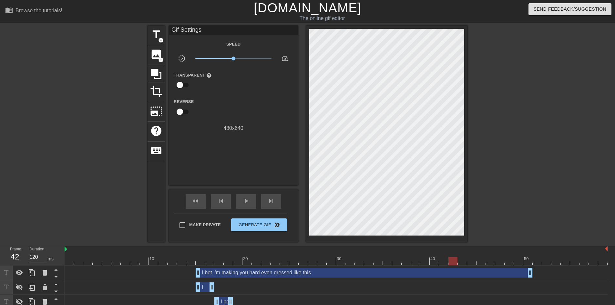
click at [504, 168] on div at bounding box center [523, 123] width 97 height 194
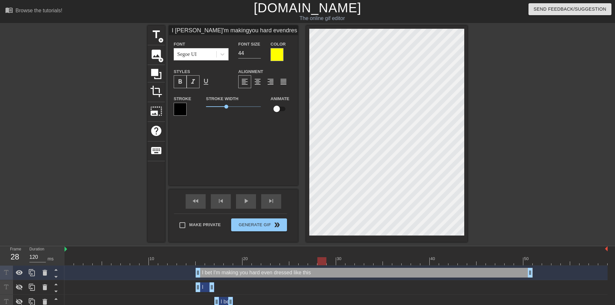
drag, startPoint x: 217, startPoint y: 257, endPoint x: 318, endPoint y: 258, distance: 101.1
click at [318, 258] on div at bounding box center [336, 261] width 543 height 8
click at [515, 175] on div at bounding box center [523, 123] width 97 height 194
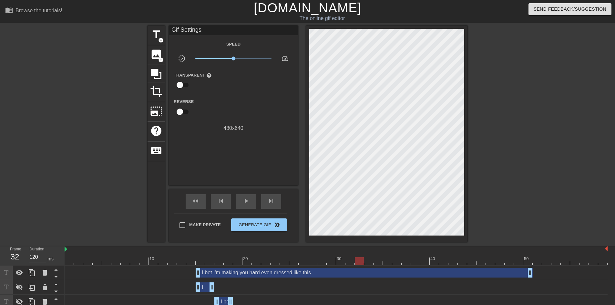
drag, startPoint x: 321, startPoint y: 262, endPoint x: 361, endPoint y: 256, distance: 39.8
click at [361, 256] on div "10 20 30 40 50" at bounding box center [336, 255] width 543 height 19
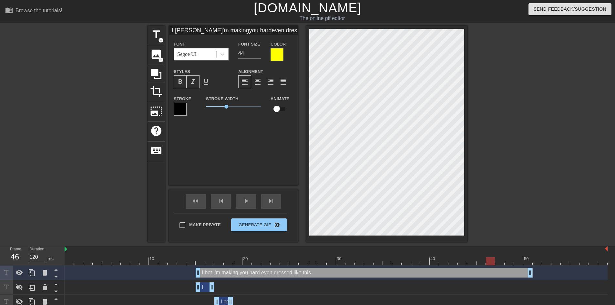
drag, startPoint x: 360, startPoint y: 260, endPoint x: 486, endPoint y: 259, distance: 126.0
click at [486, 259] on div at bounding box center [490, 261] width 9 height 8
drag, startPoint x: 414, startPoint y: 260, endPoint x: 494, endPoint y: 262, distance: 79.8
click at [494, 262] on div at bounding box center [336, 261] width 543 height 8
click at [539, 166] on div at bounding box center [523, 123] width 97 height 194
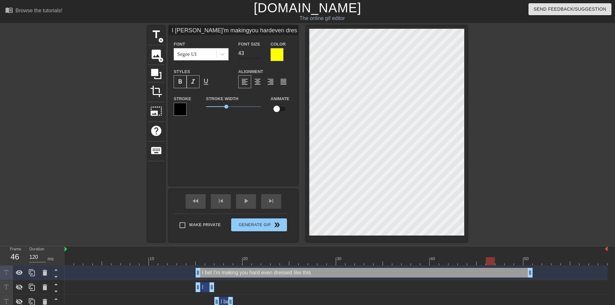
click at [258, 55] on input "43" at bounding box center [249, 53] width 23 height 10
click at [258, 55] on input "42" at bounding box center [249, 53] width 23 height 10
click at [258, 55] on input "41" at bounding box center [249, 53] width 23 height 10
click at [258, 55] on input "40" at bounding box center [249, 53] width 23 height 10
click at [258, 51] on input "41" at bounding box center [249, 53] width 23 height 10
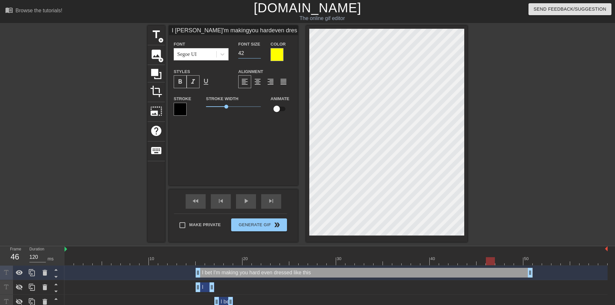
click at [258, 51] on input "42" at bounding box center [249, 53] width 23 height 10
click at [258, 51] on input "43" at bounding box center [249, 53] width 23 height 10
click at [258, 51] on input "44" at bounding box center [249, 53] width 23 height 10
click at [258, 51] on input "45" at bounding box center [249, 53] width 23 height 10
click at [258, 51] on input "46" at bounding box center [249, 53] width 23 height 10
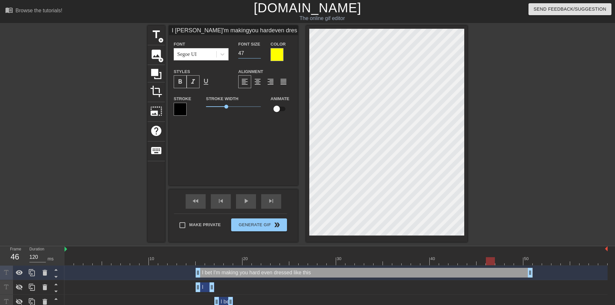
click at [258, 51] on input "47" at bounding box center [249, 53] width 23 height 10
click at [258, 51] on input "48" at bounding box center [249, 53] width 23 height 10
click at [258, 55] on input "47" at bounding box center [249, 53] width 23 height 10
click at [258, 55] on input "46" at bounding box center [249, 53] width 23 height 10
click at [258, 55] on input "45" at bounding box center [249, 53] width 23 height 10
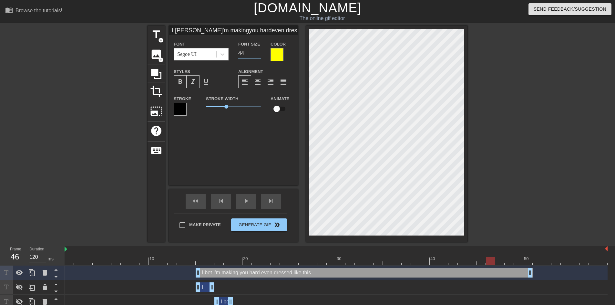
click at [258, 55] on input "44" at bounding box center [249, 53] width 23 height 10
click at [493, 187] on div at bounding box center [523, 123] width 97 height 194
drag, startPoint x: 192, startPoint y: 258, endPoint x: 200, endPoint y: 258, distance: 7.8
click at [200, 258] on div at bounding box center [336, 261] width 543 height 8
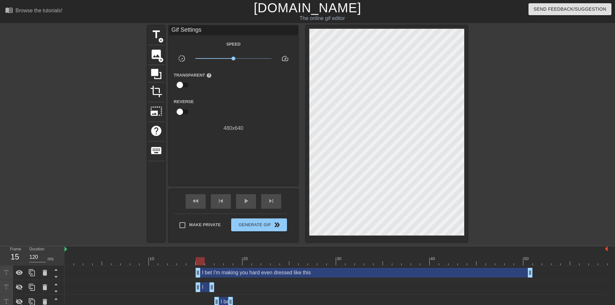
click at [474, 193] on div "title add_circle image add_circle crop photo_size_select_large help keyboard Gi…" at bounding box center [307, 134] width 615 height 216
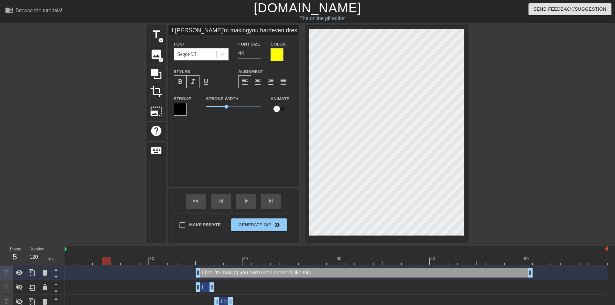
drag, startPoint x: 200, startPoint y: 258, endPoint x: 108, endPoint y: 259, distance: 91.7
click at [108, 259] on div at bounding box center [106, 261] width 9 height 8
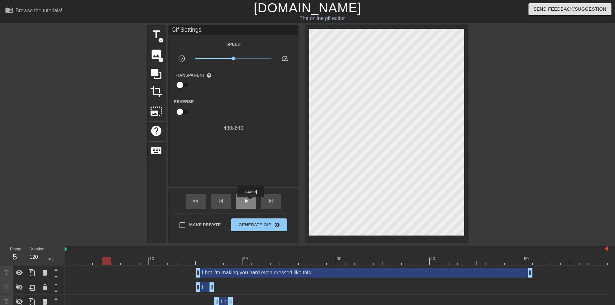
click at [250, 202] on div "play_arrow" at bounding box center [246, 201] width 20 height 15
click at [250, 204] on div "pause" at bounding box center [246, 201] width 20 height 15
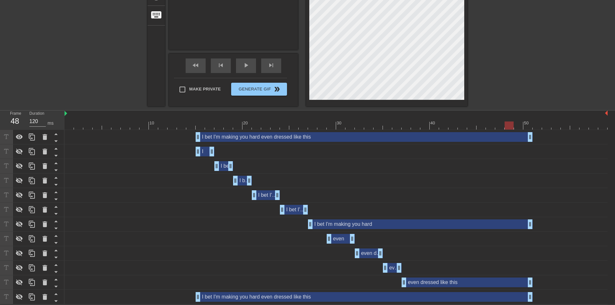
scroll to position [136, 0]
click at [32, 137] on icon at bounding box center [32, 136] width 6 height 7
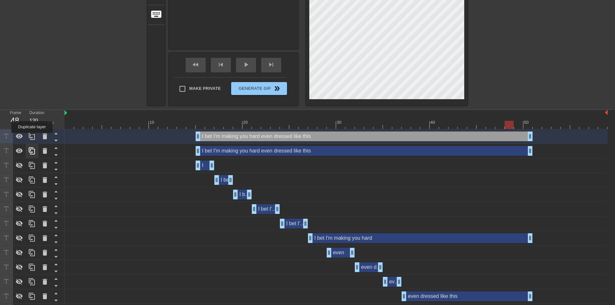
click at [32, 137] on icon at bounding box center [32, 136] width 6 height 7
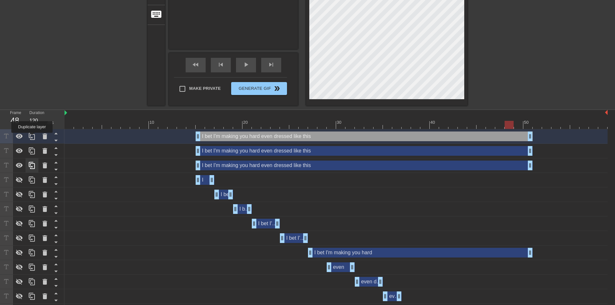
click at [32, 137] on icon at bounding box center [32, 136] width 6 height 7
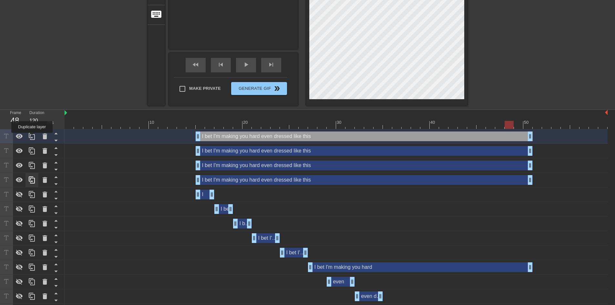
click at [32, 137] on icon at bounding box center [32, 136] width 6 height 7
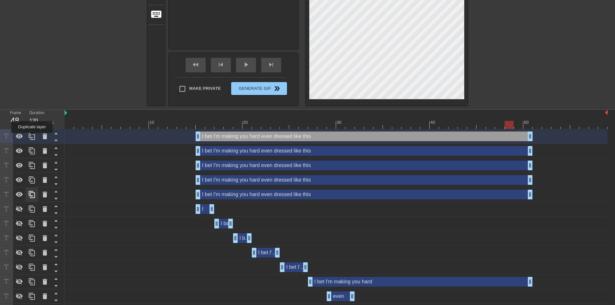
click at [32, 137] on icon at bounding box center [32, 136] width 6 height 7
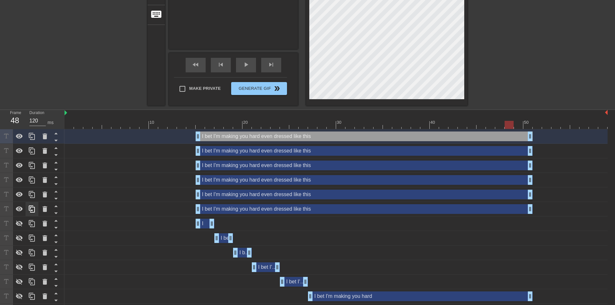
click at [32, 137] on icon at bounding box center [32, 136] width 6 height 7
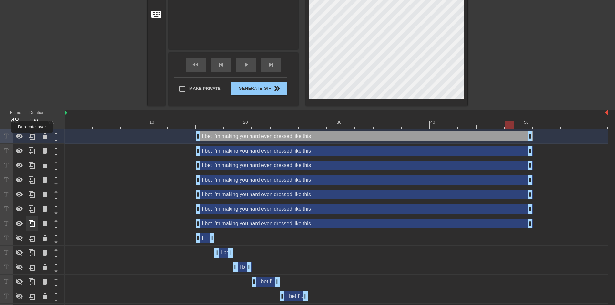
click at [32, 137] on icon at bounding box center [32, 136] width 6 height 7
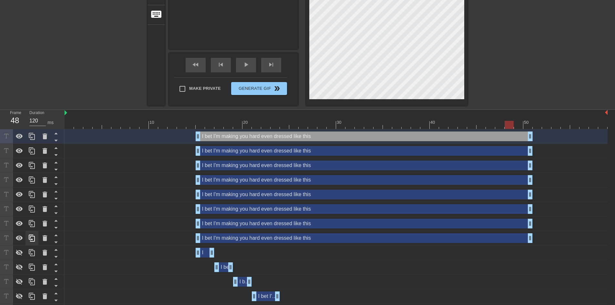
click at [32, 137] on icon at bounding box center [32, 136] width 6 height 7
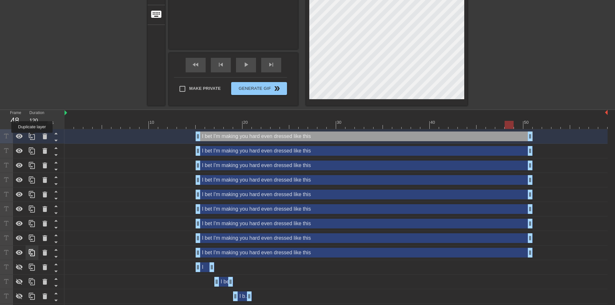
click at [32, 137] on icon at bounding box center [32, 136] width 6 height 7
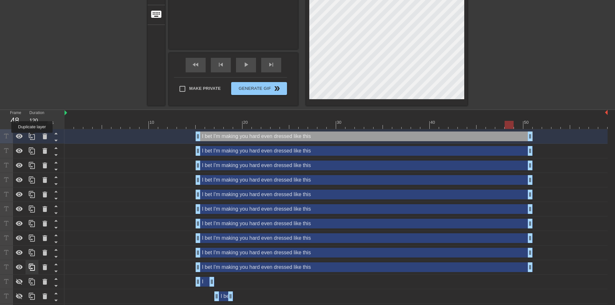
click at [32, 137] on icon at bounding box center [32, 136] width 6 height 7
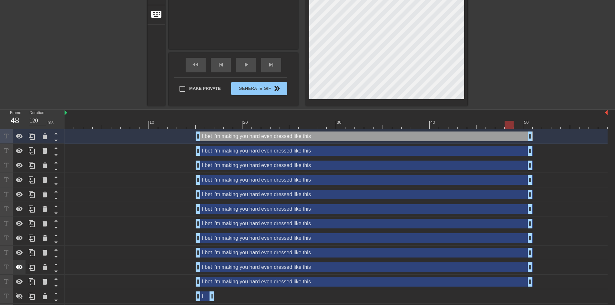
click at [19, 268] on icon at bounding box center [19, 267] width 7 height 5
click at [18, 252] on icon at bounding box center [20, 253] width 8 height 8
click at [19, 239] on icon at bounding box center [19, 237] width 7 height 5
click at [20, 225] on icon at bounding box center [20, 224] width 8 height 8
click at [22, 209] on icon at bounding box center [20, 209] width 8 height 8
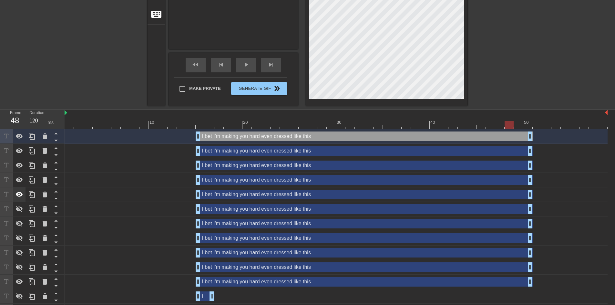
click at [20, 193] on icon at bounding box center [20, 195] width 8 height 8
click at [18, 178] on icon at bounding box center [20, 180] width 8 height 8
click at [22, 158] on div at bounding box center [19, 151] width 13 height 14
click at [17, 167] on icon at bounding box center [19, 165] width 7 height 5
click at [21, 137] on icon at bounding box center [19, 136] width 7 height 5
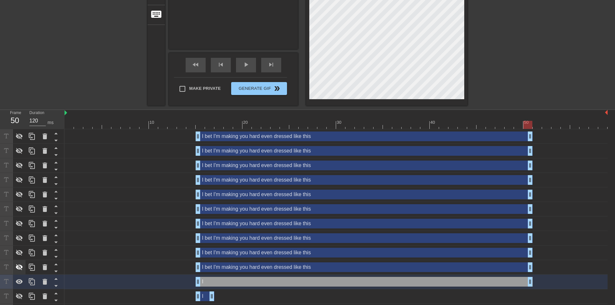
click at [20, 270] on icon at bounding box center [19, 267] width 7 height 6
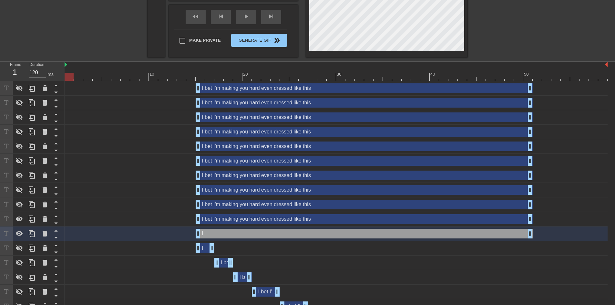
scroll to position [172, 0]
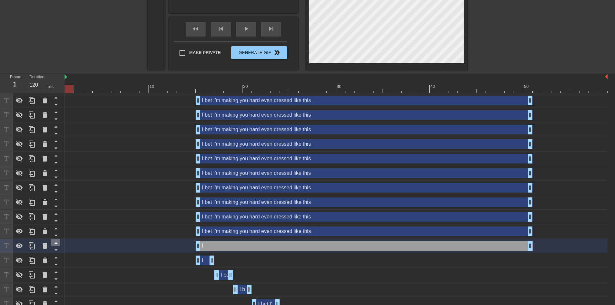
click at [56, 243] on icon at bounding box center [55, 243] width 3 height 2
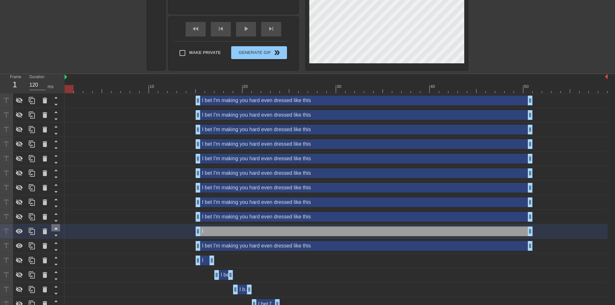
click at [58, 231] on icon at bounding box center [56, 228] width 8 height 8
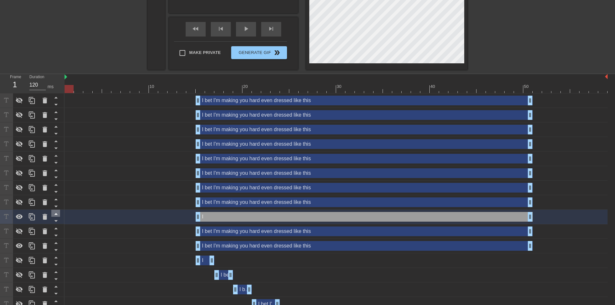
click at [57, 215] on icon at bounding box center [55, 214] width 3 height 2
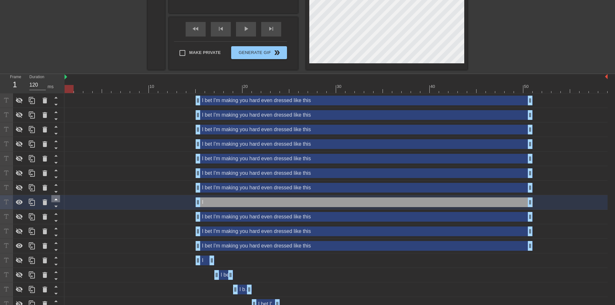
click at [56, 197] on icon at bounding box center [56, 199] width 8 height 8
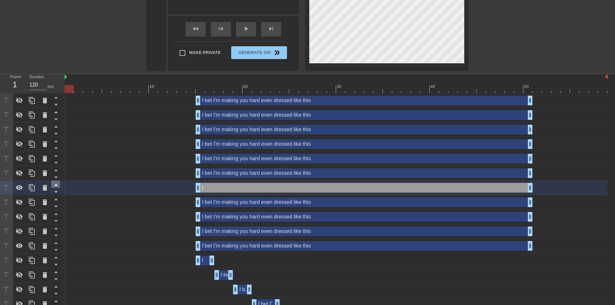
click at [56, 186] on icon at bounding box center [55, 185] width 3 height 2
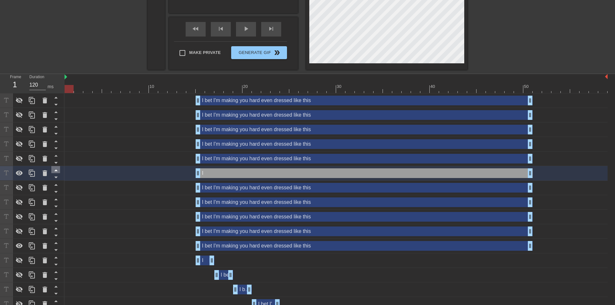
click at [56, 171] on icon at bounding box center [55, 171] width 3 height 2
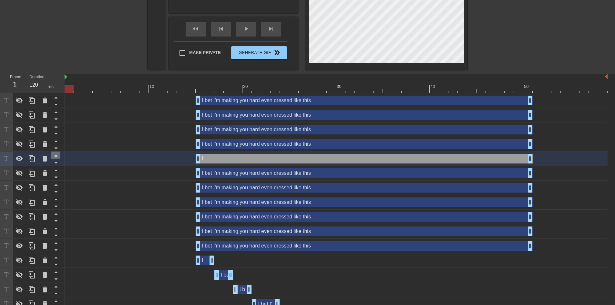
click at [55, 155] on icon at bounding box center [56, 155] width 8 height 8
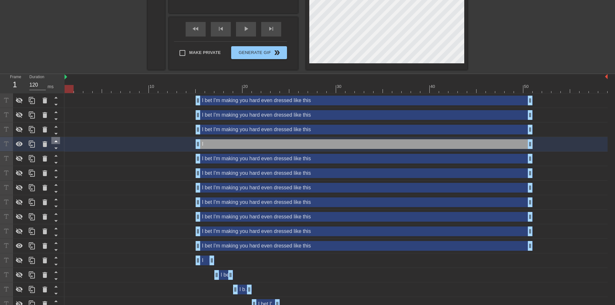
click at [57, 138] on icon at bounding box center [56, 141] width 8 height 8
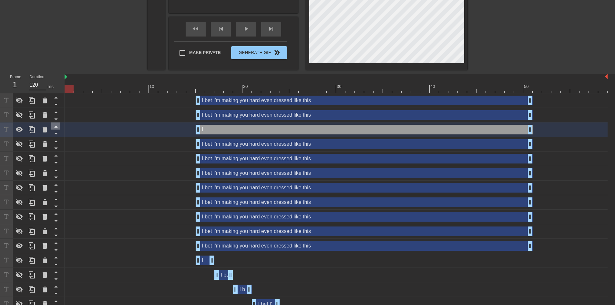
click at [57, 126] on icon at bounding box center [56, 126] width 8 height 8
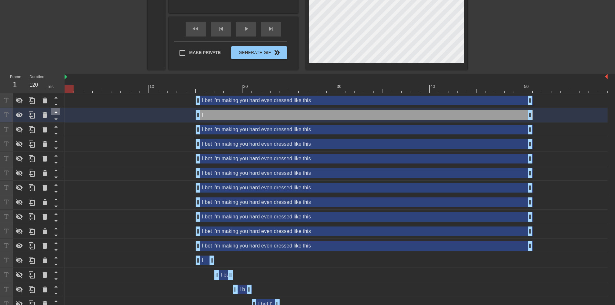
click at [57, 112] on icon at bounding box center [55, 112] width 3 height 2
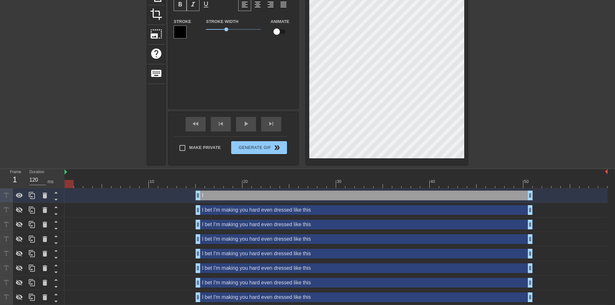
scroll to position [86, 0]
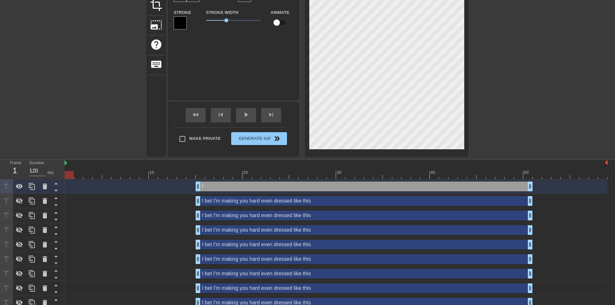
click at [312, 184] on div "I drag_handle drag_handle" at bounding box center [364, 187] width 337 height 10
click at [299, 204] on div "I bet I'm making you hard even dressed like this drag_handle drag_handle" at bounding box center [364, 201] width 337 height 10
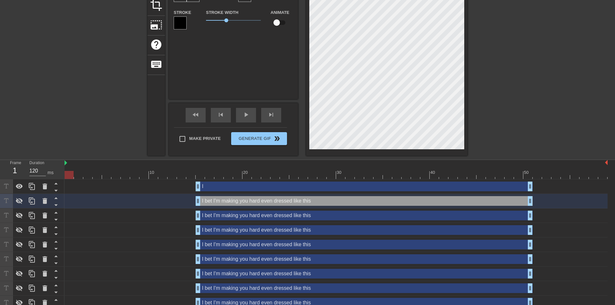
click at [291, 186] on div "I drag_handle drag_handle" at bounding box center [364, 187] width 337 height 10
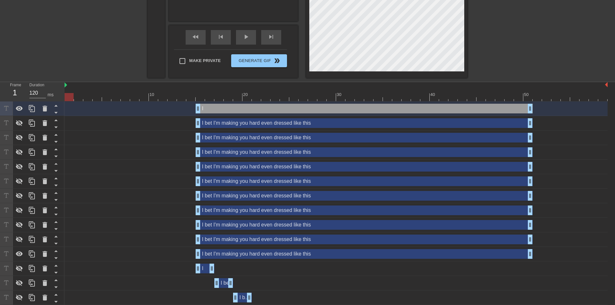
scroll to position [172, 0]
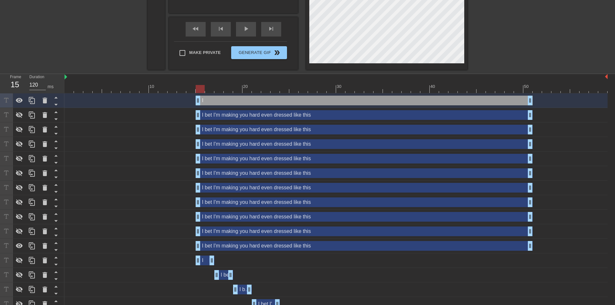
click at [200, 86] on div at bounding box center [336, 89] width 543 height 8
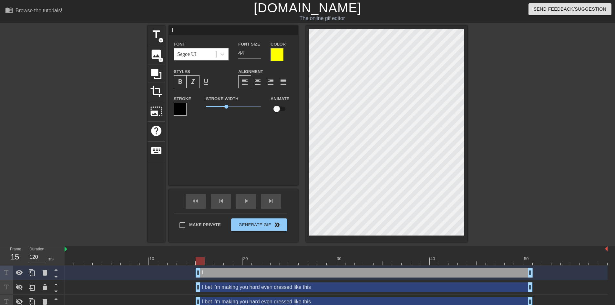
scroll to position [2, 12]
click at [509, 170] on div at bounding box center [523, 123] width 97 height 194
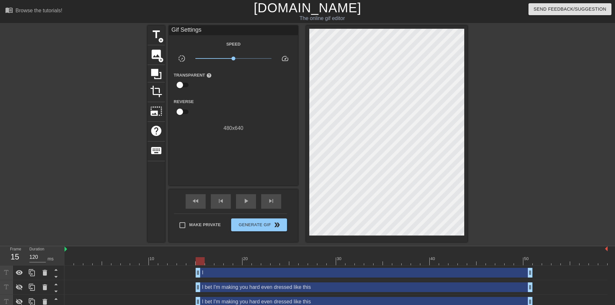
click at [390, 269] on div "I drag_handle drag_handle" at bounding box center [364, 273] width 337 height 10
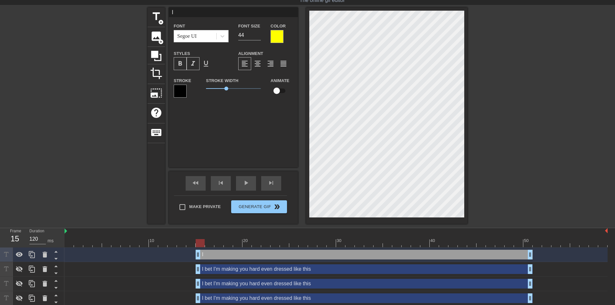
scroll to position [86, 0]
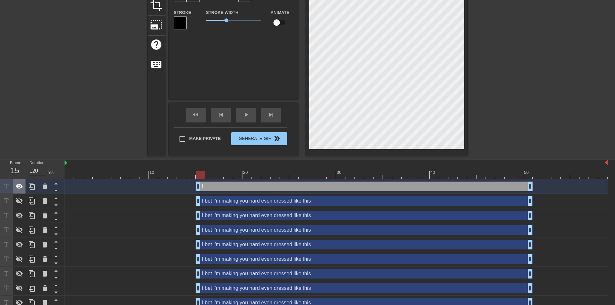
click at [21, 190] on icon at bounding box center [20, 186] width 8 height 8
click at [15, 204] on div at bounding box center [19, 201] width 13 height 14
click at [214, 201] on div "I bet I'm making you hard even dressed like this drag_handle drag_handle" at bounding box center [364, 201] width 337 height 10
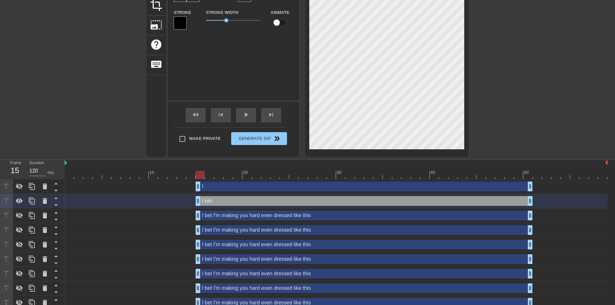
scroll to position [2, 12]
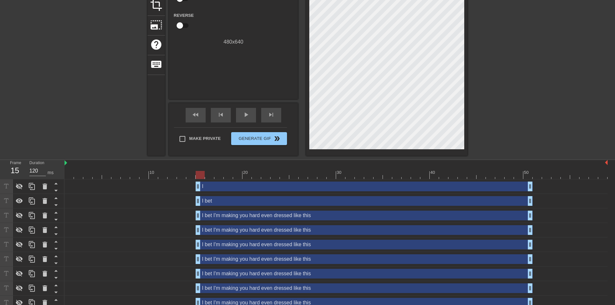
click at [474, 95] on div "title add_circle image add_circle crop photo_size_select_large help keyboard Gi…" at bounding box center [307, 47] width 615 height 216
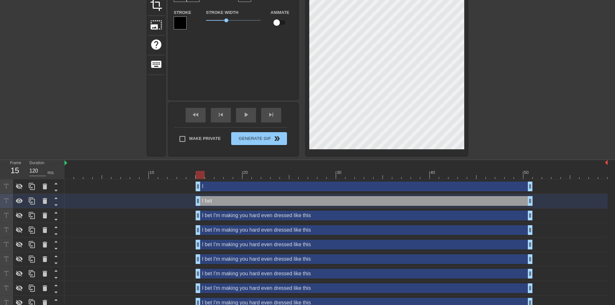
click at [480, 90] on div at bounding box center [523, 36] width 97 height 194
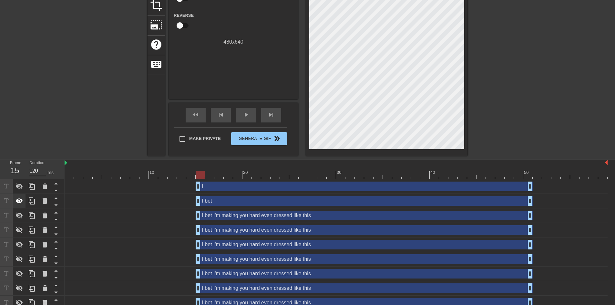
click at [18, 200] on icon at bounding box center [20, 201] width 8 height 8
click at [18, 215] on icon at bounding box center [20, 216] width 8 height 8
click at [232, 219] on div "I bet I'm making you hard even dressed like this drag_handle drag_handle" at bounding box center [364, 216] width 337 height 10
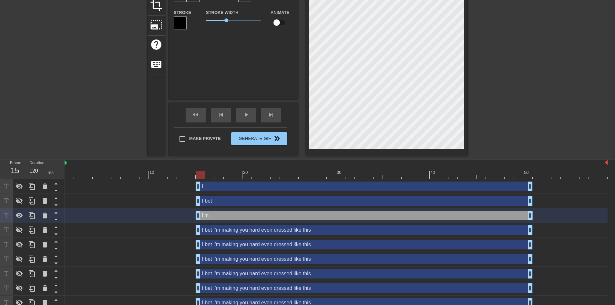
scroll to position [5, 12]
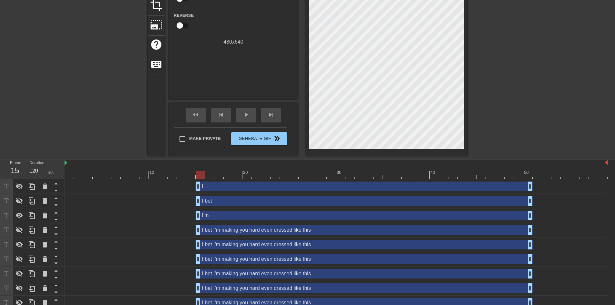
click at [472, 113] on div "title add_circle image add_circle crop photo_size_select_large help keyboard Gi…" at bounding box center [307, 47] width 615 height 216
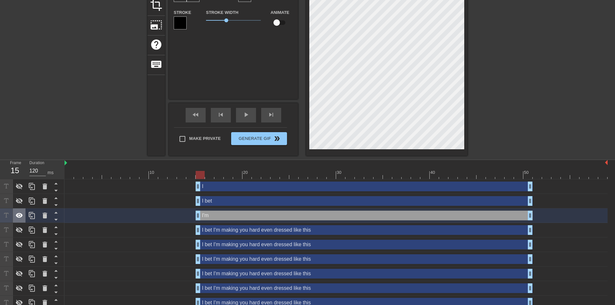
click at [21, 218] on icon at bounding box center [19, 215] width 7 height 5
click at [21, 218] on icon at bounding box center [19, 216] width 7 height 6
click at [21, 218] on icon at bounding box center [19, 215] width 7 height 5
click at [21, 218] on icon at bounding box center [19, 216] width 7 height 6
click at [21, 218] on icon at bounding box center [19, 215] width 7 height 5
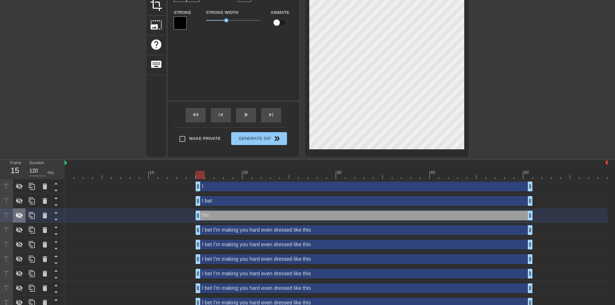
click at [21, 218] on icon at bounding box center [19, 216] width 7 height 6
click at [21, 218] on icon at bounding box center [19, 215] width 7 height 5
click at [21, 218] on icon at bounding box center [19, 216] width 7 height 6
click at [21, 218] on icon at bounding box center [19, 215] width 7 height 5
click at [21, 218] on icon at bounding box center [19, 216] width 7 height 6
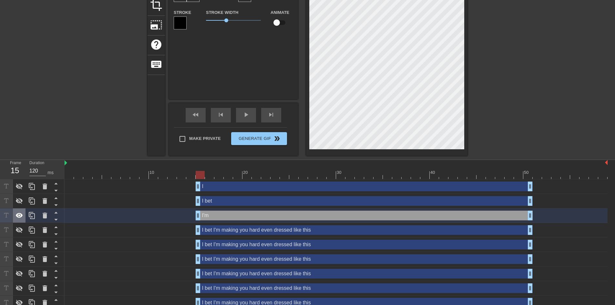
click at [21, 218] on icon at bounding box center [19, 215] width 7 height 5
click at [21, 218] on icon at bounding box center [19, 216] width 7 height 6
click at [21, 218] on icon at bounding box center [19, 215] width 7 height 5
click at [21, 218] on icon at bounding box center [19, 216] width 7 height 6
click at [21, 218] on icon at bounding box center [19, 215] width 7 height 5
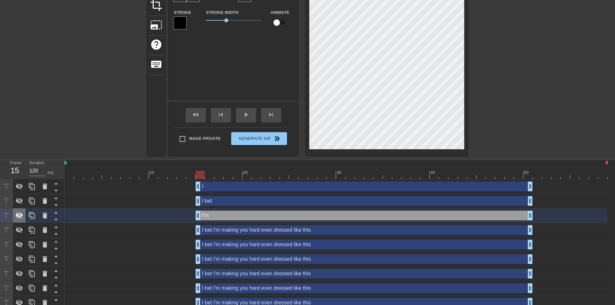
click at [21, 218] on icon at bounding box center [19, 216] width 7 height 6
click at [21, 218] on icon at bounding box center [19, 215] width 7 height 5
click at [21, 218] on icon at bounding box center [19, 216] width 7 height 6
click at [21, 218] on icon at bounding box center [19, 215] width 7 height 5
click at [21, 218] on icon at bounding box center [19, 216] width 7 height 6
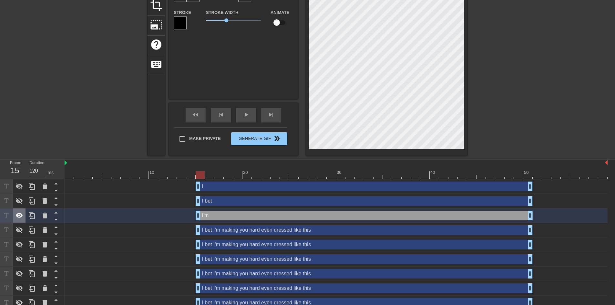
click at [21, 218] on icon at bounding box center [19, 215] width 7 height 5
click at [214, 229] on div "I bet I'm making you hard even dressed like this drag_handle drag_handle" at bounding box center [364, 230] width 337 height 10
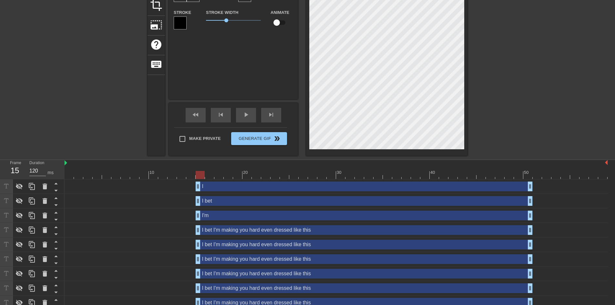
scroll to position [2, 1]
click at [20, 227] on icon at bounding box center [20, 230] width 8 height 8
click at [219, 234] on div "I bet I'm making you hard even dressed like this drag_handle drag_handle" at bounding box center [364, 230] width 337 height 10
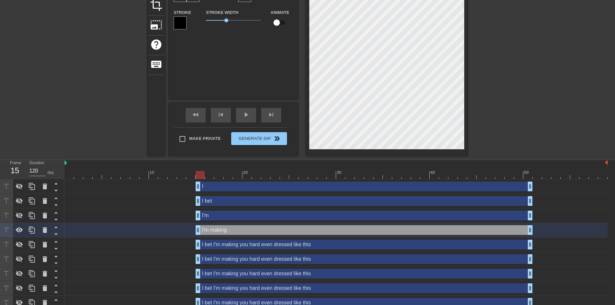
scroll to position [5, 11]
click at [18, 229] on icon at bounding box center [20, 230] width 8 height 8
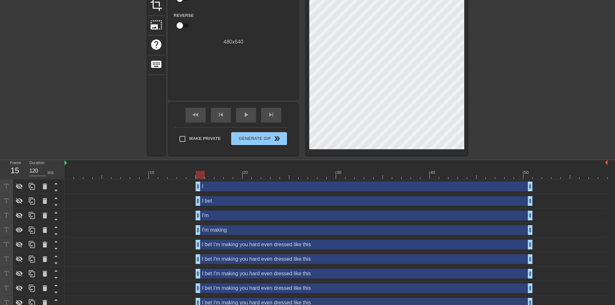
click at [363, 253] on div "I bet I'm making you hard even dressed like this drag_handle drag_handle" at bounding box center [336, 259] width 543 height 15
click at [354, 228] on div "I'm making drag_handle drag_handle" at bounding box center [364, 230] width 337 height 10
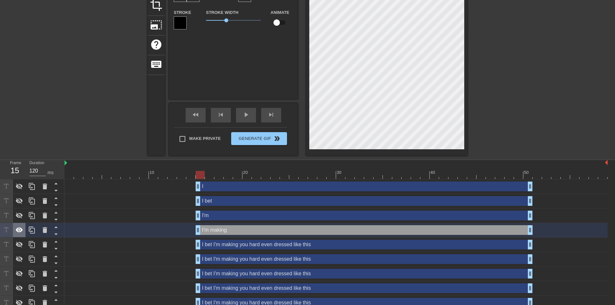
click at [16, 232] on icon at bounding box center [20, 230] width 8 height 8
click at [18, 232] on icon at bounding box center [19, 230] width 7 height 6
click at [19, 218] on icon at bounding box center [19, 216] width 7 height 6
click at [19, 218] on icon at bounding box center [19, 215] width 7 height 5
click at [19, 218] on icon at bounding box center [19, 216] width 7 height 6
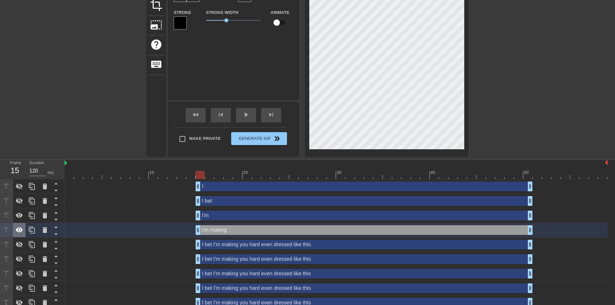
click at [19, 229] on icon at bounding box center [20, 230] width 8 height 8
click at [20, 217] on icon at bounding box center [20, 216] width 8 height 8
click at [21, 230] on icon at bounding box center [19, 229] width 7 height 5
click at [22, 242] on icon at bounding box center [20, 245] width 8 height 8
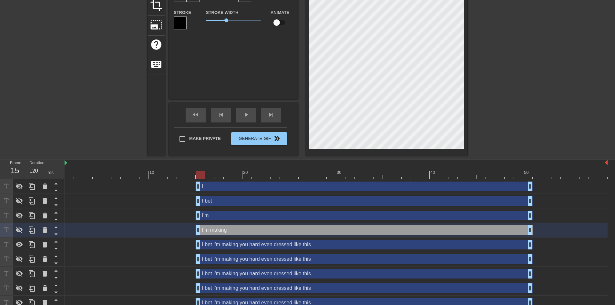
click at [239, 244] on div "I bet I'm making you hard even dressed like this drag_handle drag_handle" at bounding box center [364, 245] width 337 height 10
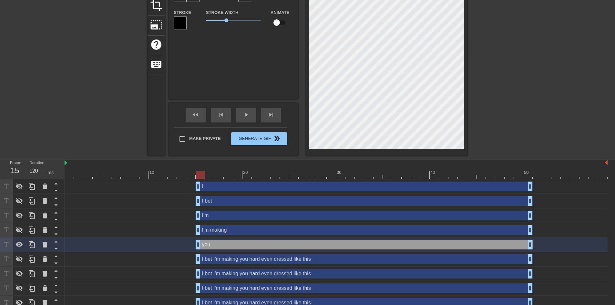
scroll to position [9, 12]
click at [18, 245] on icon at bounding box center [20, 245] width 8 height 8
click at [21, 248] on icon at bounding box center [20, 245] width 8 height 8
click at [21, 263] on icon at bounding box center [20, 259] width 8 height 8
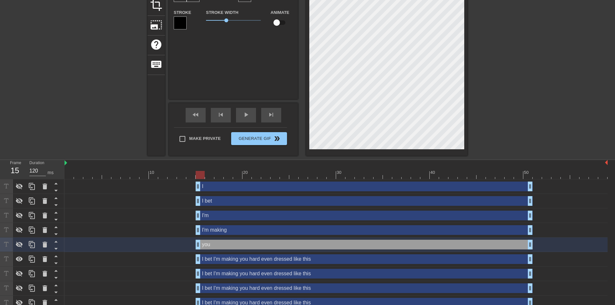
click at [220, 262] on div "I bet I'm making you hard even dressed like this drag_handle drag_handle" at bounding box center [364, 259] width 337 height 10
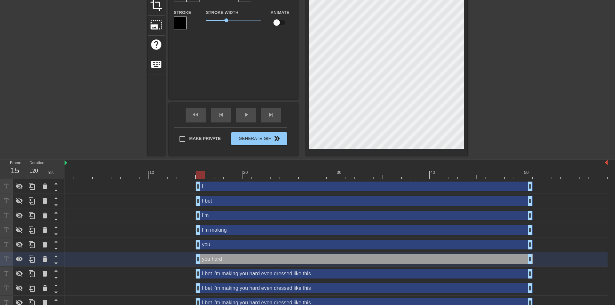
scroll to position [8, 12]
click at [18, 259] on icon at bounding box center [20, 259] width 8 height 8
click at [20, 273] on icon at bounding box center [19, 274] width 7 height 6
click at [240, 272] on div "I bet I'm making you hard even dressed like this drag_handle drag_handle" at bounding box center [364, 274] width 337 height 10
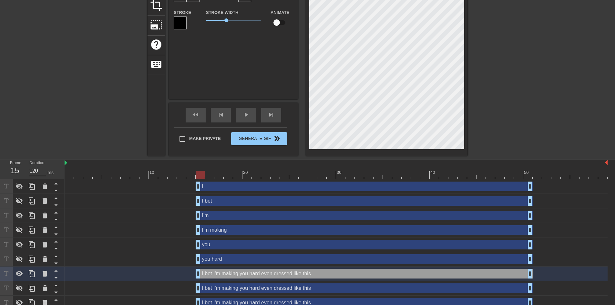
scroll to position [2, 1]
click at [488, 92] on div at bounding box center [523, 36] width 97 height 194
click at [20, 276] on icon at bounding box center [19, 273] width 7 height 5
click at [19, 276] on icon at bounding box center [19, 274] width 7 height 6
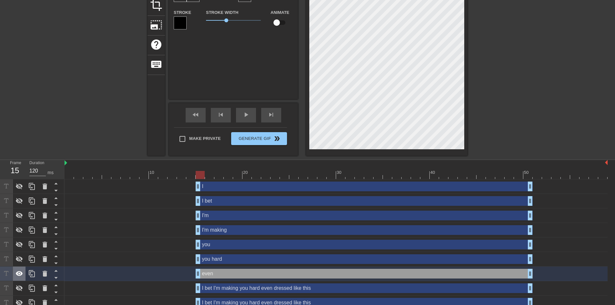
click at [19, 276] on icon at bounding box center [19, 273] width 7 height 5
click at [19, 288] on icon at bounding box center [20, 288] width 8 height 8
click at [244, 288] on div "I bet I'm making you hard even dressed like this drag_handle drag_handle" at bounding box center [364, 288] width 337 height 10
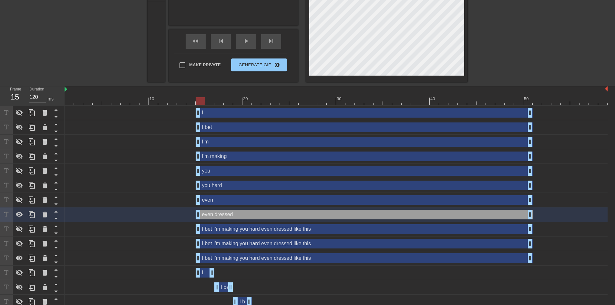
scroll to position [172, 0]
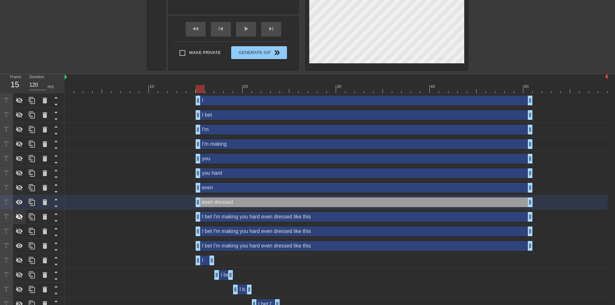
click at [18, 218] on icon at bounding box center [20, 217] width 8 height 8
click at [19, 201] on icon at bounding box center [19, 202] width 7 height 5
click at [220, 214] on div "I bet I'm making you hard even dressed like this drag_handle drag_handle" at bounding box center [364, 217] width 337 height 10
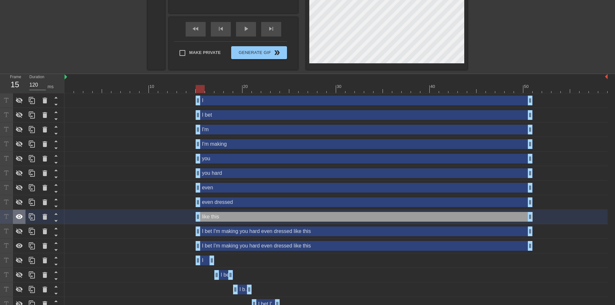
click at [20, 220] on icon at bounding box center [20, 217] width 8 height 8
click at [20, 218] on icon at bounding box center [19, 217] width 7 height 6
click at [23, 217] on icon at bounding box center [20, 217] width 8 height 8
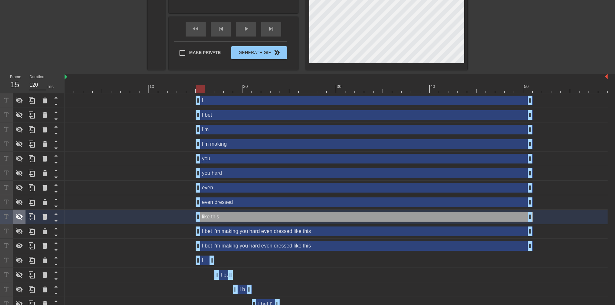
click at [23, 217] on icon at bounding box center [20, 217] width 8 height 8
click at [20, 219] on icon at bounding box center [19, 216] width 7 height 5
click at [19, 234] on icon at bounding box center [19, 231] width 7 height 6
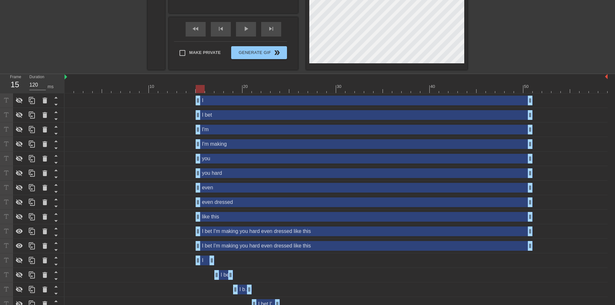
click at [252, 237] on div "I bet I'm making you hard even dressed like this drag_handle drag_handle" at bounding box center [336, 231] width 543 height 15
click at [249, 233] on div "I bet I'm making you hard even dressed like this drag_handle drag_handle" at bounding box center [364, 231] width 337 height 10
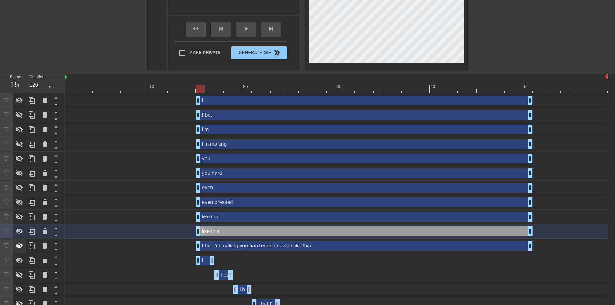
click at [20, 246] on icon at bounding box center [19, 245] width 7 height 5
click at [20, 246] on icon at bounding box center [20, 246] width 8 height 8
click at [20, 246] on icon at bounding box center [19, 245] width 7 height 5
click at [20, 231] on icon at bounding box center [19, 231] width 7 height 5
click at [20, 231] on icon at bounding box center [19, 231] width 7 height 6
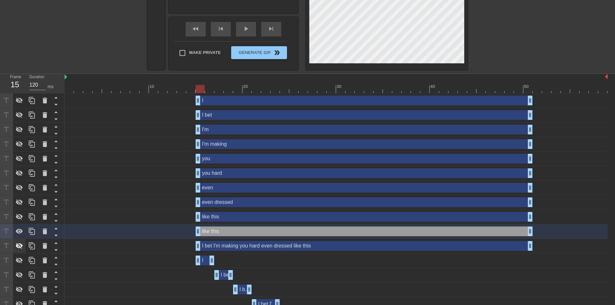
click at [19, 243] on icon at bounding box center [20, 246] width 8 height 8
click at [20, 234] on icon at bounding box center [19, 231] width 7 height 5
click at [20, 234] on icon at bounding box center [19, 231] width 7 height 6
click at [20, 234] on icon at bounding box center [19, 231] width 7 height 5
click at [20, 234] on icon at bounding box center [19, 231] width 7 height 6
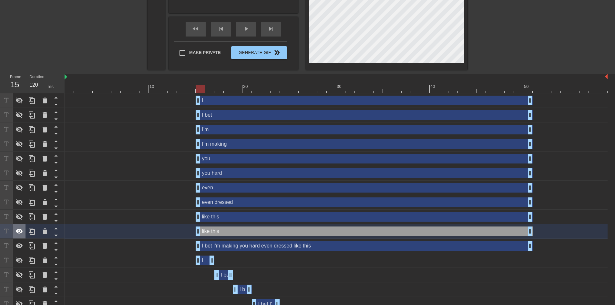
click at [16, 231] on icon at bounding box center [20, 231] width 8 height 8
click at [18, 247] on icon at bounding box center [20, 246] width 8 height 8
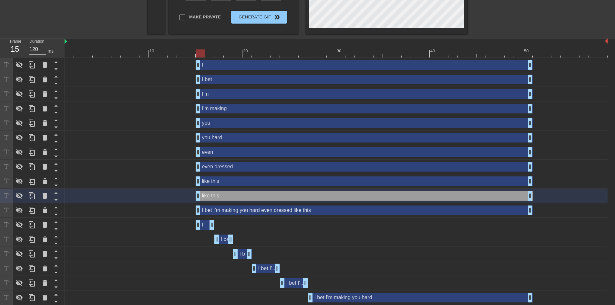
scroll to position [195, 0]
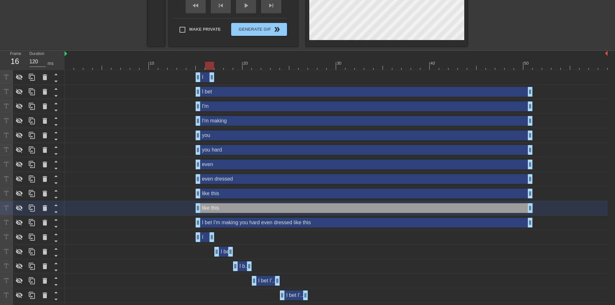
drag, startPoint x: 531, startPoint y: 77, endPoint x: 215, endPoint y: 79, distance: 315.9
click at [215, 79] on div "I drag_handle drag_handle" at bounding box center [336, 77] width 543 height 10
drag, startPoint x: 199, startPoint y: 93, endPoint x: 221, endPoint y: 91, distance: 22.3
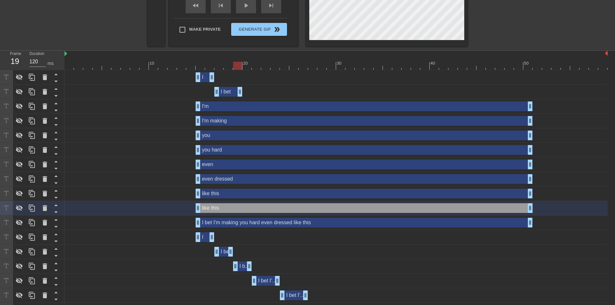
drag, startPoint x: 529, startPoint y: 91, endPoint x: 241, endPoint y: 105, distance: 288.4
click at [241, 105] on div "I drag_handle drag_handle I bet drag_handle drag_handle I'm drag_handle drag_ha…" at bounding box center [340, 230] width 551 height 320
drag, startPoint x: 241, startPoint y: 92, endPoint x: 235, endPoint y: 92, distance: 6.1
click at [235, 92] on div "I bet drag_handle drag_handle" at bounding box center [336, 92] width 543 height 10
click at [224, 252] on div "I bet drag_handle drag_handle" at bounding box center [223, 252] width 19 height 10
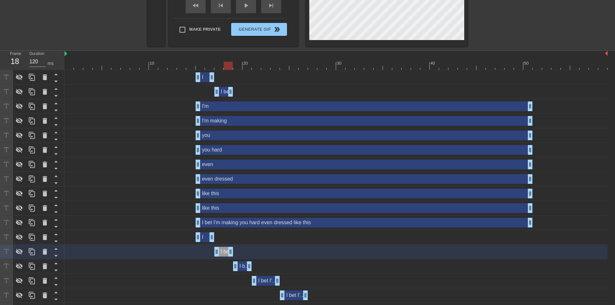
click at [226, 92] on div "I bet drag_handle drag_handle" at bounding box center [223, 92] width 19 height 10
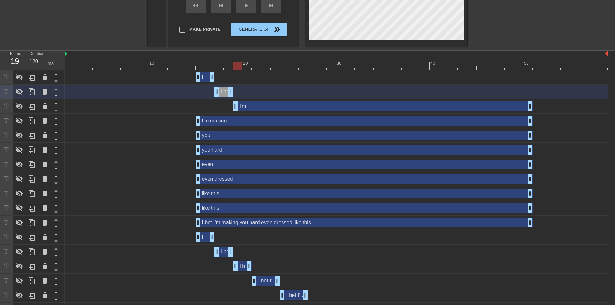
drag, startPoint x: 199, startPoint y: 104, endPoint x: 237, endPoint y: 105, distance: 38.1
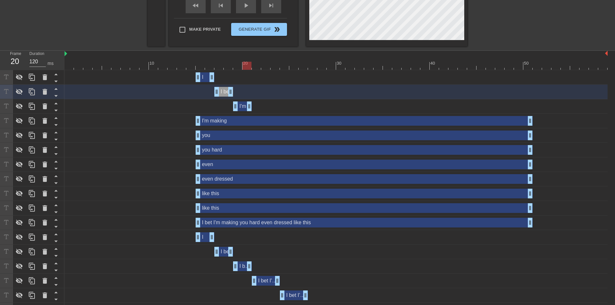
drag, startPoint x: 524, startPoint y: 106, endPoint x: 251, endPoint y: 120, distance: 273.9
click at [251, 120] on div "I drag_handle drag_handle I bet drag_handle drag_handle I'm drag_handle drag_ha…" at bounding box center [340, 230] width 551 height 320
drag, startPoint x: 199, startPoint y: 122, endPoint x: 253, endPoint y: 123, distance: 53.9
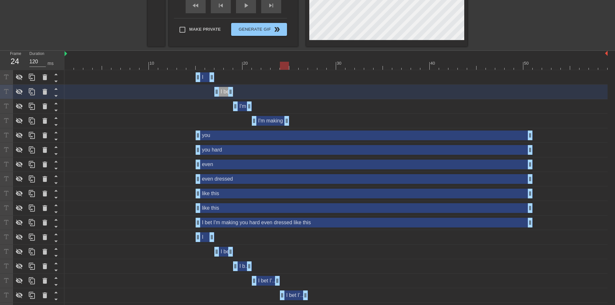
drag, startPoint x: 531, startPoint y: 121, endPoint x: 283, endPoint y: 121, distance: 248.1
drag, startPoint x: 277, startPoint y: 279, endPoint x: 283, endPoint y: 279, distance: 5.2
click at [252, 280] on div "I bet I'm making drag_handle drag_handle" at bounding box center [336, 281] width 543 height 10
drag, startPoint x: 287, startPoint y: 281, endPoint x: 280, endPoint y: 281, distance: 6.5
click at [280, 281] on div "I bet I'm making drag_handle drag_handle" at bounding box center [336, 281] width 543 height 10
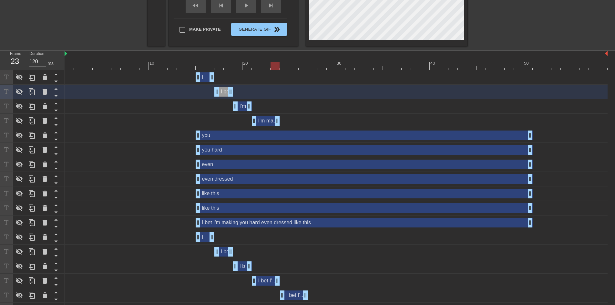
drag, startPoint x: 286, startPoint y: 117, endPoint x: 280, endPoint y: 118, distance: 6.3
click at [280, 118] on div "I'm making drag_handle drag_handle" at bounding box center [336, 121] width 543 height 10
drag, startPoint x: 197, startPoint y: 134, endPoint x: 283, endPoint y: 138, distance: 86.3
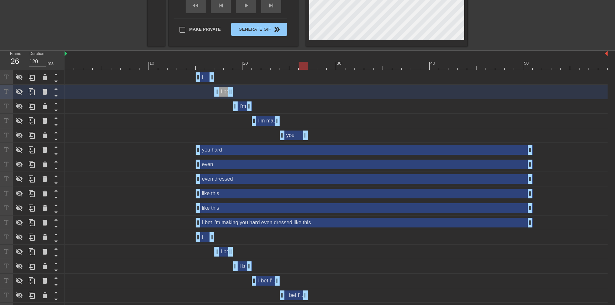
drag, startPoint x: 532, startPoint y: 137, endPoint x: 309, endPoint y: 141, distance: 222.3
click at [309, 141] on div "you drag_handle drag_handle" at bounding box center [336, 135] width 543 height 15
drag, startPoint x: 198, startPoint y: 150, endPoint x: 310, endPoint y: 151, distance: 112.4
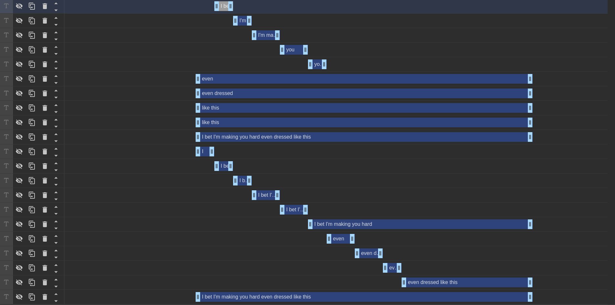
drag, startPoint x: 530, startPoint y: 64, endPoint x: 329, endPoint y: 77, distance: 202.0
click at [329, 77] on div "I drag_handle drag_handle I bet drag_handle drag_handle I'm drag_handle drag_ha…" at bounding box center [340, 144] width 551 height 320
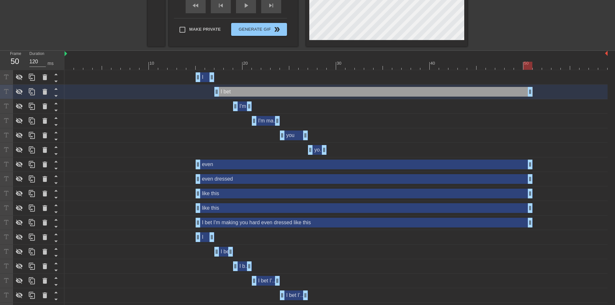
drag, startPoint x: 232, startPoint y: 90, endPoint x: 528, endPoint y: 85, distance: 296.2
click at [528, 85] on div "I bet drag_handle drag_handle" at bounding box center [336, 92] width 543 height 15
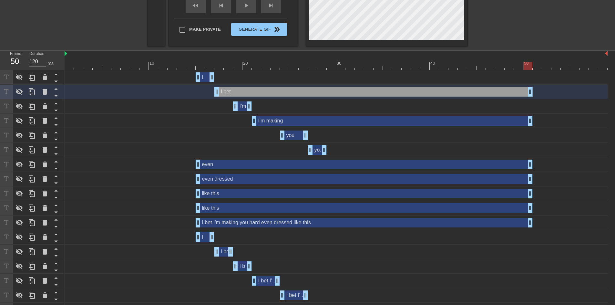
drag, startPoint x: 278, startPoint y: 123, endPoint x: 533, endPoint y: 119, distance: 255.2
click at [533, 119] on div "I'm making drag_handle drag_handle" at bounding box center [336, 121] width 543 height 10
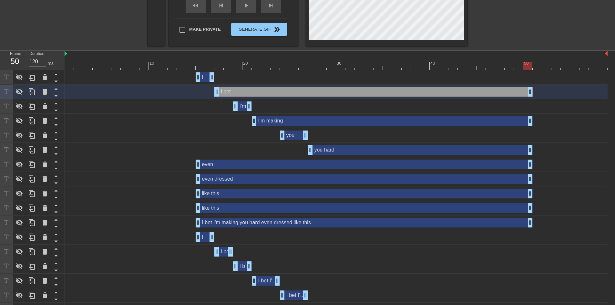
drag, startPoint x: 323, startPoint y: 150, endPoint x: 530, endPoint y: 150, distance: 207.4
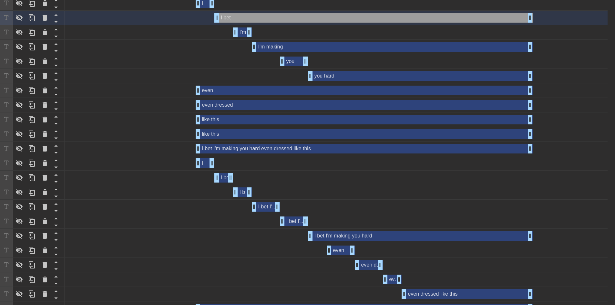
scroll to position [282, 0]
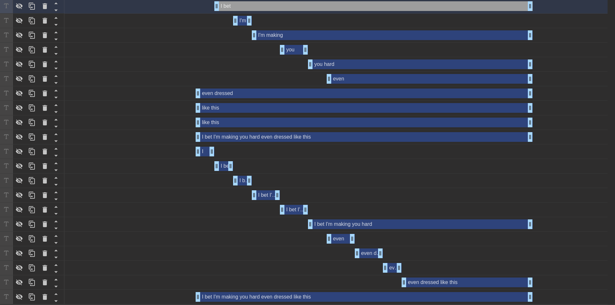
drag, startPoint x: 199, startPoint y: 79, endPoint x: 333, endPoint y: 89, distance: 134.4
click at [333, 89] on div "I drag_handle drag_handle I bet drag_handle drag_handle I'm drag_handle drag_ha…" at bounding box center [340, 144] width 551 height 320
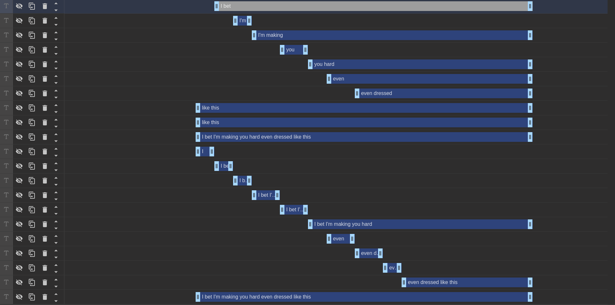
drag, startPoint x: 197, startPoint y: 93, endPoint x: 359, endPoint y: 93, distance: 162.1
drag, startPoint x: 197, startPoint y: 108, endPoint x: 360, endPoint y: 111, distance: 163.2
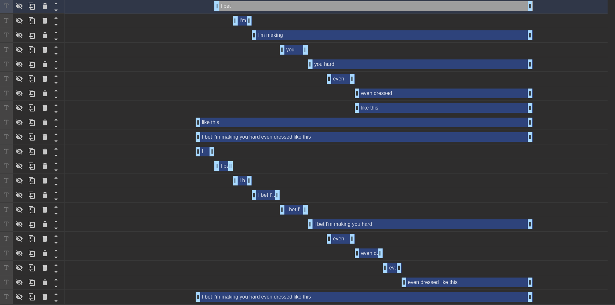
drag, startPoint x: 529, startPoint y: 80, endPoint x: 353, endPoint y: 83, distance: 176.1
click at [353, 83] on div "even drag_handle drag_handle" at bounding box center [336, 79] width 543 height 15
drag, startPoint x: 358, startPoint y: 111, endPoint x: 393, endPoint y: 112, distance: 35.2
click at [393, 112] on div "like this drag_handle drag_handle" at bounding box center [336, 108] width 543 height 15
drag, startPoint x: 393, startPoint y: 107, endPoint x: 386, endPoint y: 108, distance: 6.9
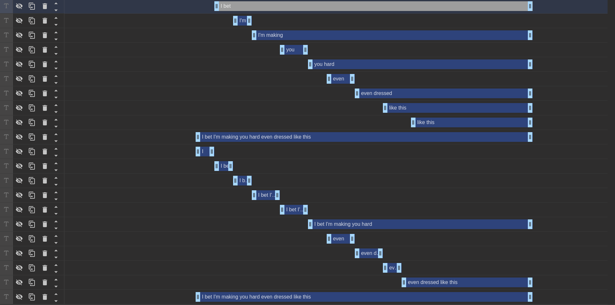
drag, startPoint x: 256, startPoint y: 127, endPoint x: 411, endPoint y: 148, distance: 155.6
click at [413, 134] on div "I drag_handle drag_handle I bet drag_handle drag_handle I'm drag_handle drag_ha…" at bounding box center [340, 144] width 551 height 320
drag, startPoint x: 414, startPoint y: 121, endPoint x: 408, endPoint y: 120, distance: 5.5
drag, startPoint x: 527, startPoint y: 109, endPoint x: 396, endPoint y: 108, distance: 131.2
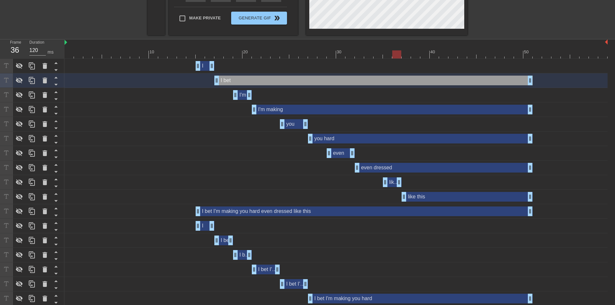
scroll to position [195, 0]
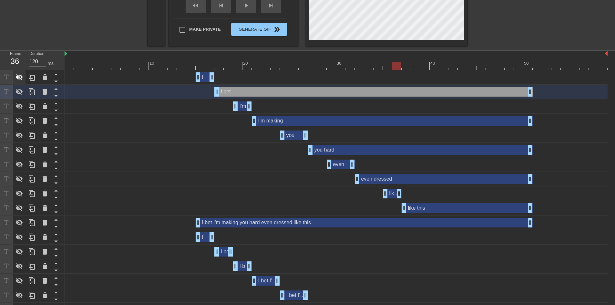
click at [22, 78] on icon at bounding box center [19, 77] width 7 height 6
click at [19, 91] on icon at bounding box center [20, 92] width 8 height 8
click at [21, 105] on icon at bounding box center [19, 106] width 7 height 6
click at [21, 118] on icon at bounding box center [20, 121] width 8 height 8
click at [19, 132] on icon at bounding box center [20, 135] width 8 height 8
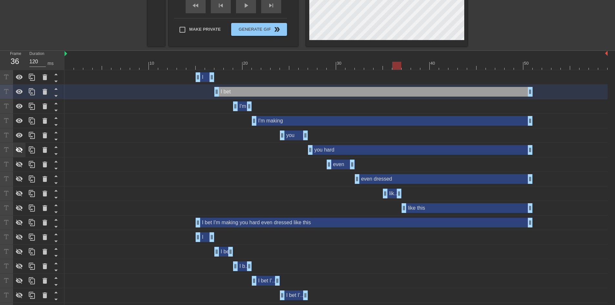
click at [19, 147] on icon at bounding box center [20, 150] width 8 height 8
click at [19, 163] on icon at bounding box center [20, 165] width 8 height 8
click at [20, 182] on icon at bounding box center [20, 179] width 8 height 8
click at [20, 196] on icon at bounding box center [20, 194] width 8 height 8
click at [20, 207] on icon at bounding box center [19, 208] width 7 height 6
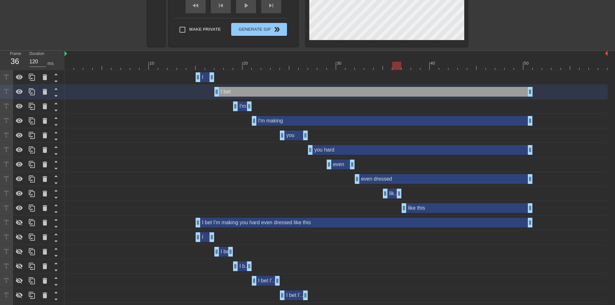
scroll to position [0, 0]
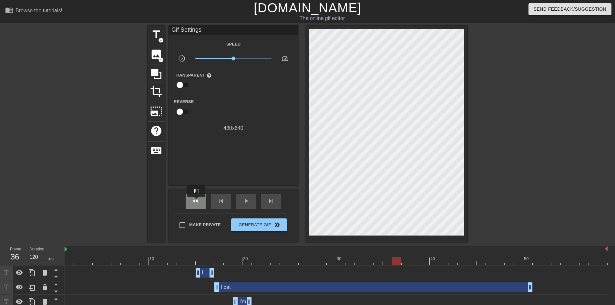
click at [197, 201] on span "fast_rewind" at bounding box center [196, 201] width 8 height 8
click at [249, 199] on span "play_arrow" at bounding box center [246, 201] width 8 height 8
drag, startPoint x: 176, startPoint y: 262, endPoint x: 116, endPoint y: 260, distance: 60.7
click at [116, 260] on div at bounding box center [336, 261] width 543 height 8
click at [250, 205] on div "play_arrow" at bounding box center [246, 201] width 20 height 15
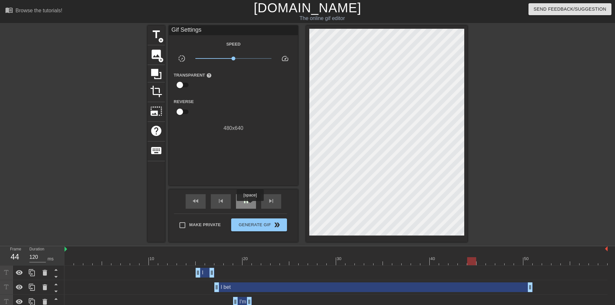
click at [250, 206] on div "pause" at bounding box center [246, 201] width 20 height 15
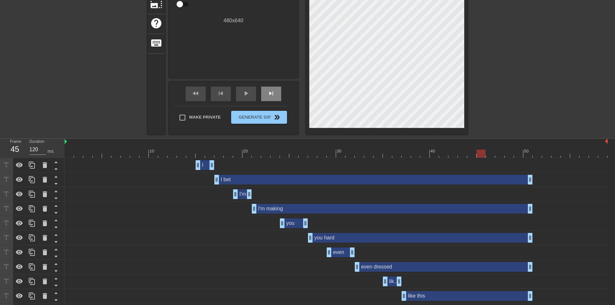
scroll to position [172, 0]
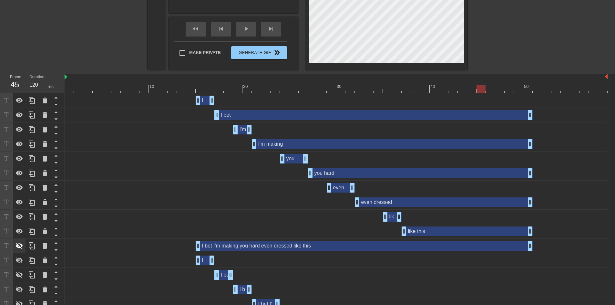
click at [19, 241] on div at bounding box center [19, 246] width 13 height 14
click at [230, 246] on div "I bet I'm making you hard even dressed like this drag_handle drag_handle" at bounding box center [364, 246] width 337 height 10
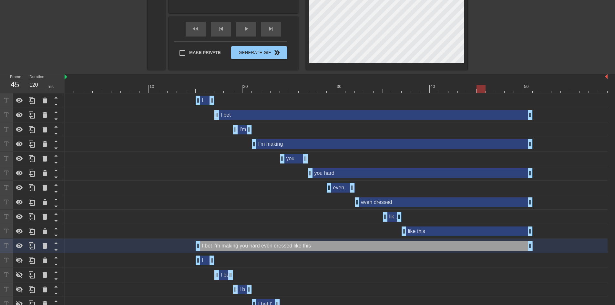
click at [441, 234] on div "like this drag_handle drag_handle" at bounding box center [467, 231] width 131 height 10
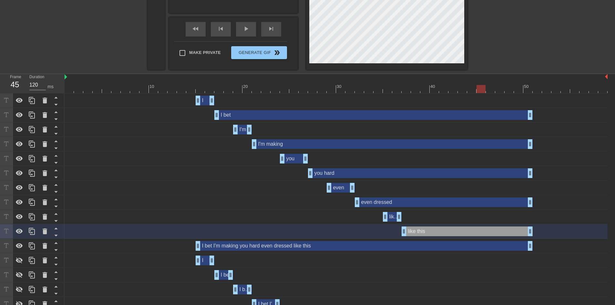
click at [394, 214] on div "like this drag_handle drag_handle" at bounding box center [392, 217] width 19 height 10
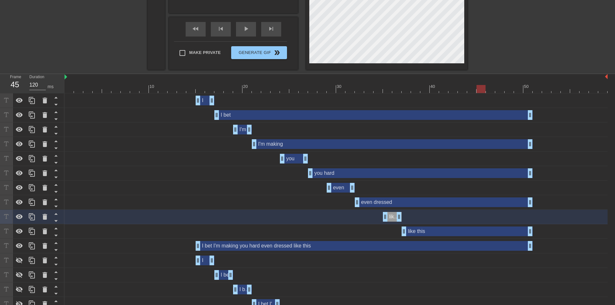
click at [396, 203] on div "even dressed drag_handle drag_handle" at bounding box center [444, 202] width 178 height 10
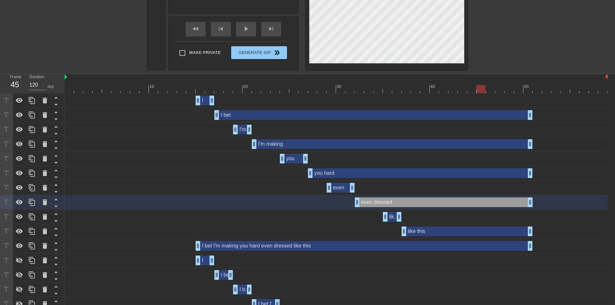
click at [360, 188] on div "even drag_handle drag_handle" at bounding box center [336, 188] width 543 height 10
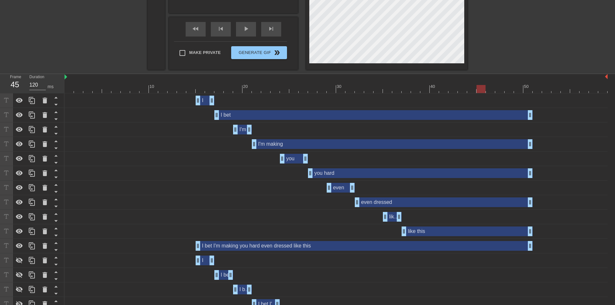
click at [348, 189] on div "even drag_handle drag_handle" at bounding box center [341, 188] width 28 height 10
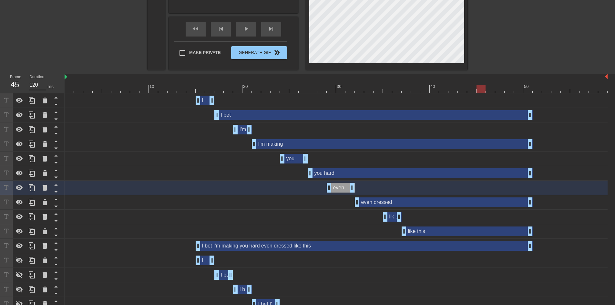
click at [336, 174] on div "you hard drag_handle drag_handle" at bounding box center [420, 173] width 225 height 10
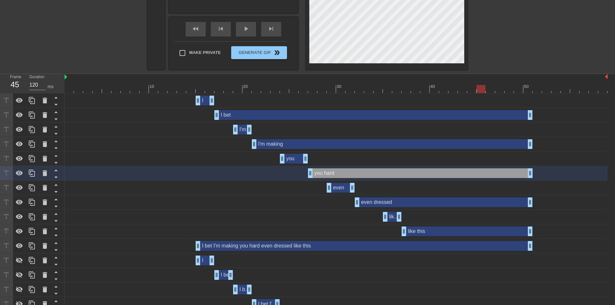
click at [291, 161] on div "you drag_handle drag_handle" at bounding box center [294, 159] width 28 height 10
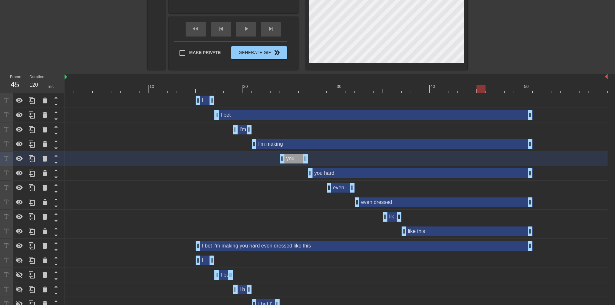
click at [289, 145] on div "I'm making drag_handle drag_handle" at bounding box center [392, 144] width 281 height 10
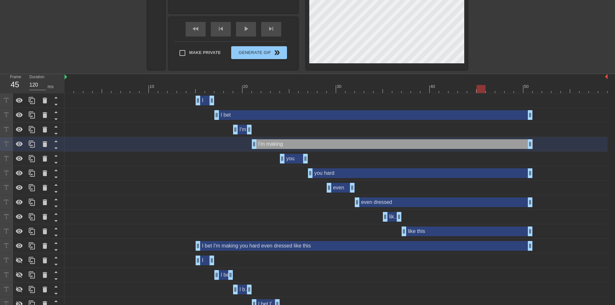
click at [241, 128] on div "I'm drag_handle drag_handle" at bounding box center [242, 130] width 19 height 10
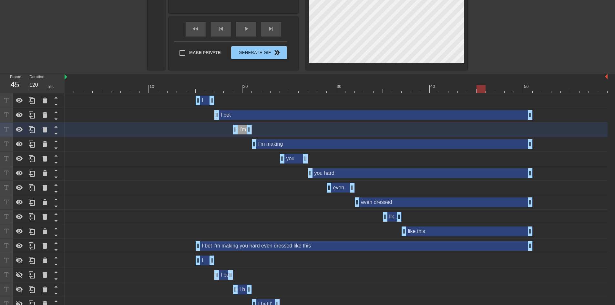
click at [243, 116] on div "I bet drag_handle drag_handle" at bounding box center [373, 115] width 318 height 10
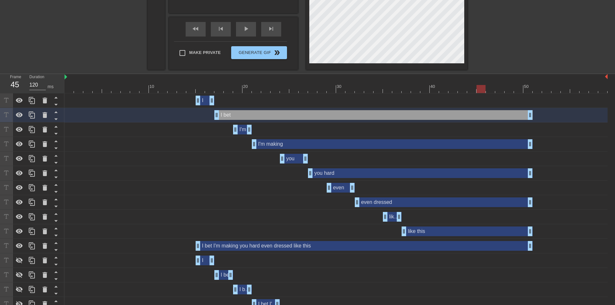
click at [203, 99] on div "I drag_handle drag_handle" at bounding box center [205, 101] width 19 height 10
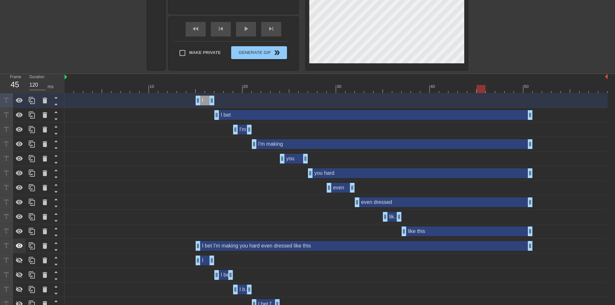
click at [18, 245] on icon at bounding box center [20, 246] width 8 height 8
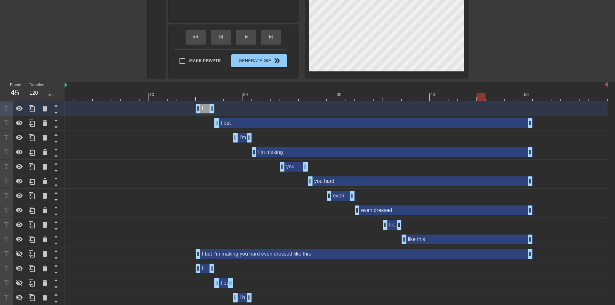
scroll to position [0, 0]
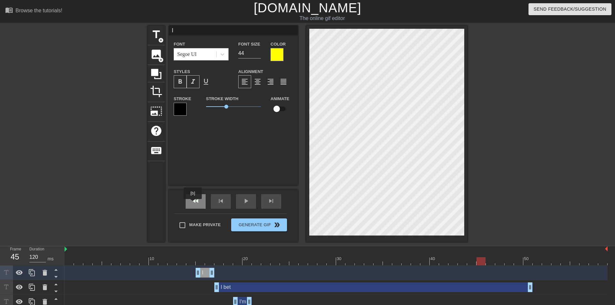
click at [197, 202] on span "fast_rewind" at bounding box center [196, 201] width 8 height 8
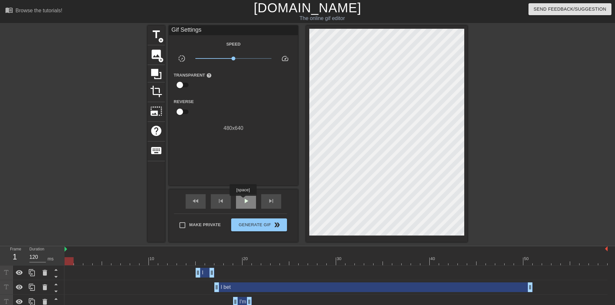
click at [243, 200] on span "play_arrow" at bounding box center [246, 201] width 8 height 8
click at [247, 203] on span "pause" at bounding box center [246, 201] width 8 height 8
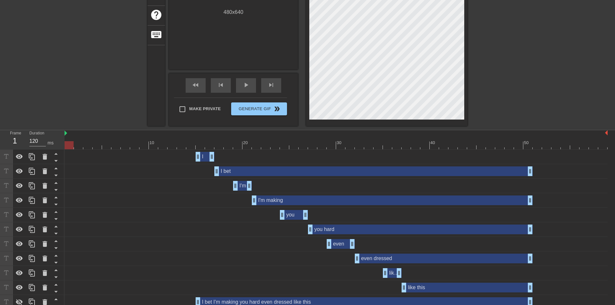
scroll to position [172, 0]
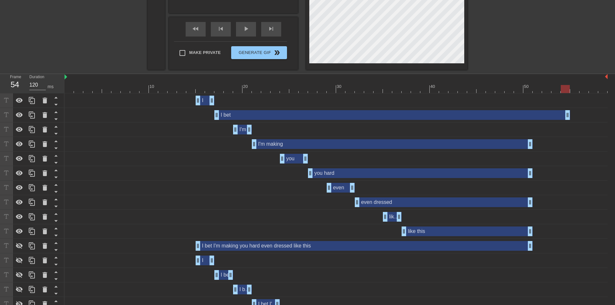
drag, startPoint x: 531, startPoint y: 116, endPoint x: 571, endPoint y: 112, distance: 39.6
click at [571, 112] on div "I bet drag_handle drag_handle" at bounding box center [336, 115] width 543 height 10
drag, startPoint x: 530, startPoint y: 143, endPoint x: 567, endPoint y: 144, distance: 36.2
drag, startPoint x: 531, startPoint y: 172, endPoint x: 569, endPoint y: 170, distance: 38.8
drag, startPoint x: 530, startPoint y: 205, endPoint x: 565, endPoint y: 201, distance: 35.5
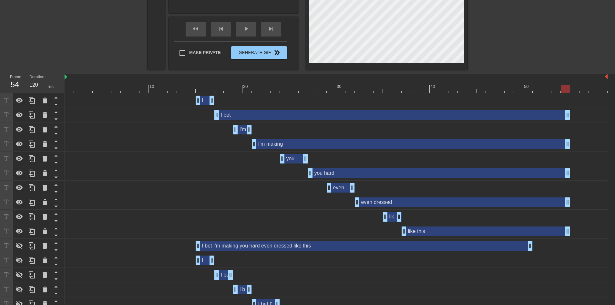
drag, startPoint x: 530, startPoint y: 230, endPoint x: 568, endPoint y: 228, distance: 37.8
click at [195, 34] on div "fast_rewind" at bounding box center [196, 29] width 20 height 15
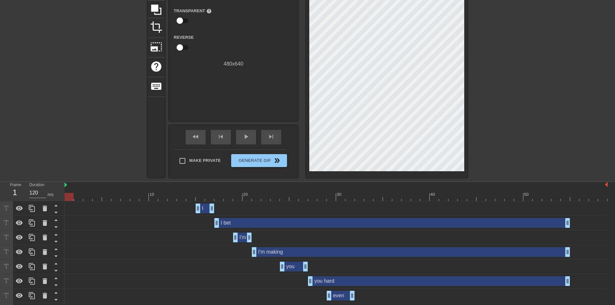
scroll to position [0, 0]
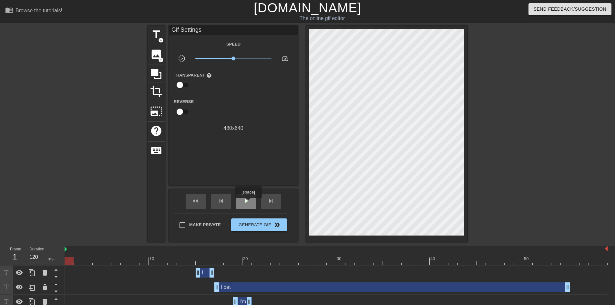
click at [248, 203] on span "play_arrow" at bounding box center [246, 201] width 8 height 8
click at [203, 226] on span "Make Private" at bounding box center [205, 225] width 32 height 6
click at [189, 226] on input "Make Private" at bounding box center [183, 225] width 14 height 14
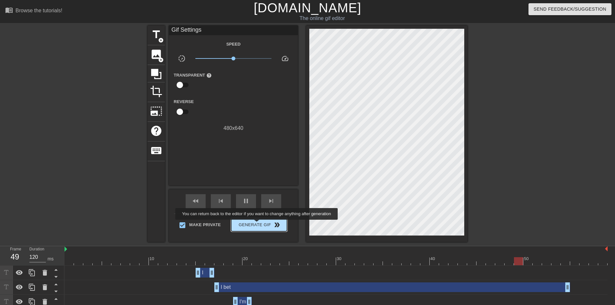
click at [258, 224] on span "Generate Gif double_arrow" at bounding box center [259, 225] width 51 height 8
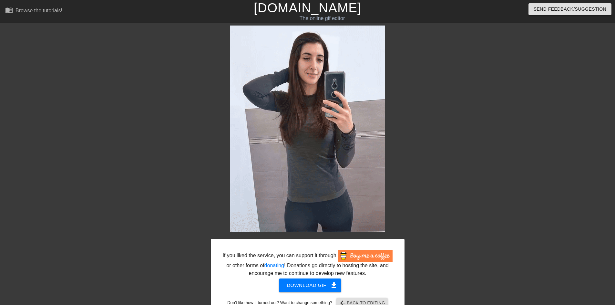
scroll to position [16, 0]
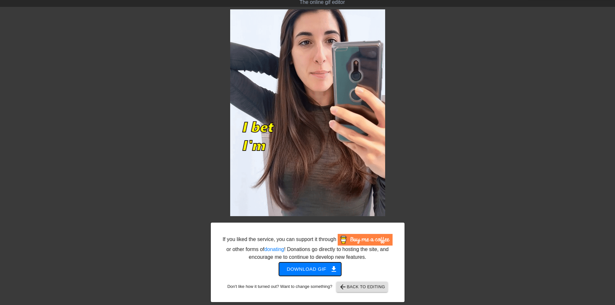
click at [316, 269] on span "Download gif get_app" at bounding box center [310, 269] width 47 height 8
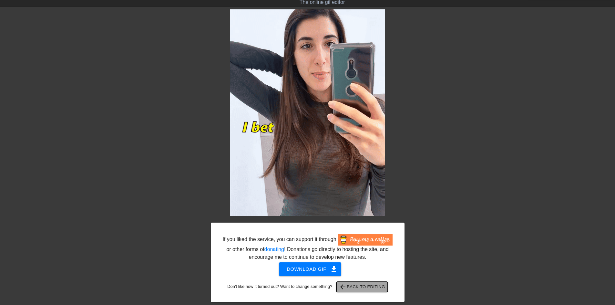
click at [354, 289] on span "arrow_back Back to Editing" at bounding box center [362, 287] width 46 height 8
